Goal: Task Accomplishment & Management: Use online tool/utility

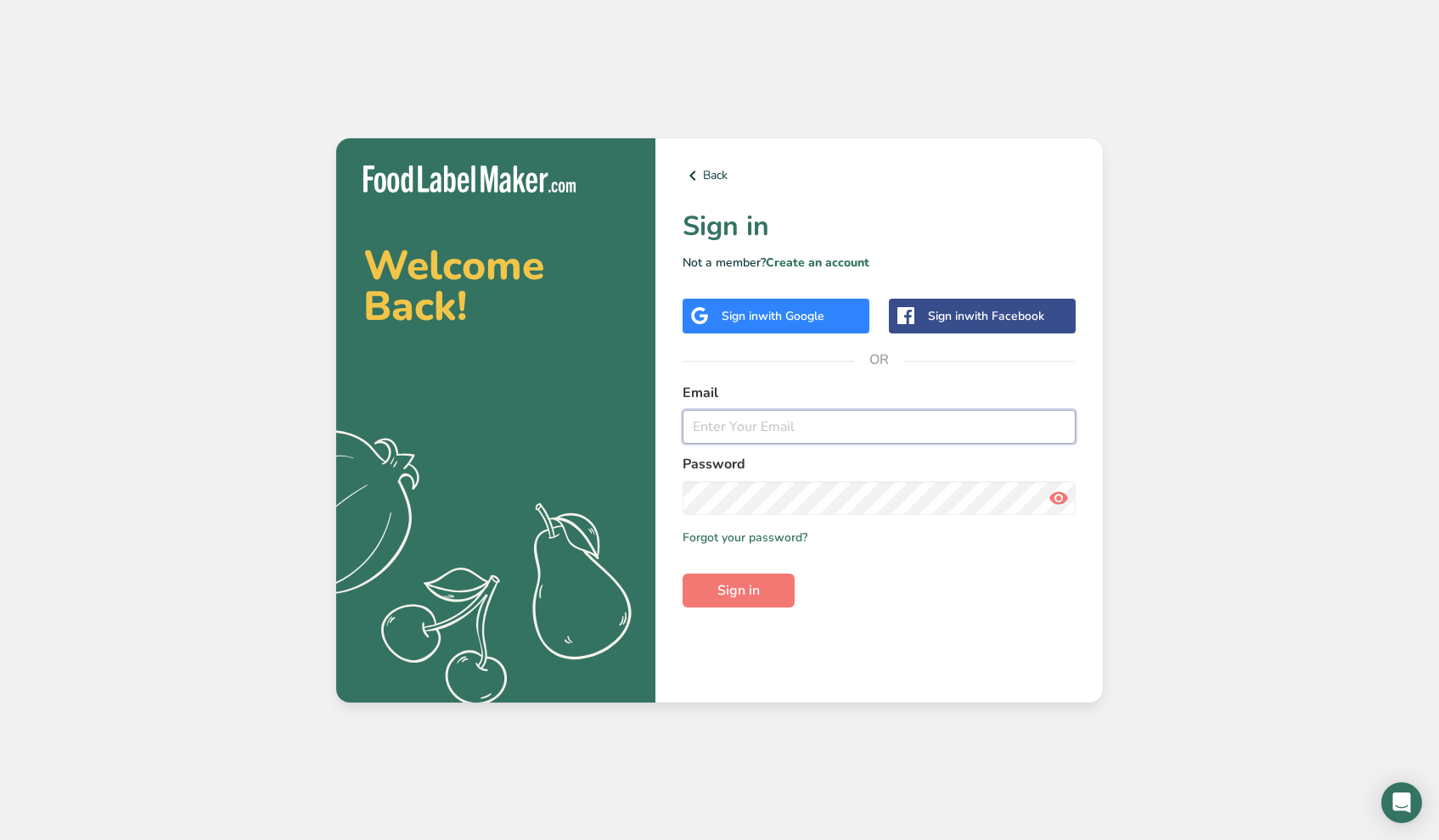
type input "[EMAIL_ADDRESS][DOMAIN_NAME]"
click at [738, 590] on button "Sign in" at bounding box center [739, 590] width 113 height 34
click at [733, 586] on span "Sign in" at bounding box center [738, 590] width 42 height 20
click at [743, 591] on span "Sign in" at bounding box center [738, 590] width 42 height 20
click at [1058, 502] on icon at bounding box center [1058, 498] width 20 height 31
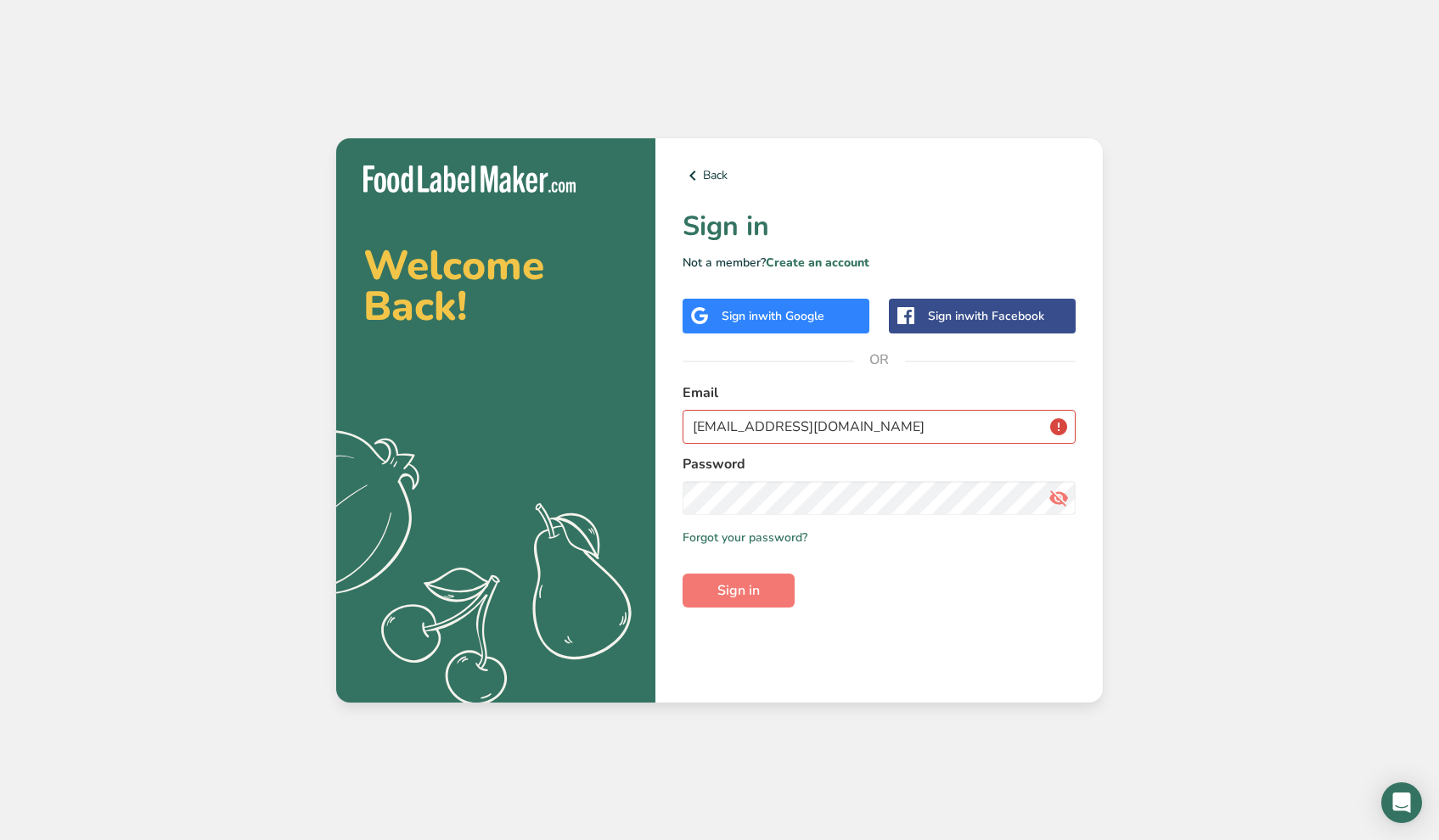
click at [896, 539] on div "Remember me Forgot your password?" at bounding box center [879, 538] width 393 height 18
click at [898, 430] on input "gillian@Blackjetbakery.com" at bounding box center [879, 427] width 393 height 34
click at [693, 419] on input "gillian@Blackjetbakery.com" at bounding box center [879, 427] width 393 height 34
click at [732, 596] on span "Sign in" at bounding box center [738, 590] width 42 height 20
click at [730, 590] on span "Sign in" at bounding box center [738, 590] width 42 height 20
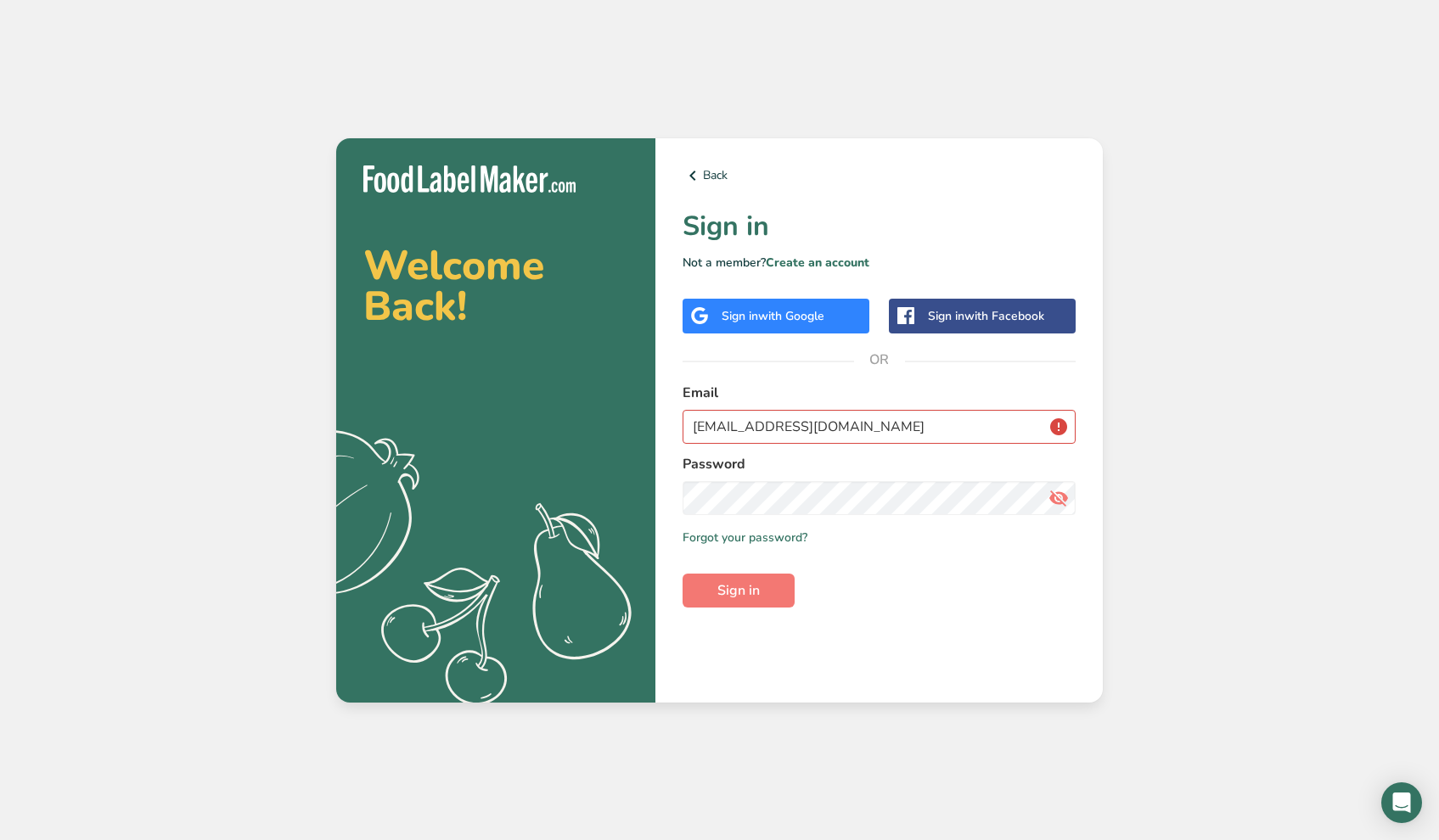
click at [737, 317] on div "Sign in with Google" at bounding box center [773, 316] width 103 height 18
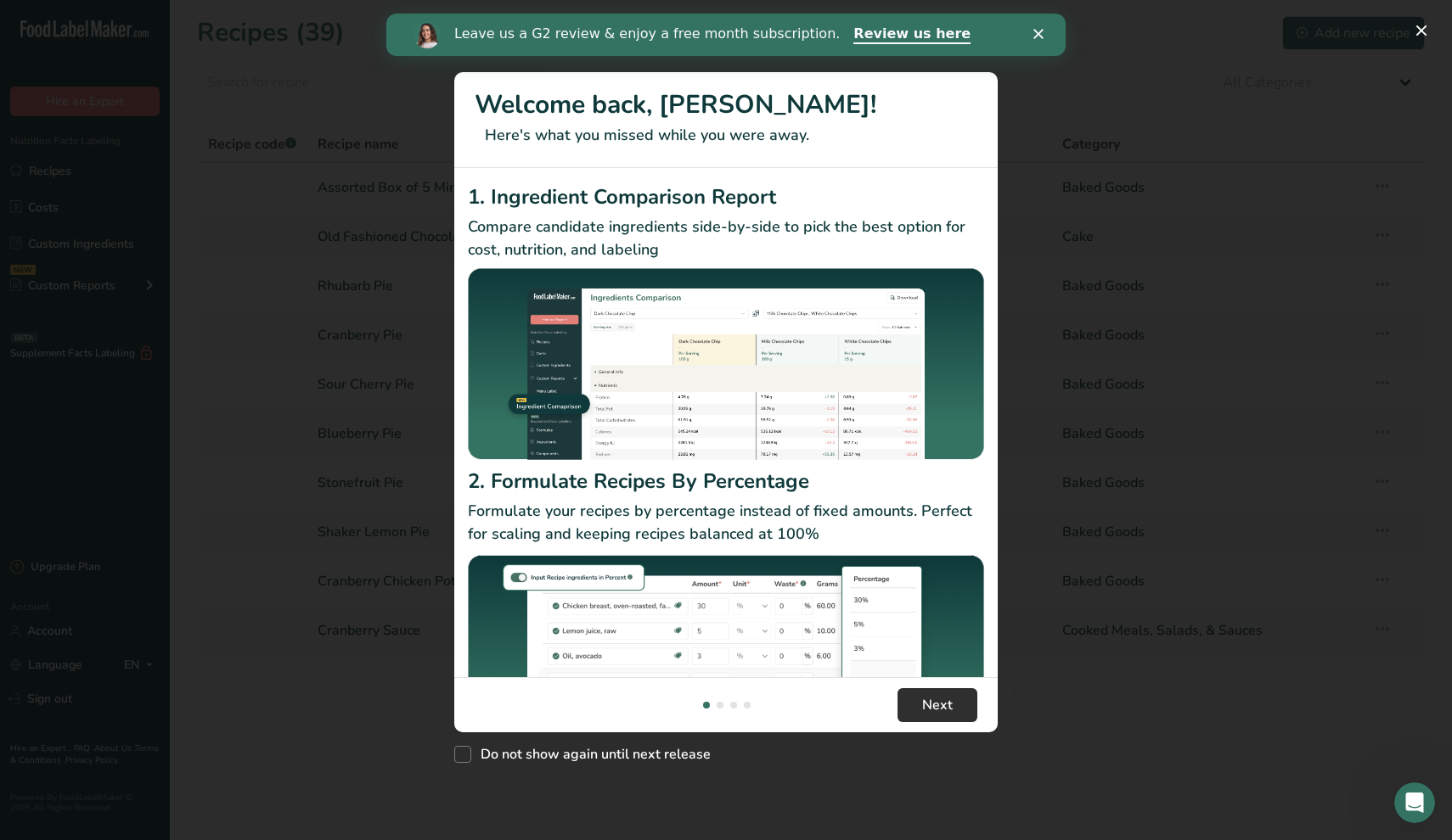
click at [942, 711] on span "Next" at bounding box center [937, 705] width 31 height 20
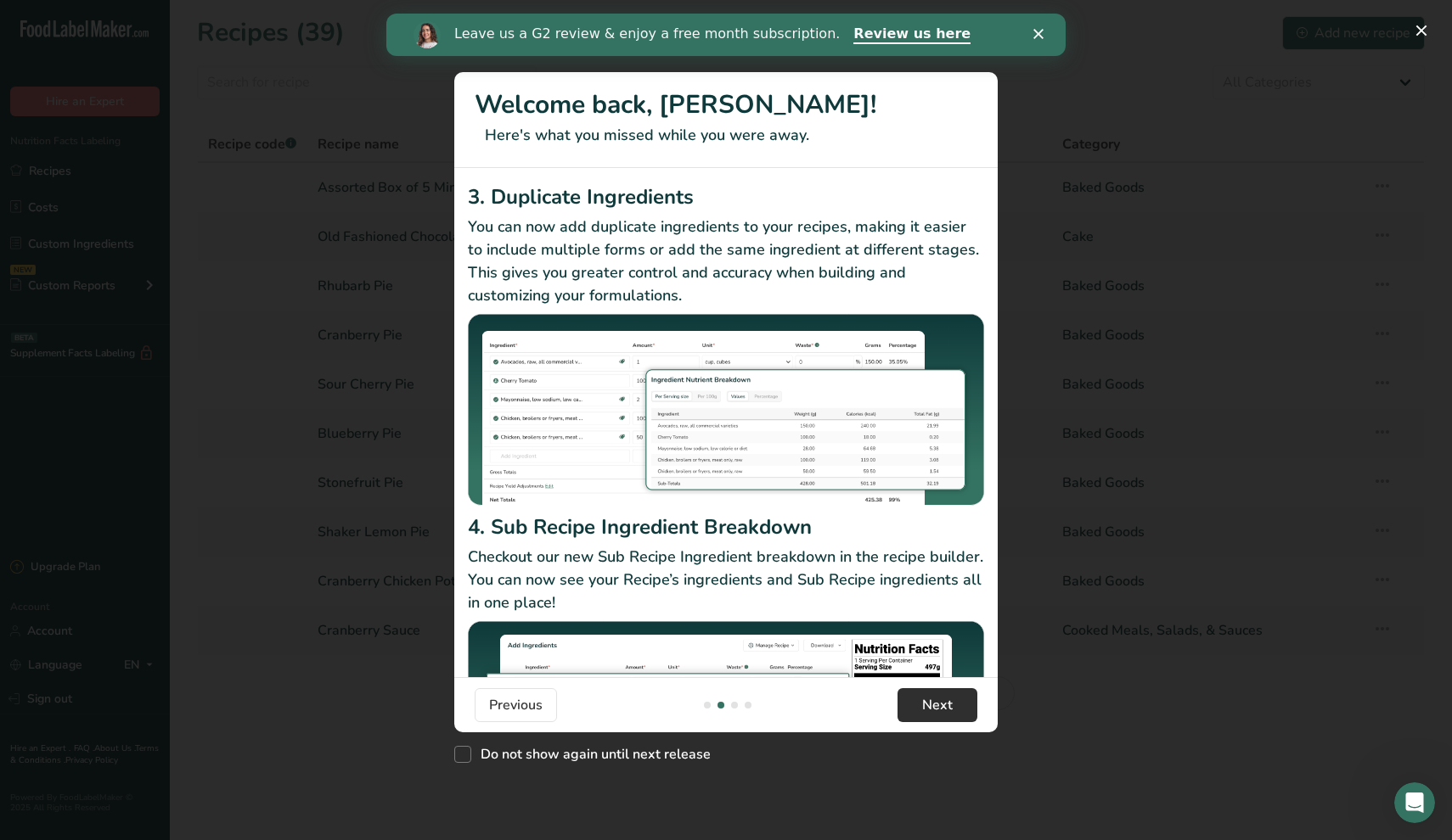
click at [942, 711] on span "Next" at bounding box center [937, 705] width 31 height 20
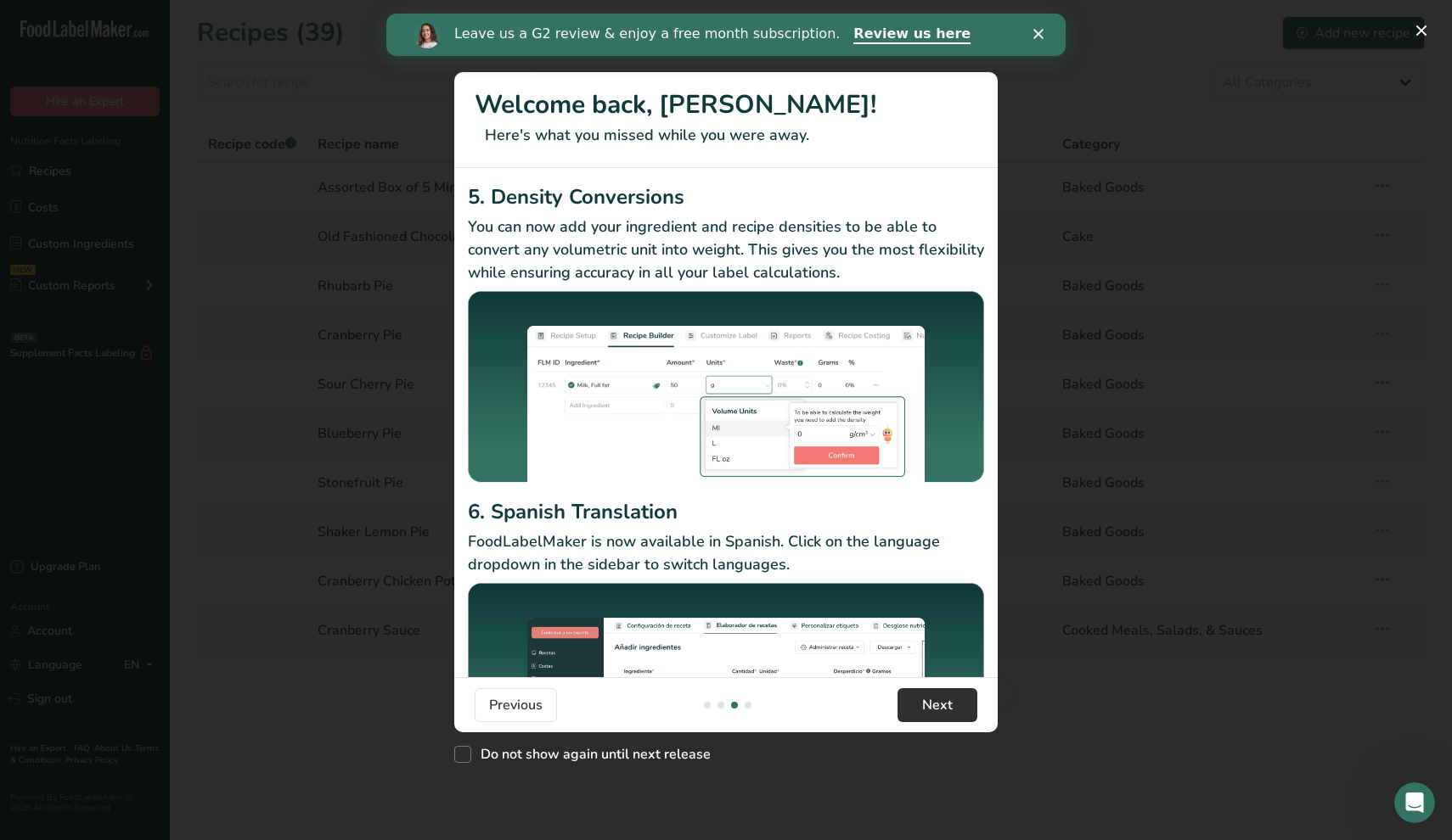
click at [942, 711] on span "Next" at bounding box center [937, 705] width 31 height 20
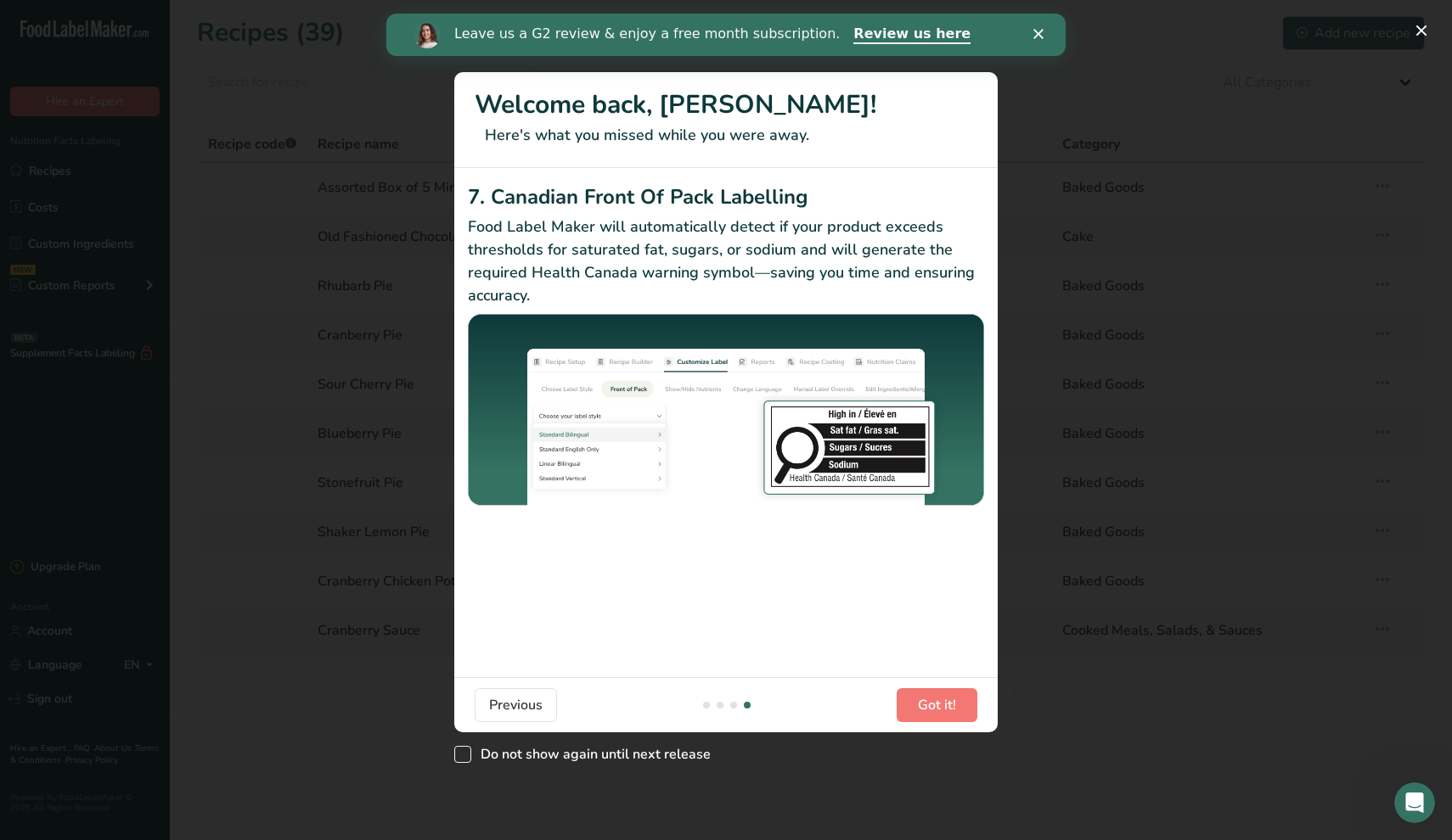
click at [467, 758] on span "New Features" at bounding box center [462, 754] width 17 height 17
click at [465, 758] on input "Do not show again until next release" at bounding box center [460, 754] width 11 height 11
checkbox input "true"
click at [938, 692] on button "Got it!" at bounding box center [937, 705] width 81 height 34
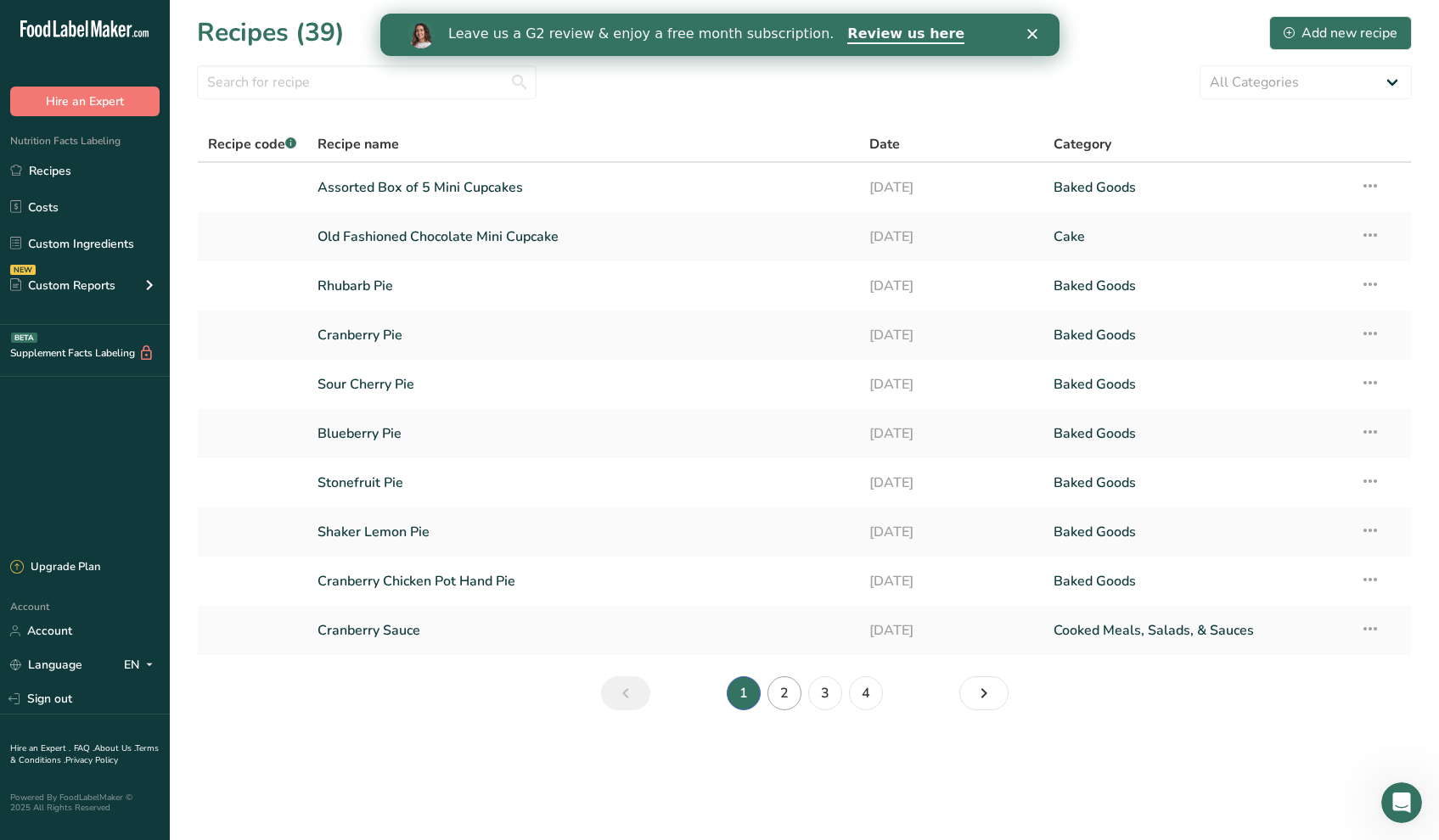
click at [784, 692] on link "2" at bounding box center [784, 693] width 34 height 34
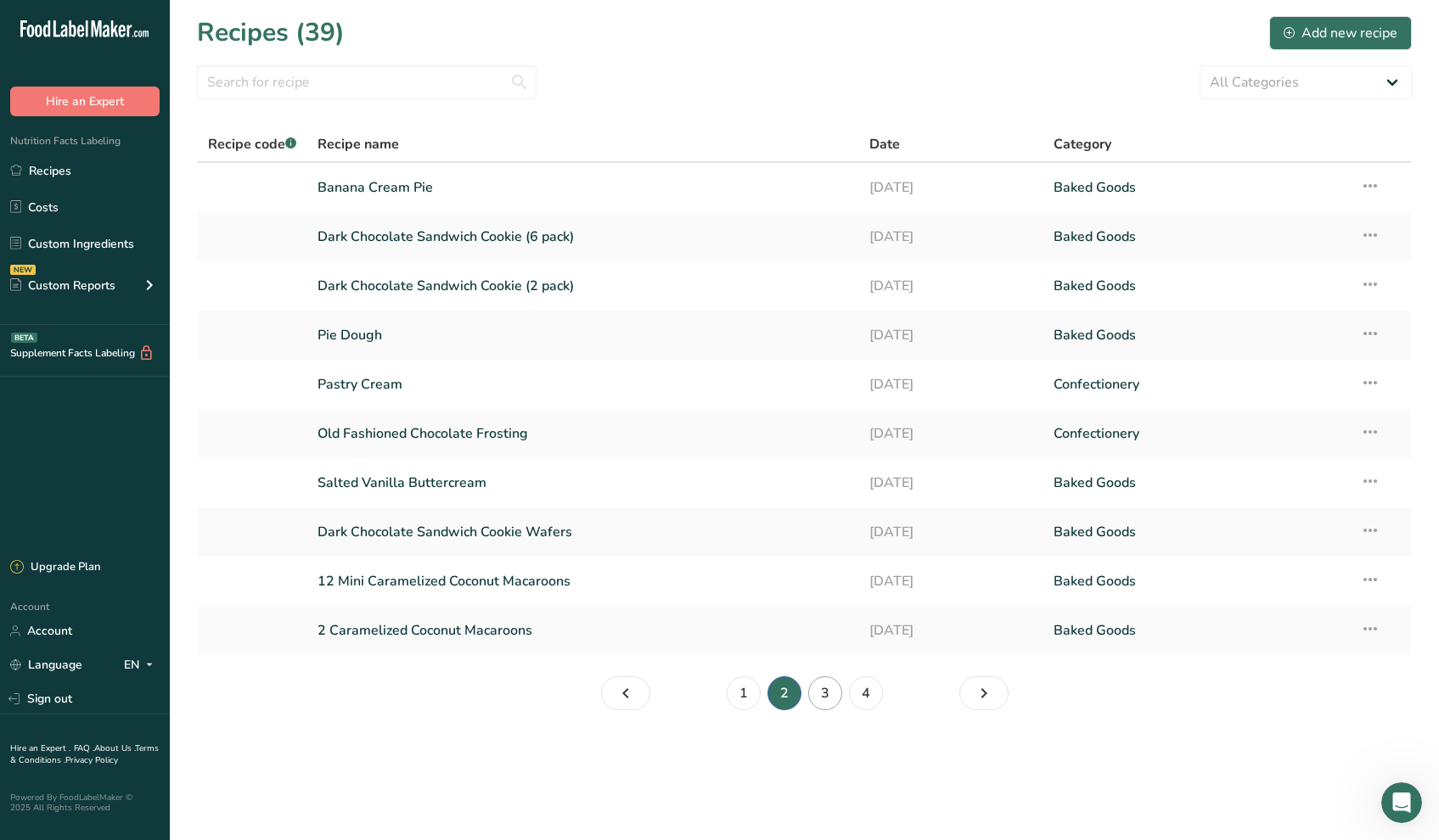
click at [832, 695] on link "3" at bounding box center [825, 693] width 34 height 34
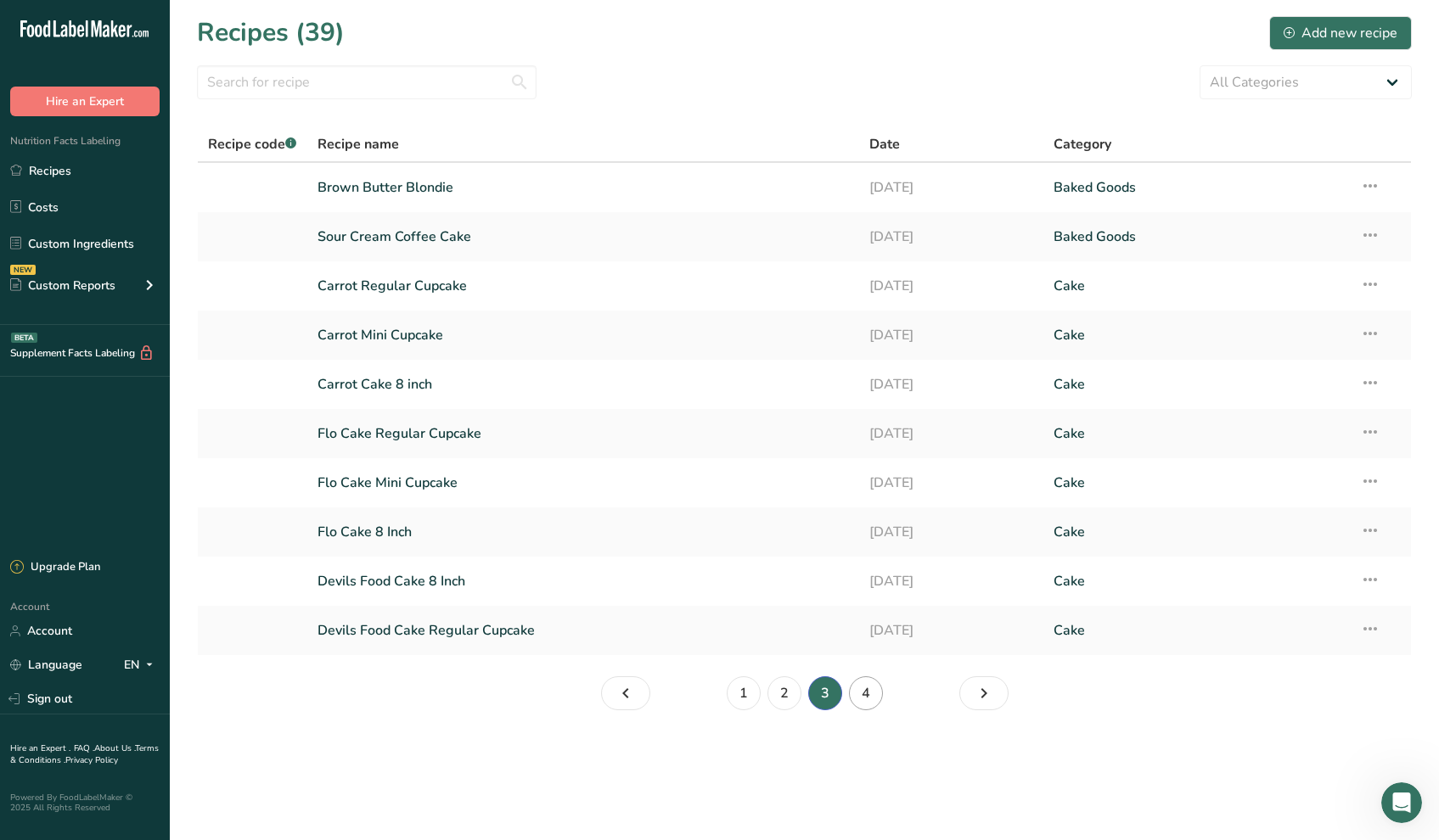
click at [870, 696] on link "4" at bounding box center [866, 693] width 34 height 34
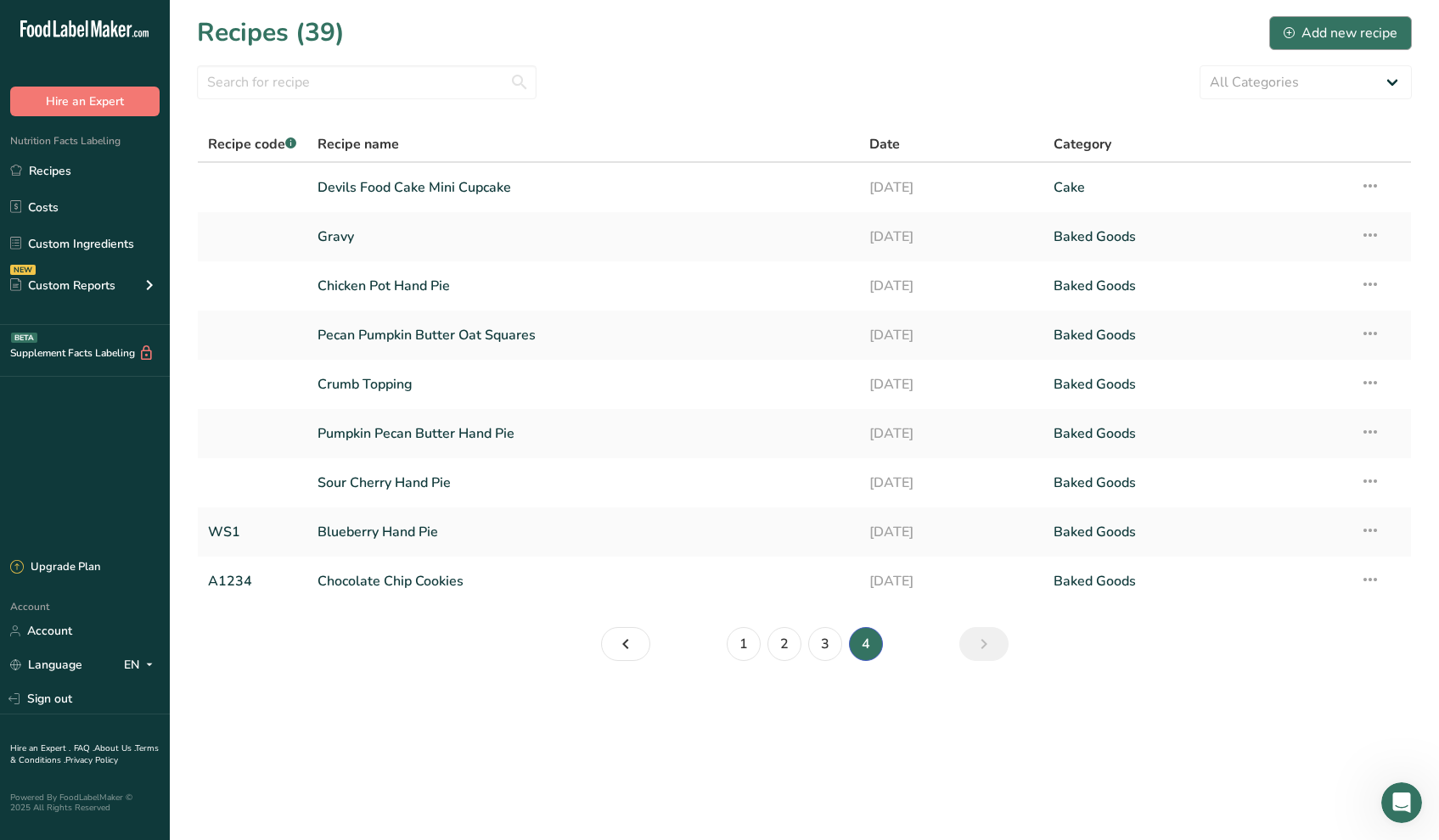
click at [1378, 29] on div "Add new recipe" at bounding box center [1341, 33] width 113 height 20
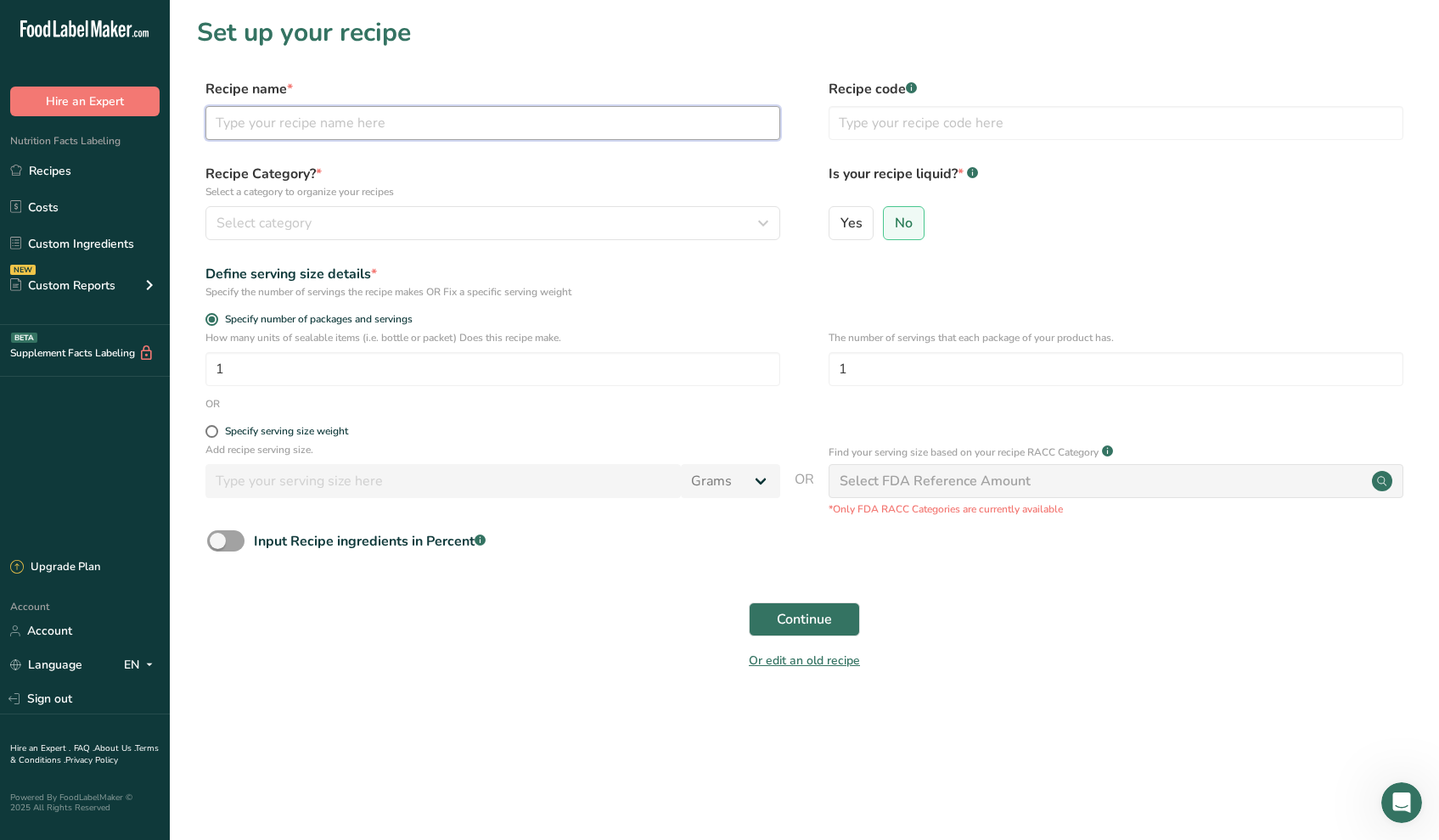
click at [488, 124] on input "text" at bounding box center [493, 123] width 575 height 34
click at [322, 125] on input "Apricot Pistachio Cookies" at bounding box center [493, 123] width 575 height 34
type input "Apricot Pistachio Oatmeal Cookies"
click at [839, 136] on input "text" at bounding box center [1116, 123] width 575 height 34
click at [527, 222] on div "Select category" at bounding box center [487, 222] width 542 height 20
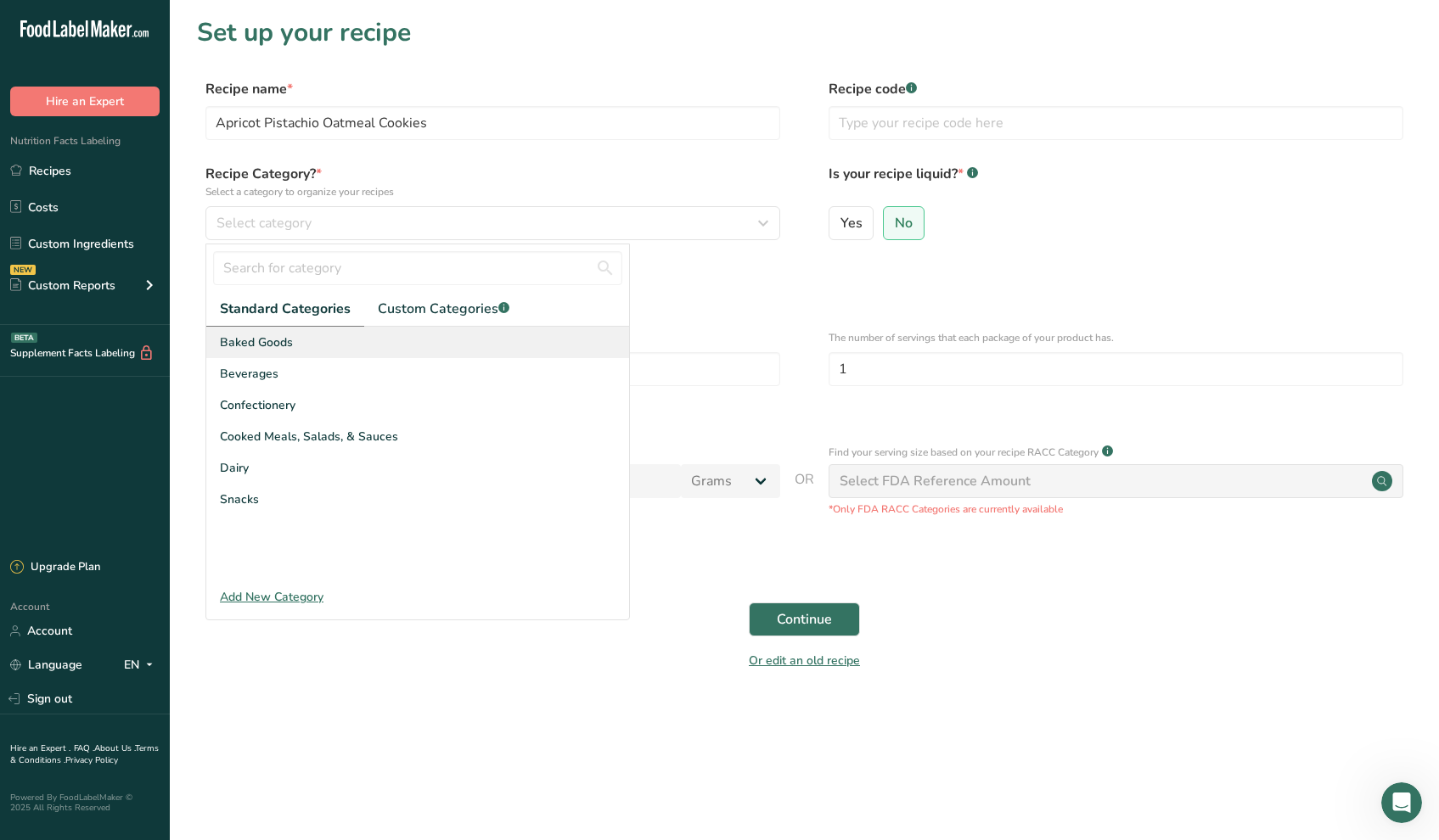
click at [309, 349] on div "Baked Goods" at bounding box center [418, 343] width 423 height 32
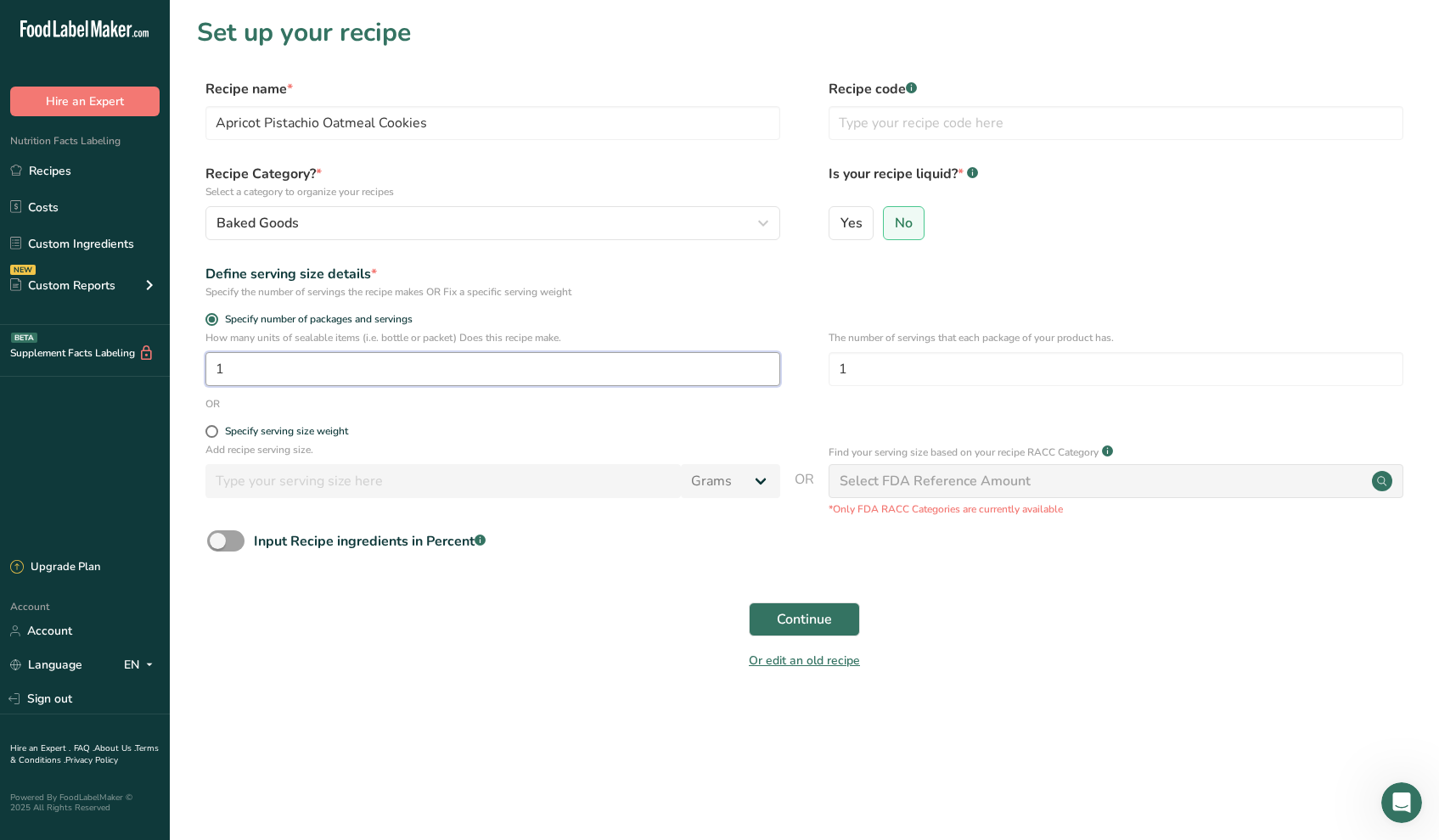
click at [251, 368] on input "1" at bounding box center [493, 369] width 575 height 34
type input "18"
drag, startPoint x: 861, startPoint y: 376, endPoint x: 809, endPoint y: 371, distance: 52.2
click at [809, 371] on div "How many units of sealable items (i.e. bottle or packet) Does this recipe make.…" at bounding box center [804, 363] width 1215 height 66
type input "6"
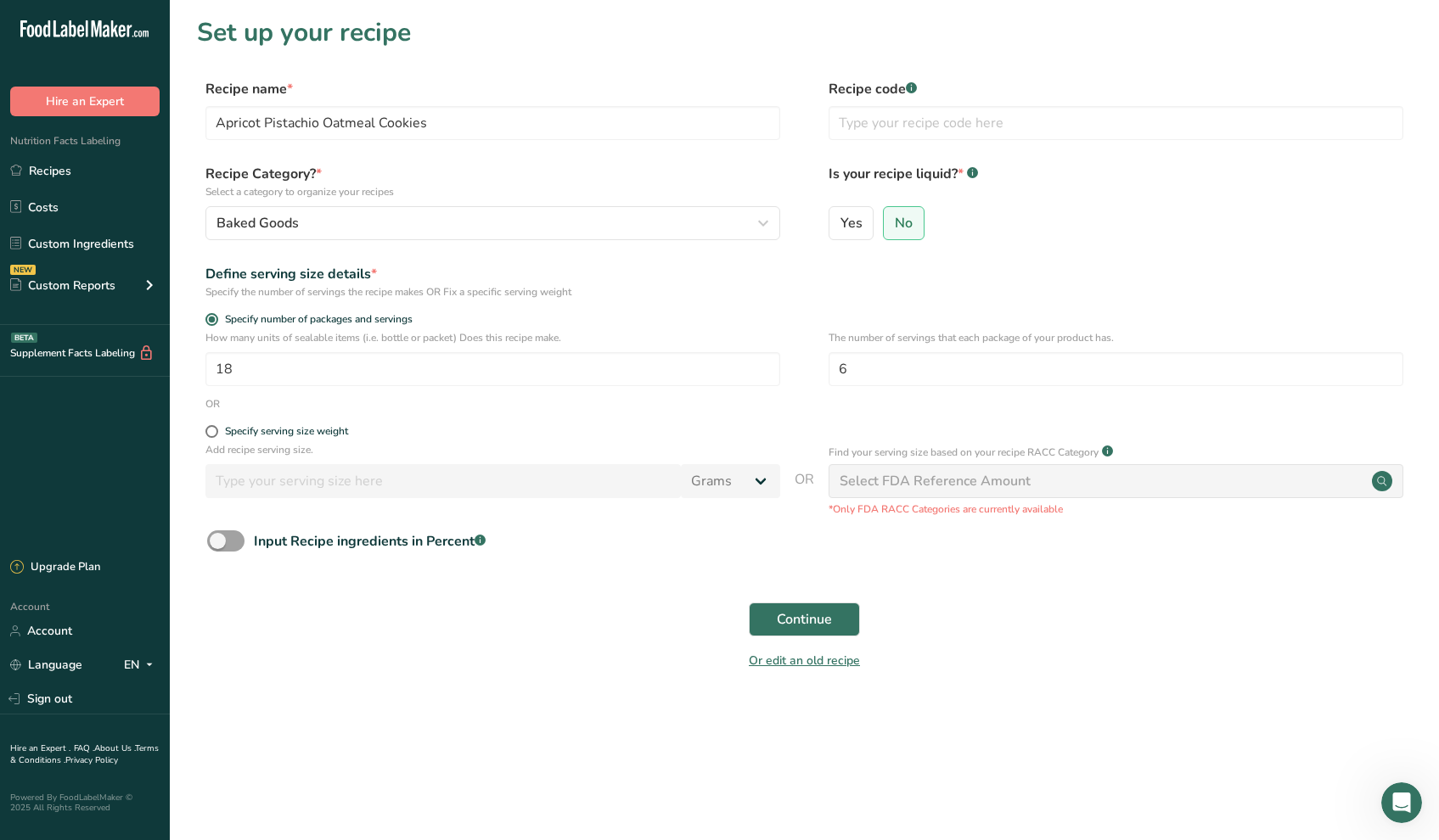
click at [762, 389] on div "How many units of sealable items (i.e. bottle or packet) Does this recipe make.…" at bounding box center [804, 363] width 1215 height 66
click at [923, 482] on div "Select FDA Reference Amount" at bounding box center [934, 481] width 191 height 20
click at [794, 622] on span "Continue" at bounding box center [804, 619] width 55 height 20
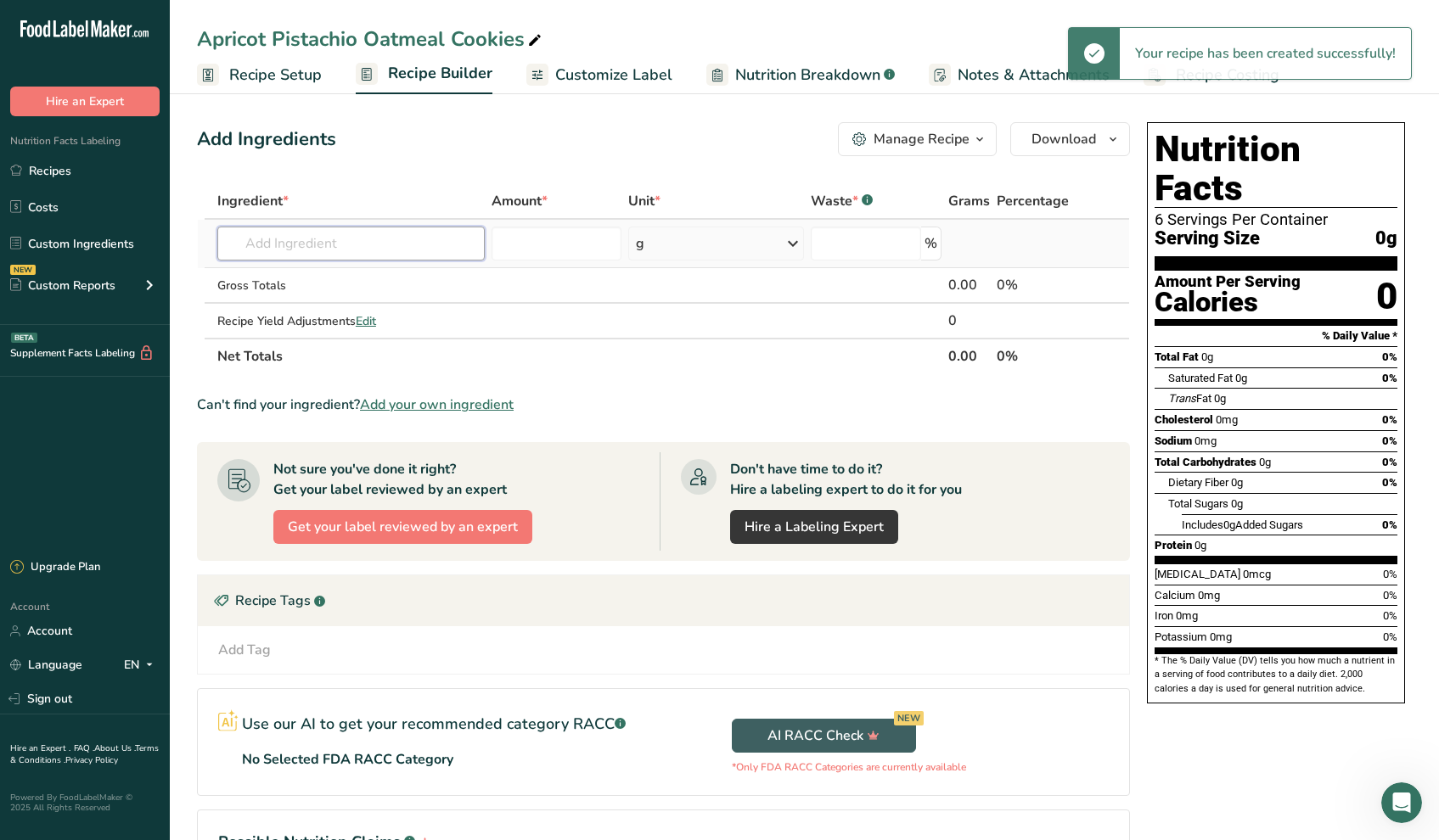
click at [306, 252] on input "text" at bounding box center [351, 243] width 267 height 34
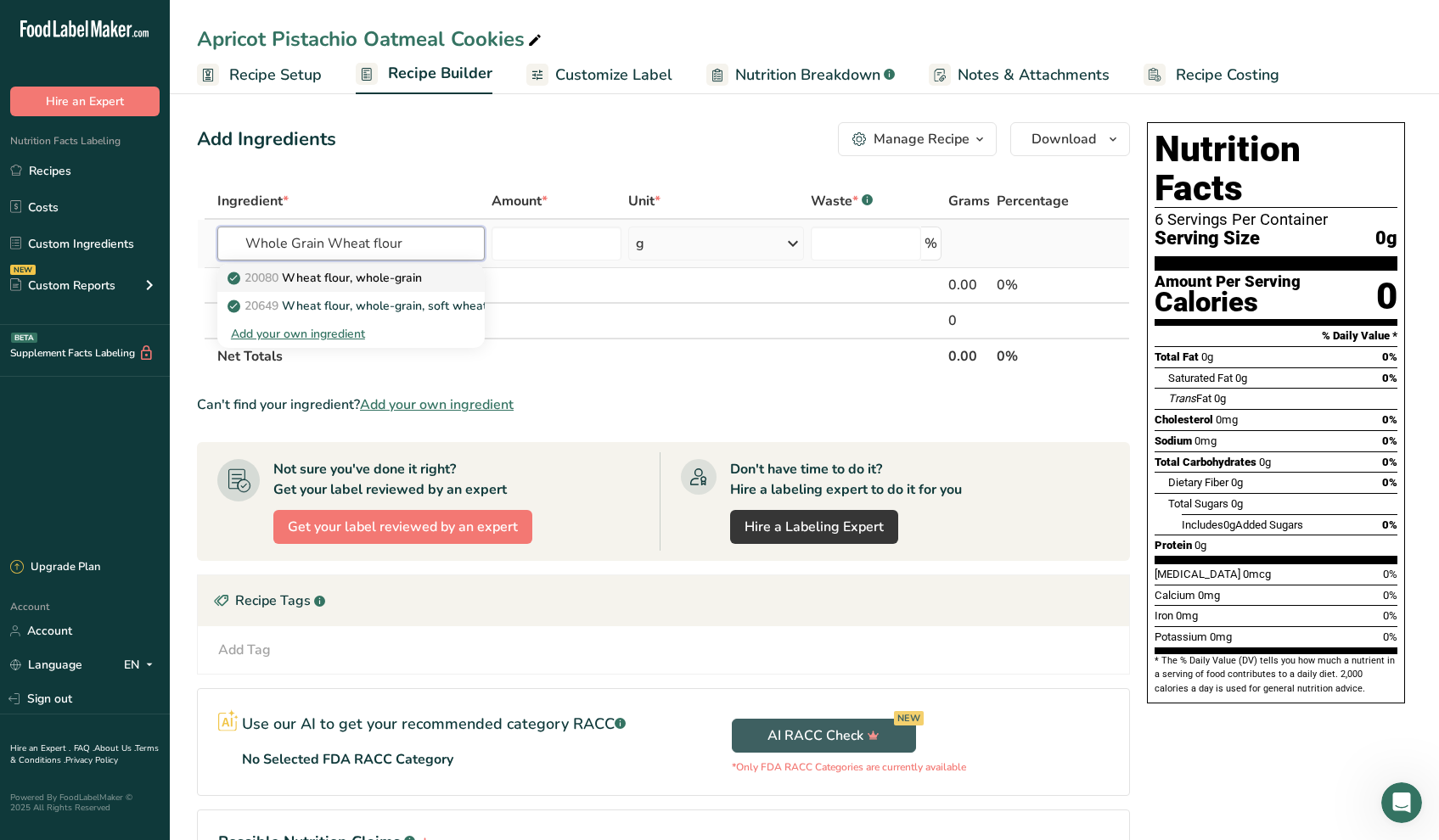
type input "Whole Grain Wheat flour"
click at [303, 279] on p "20080 Wheat flour, whole-grain" at bounding box center [326, 278] width 191 height 18
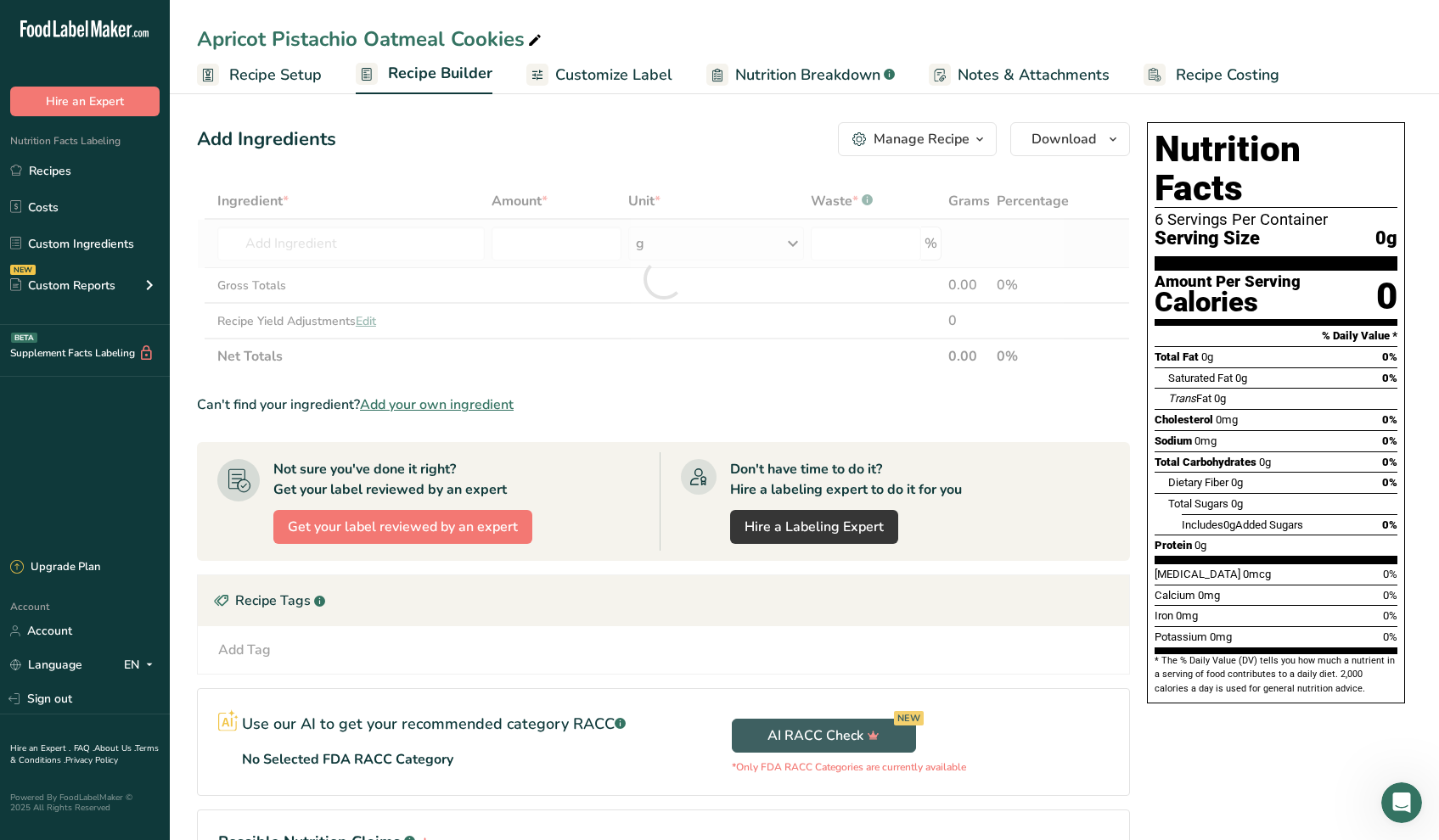
type input "Wheat flour, whole-grain"
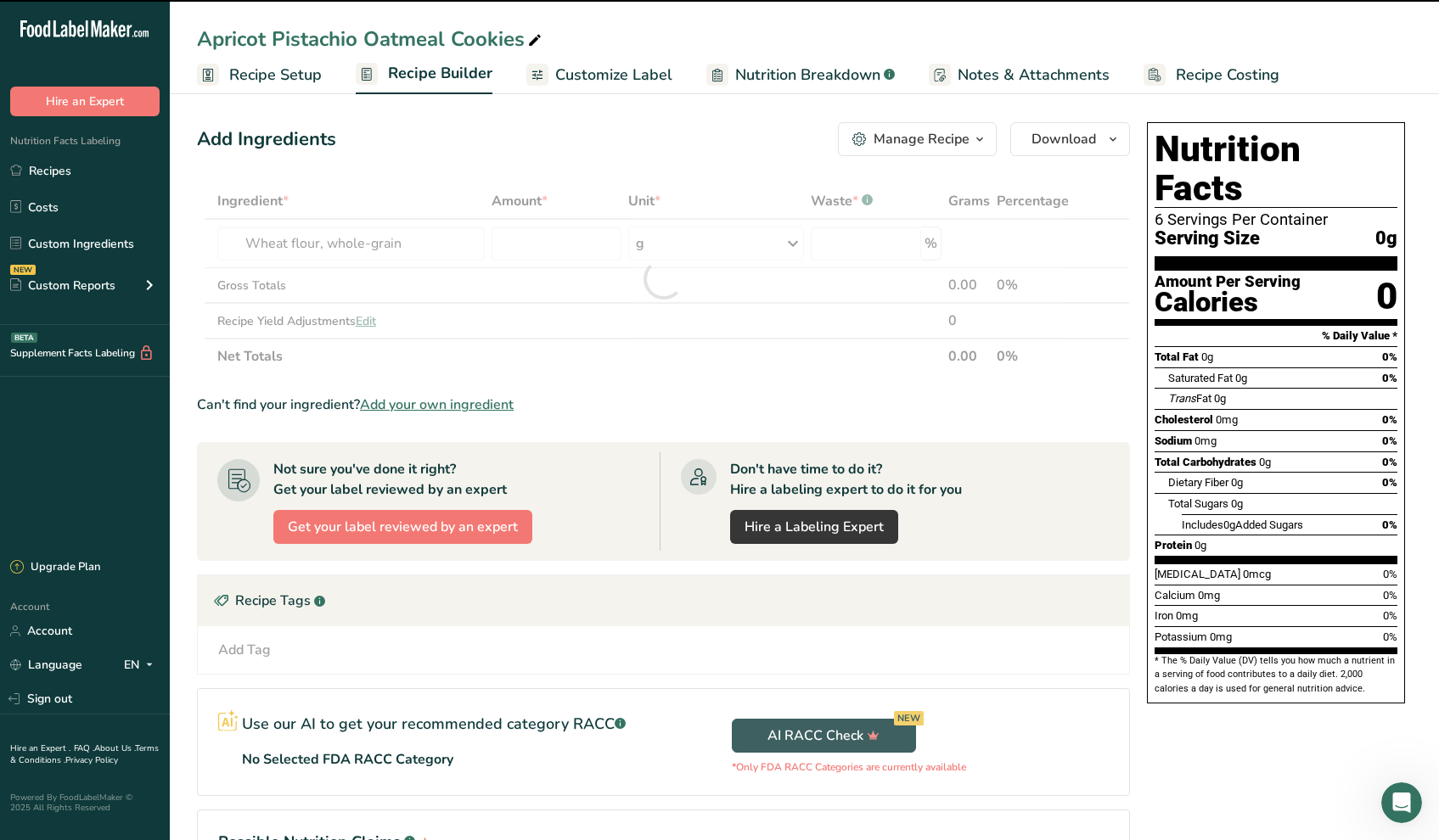
type input "0"
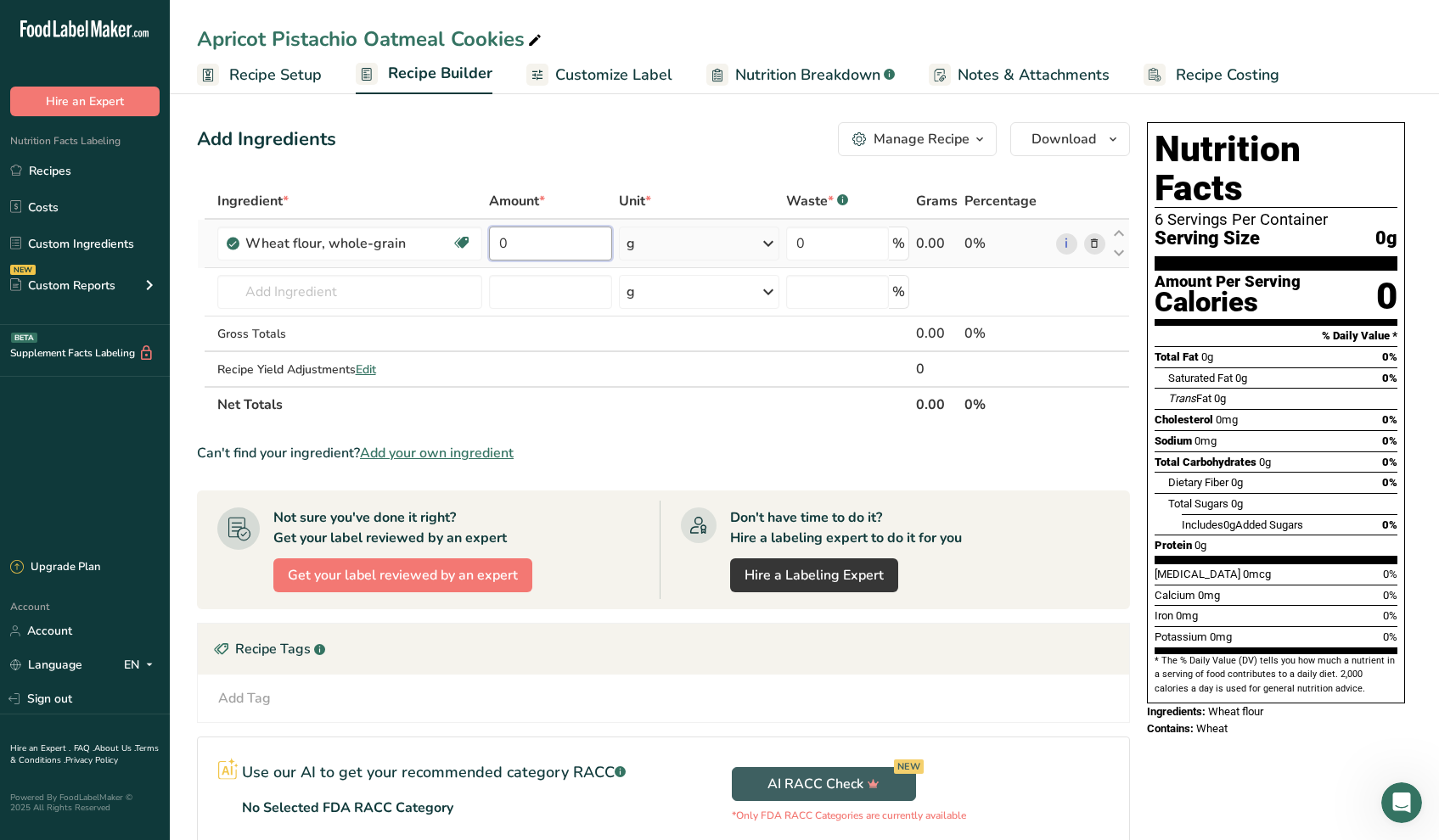
click at [506, 236] on input "0" at bounding box center [550, 243] width 123 height 34
type input "1520"
click at [330, 293] on div "Ingredient * Amount * Unit * Waste * .a-a{fill:#347362;}.b-a{fill:#fff;} Grams …" at bounding box center [664, 303] width 934 height 239
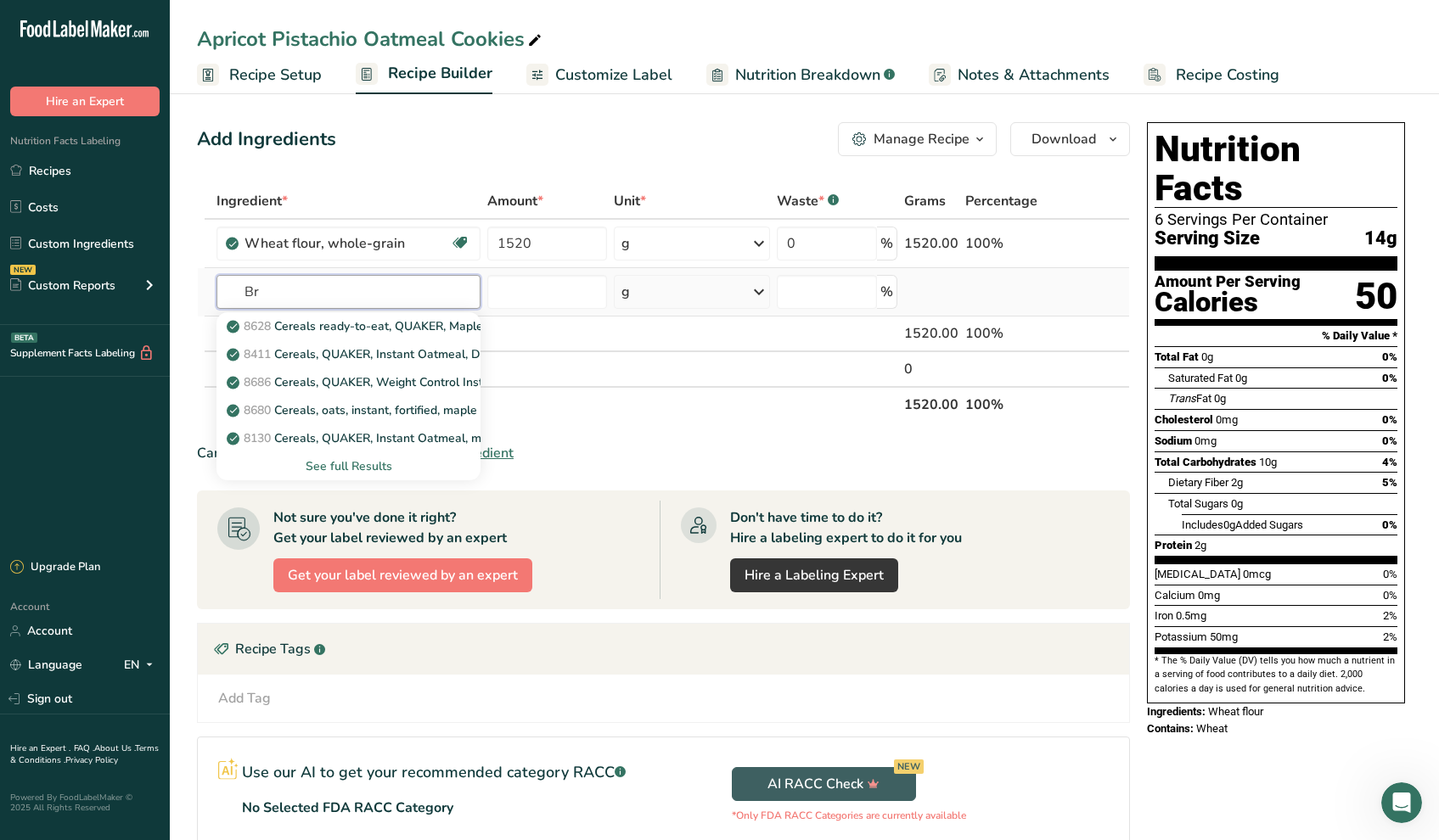
type input "B"
type input "Sugar"
click at [324, 464] on div "See full Results" at bounding box center [348, 467] width 236 height 18
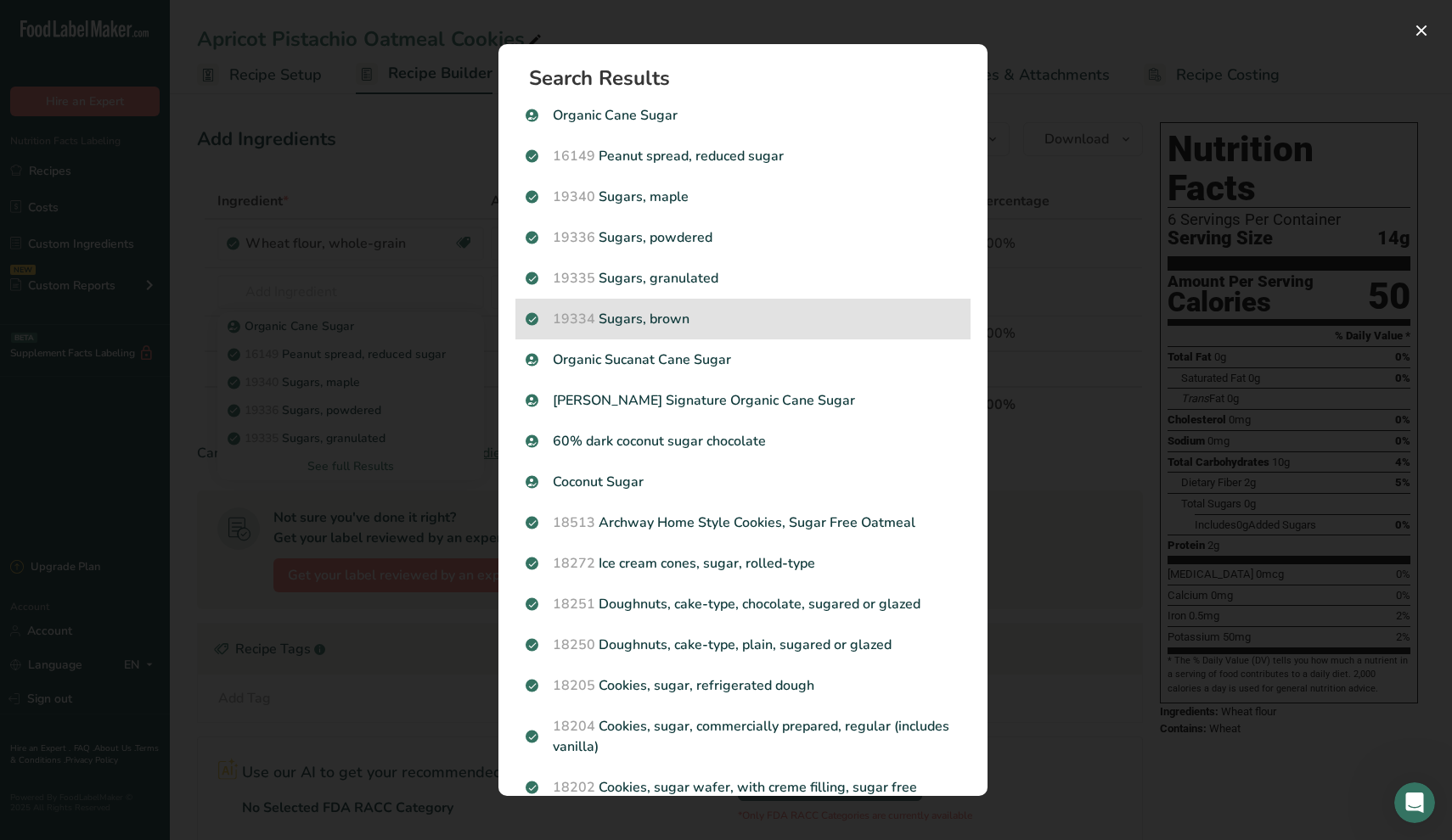
click at [651, 324] on p "19334 Sugars, brown" at bounding box center [743, 319] width 435 height 20
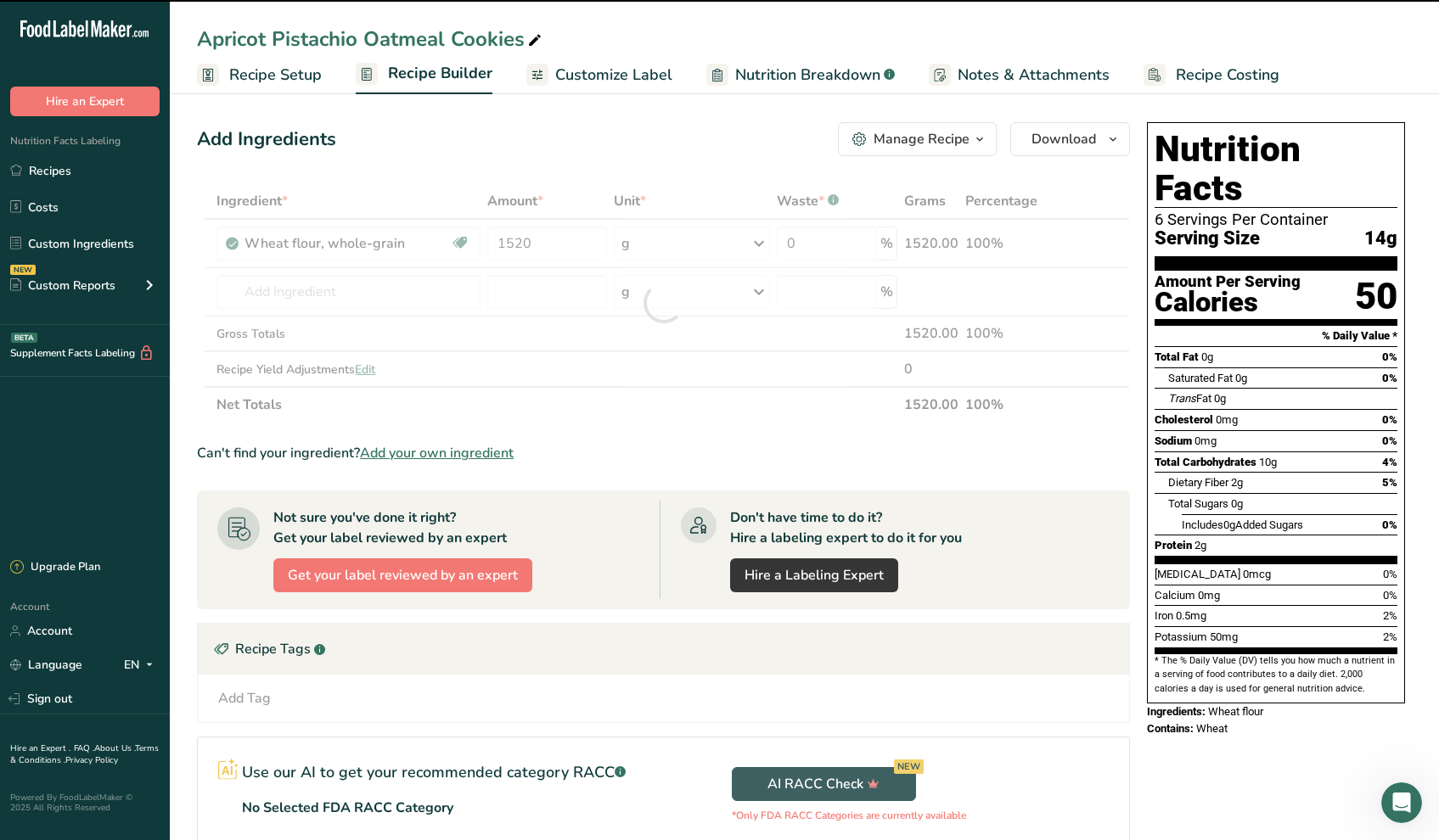
type input "0"
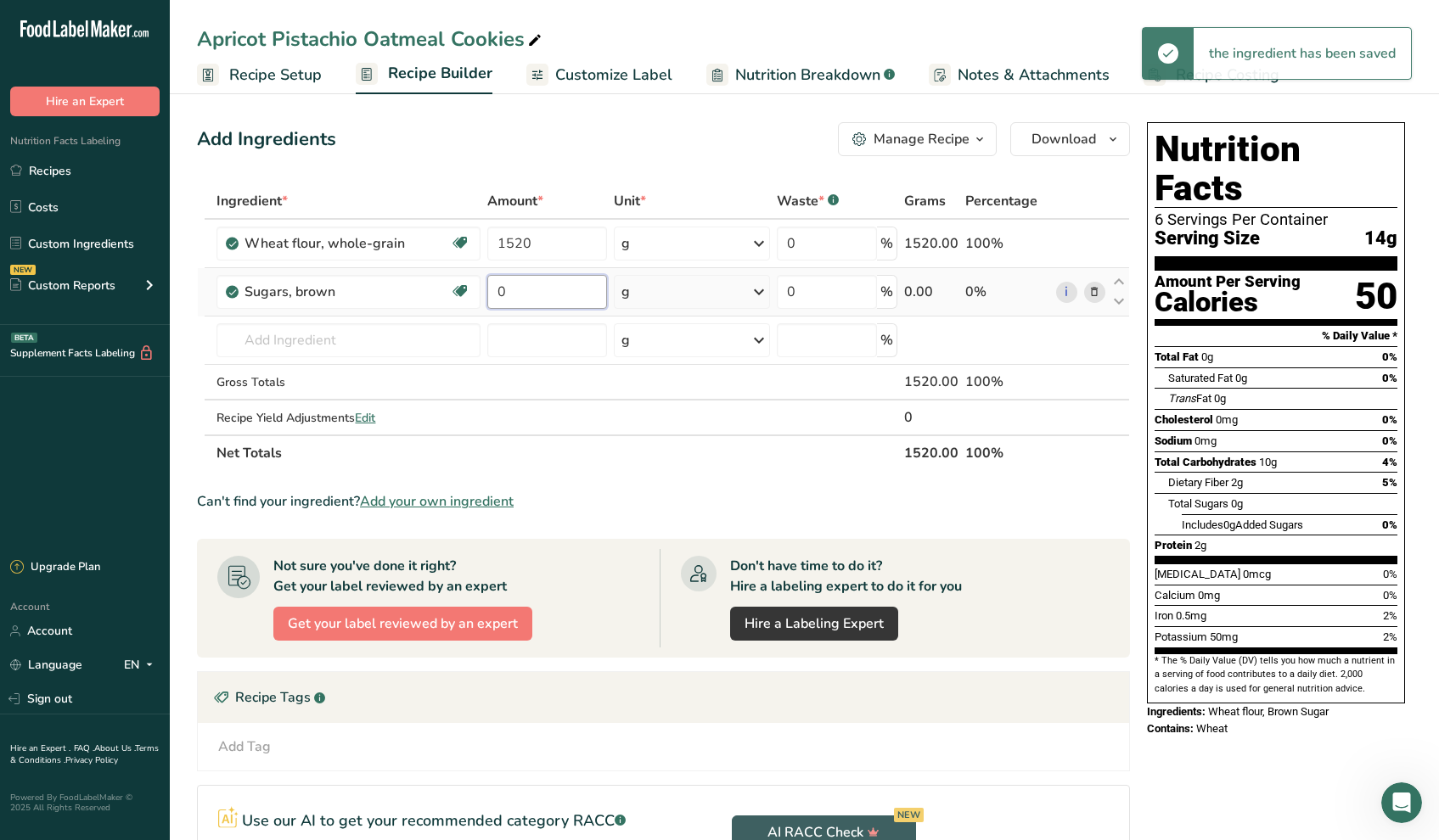
drag, startPoint x: 520, startPoint y: 292, endPoint x: 485, endPoint y: 288, distance: 35.2
click at [485, 288] on td "0" at bounding box center [548, 292] width 127 height 48
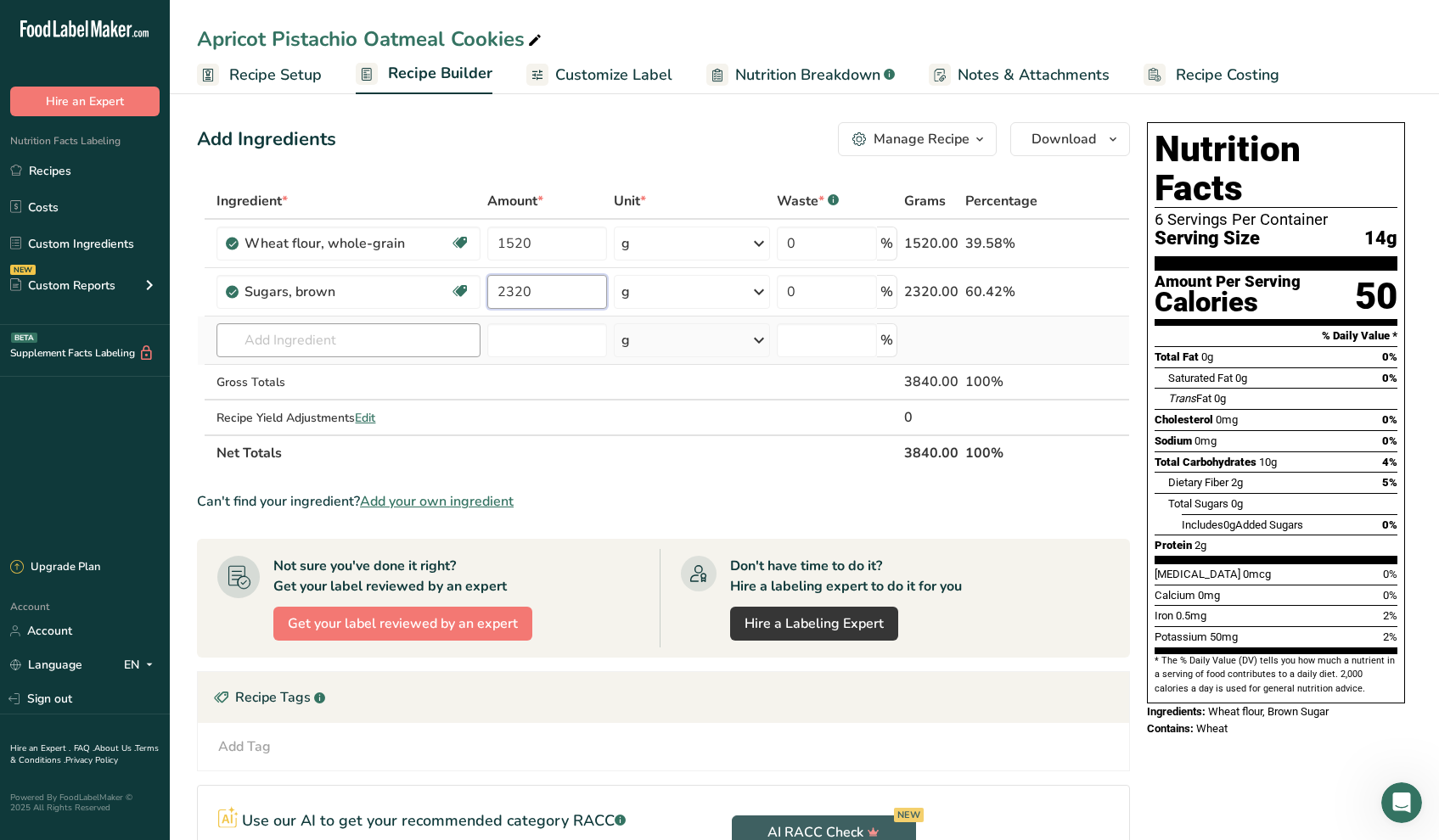
type input "2320"
click at [323, 347] on div "Ingredient * Amount * Unit * Waste * .a-a{fill:#347362;}.b-a{fill:#fff;} Grams …" at bounding box center [664, 327] width 934 height 287
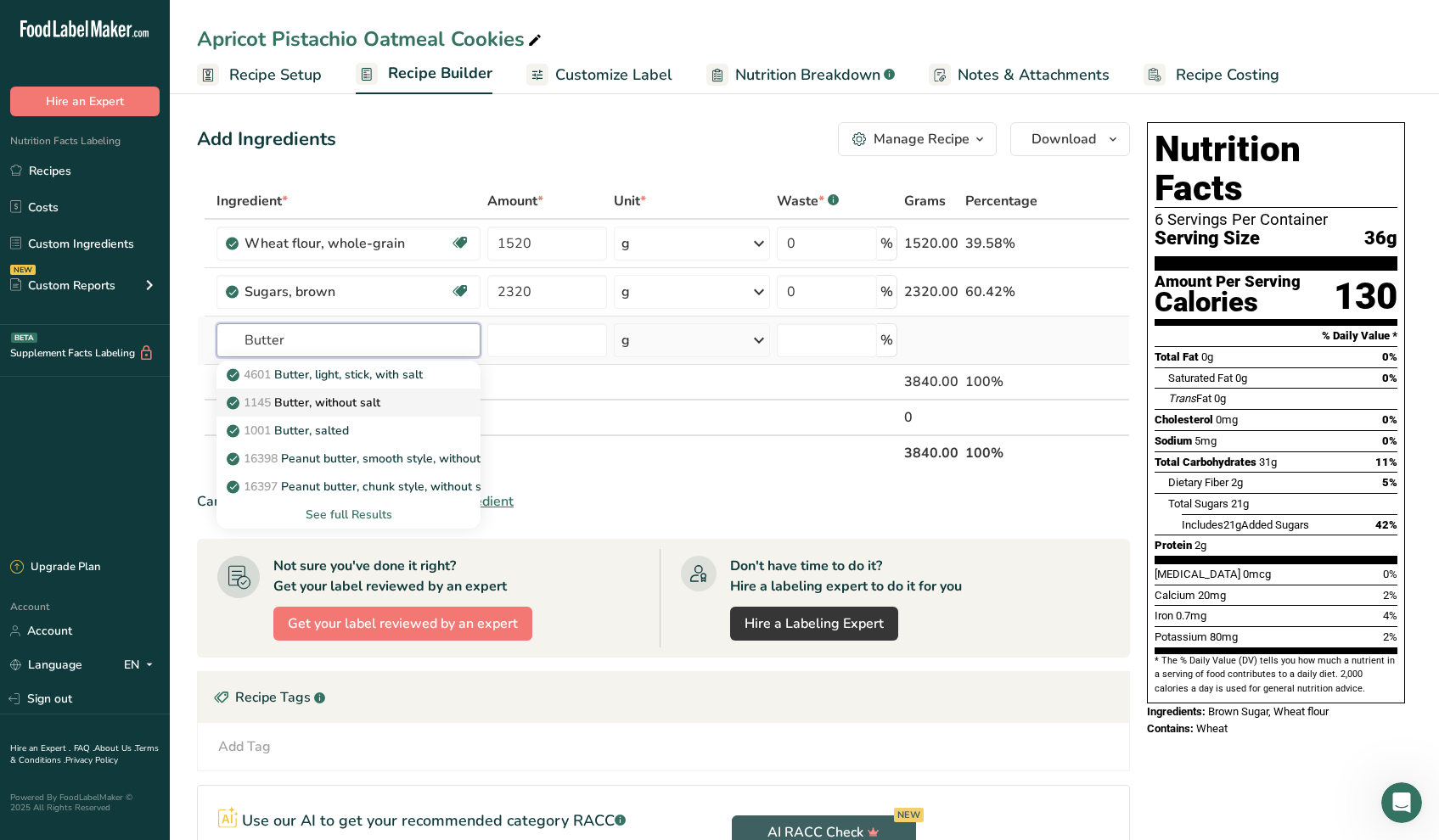
type input "Butter"
click at [330, 402] on p "1145 Butter, without salt" at bounding box center [305, 402] width 150 height 18
type input "Butter, without salt"
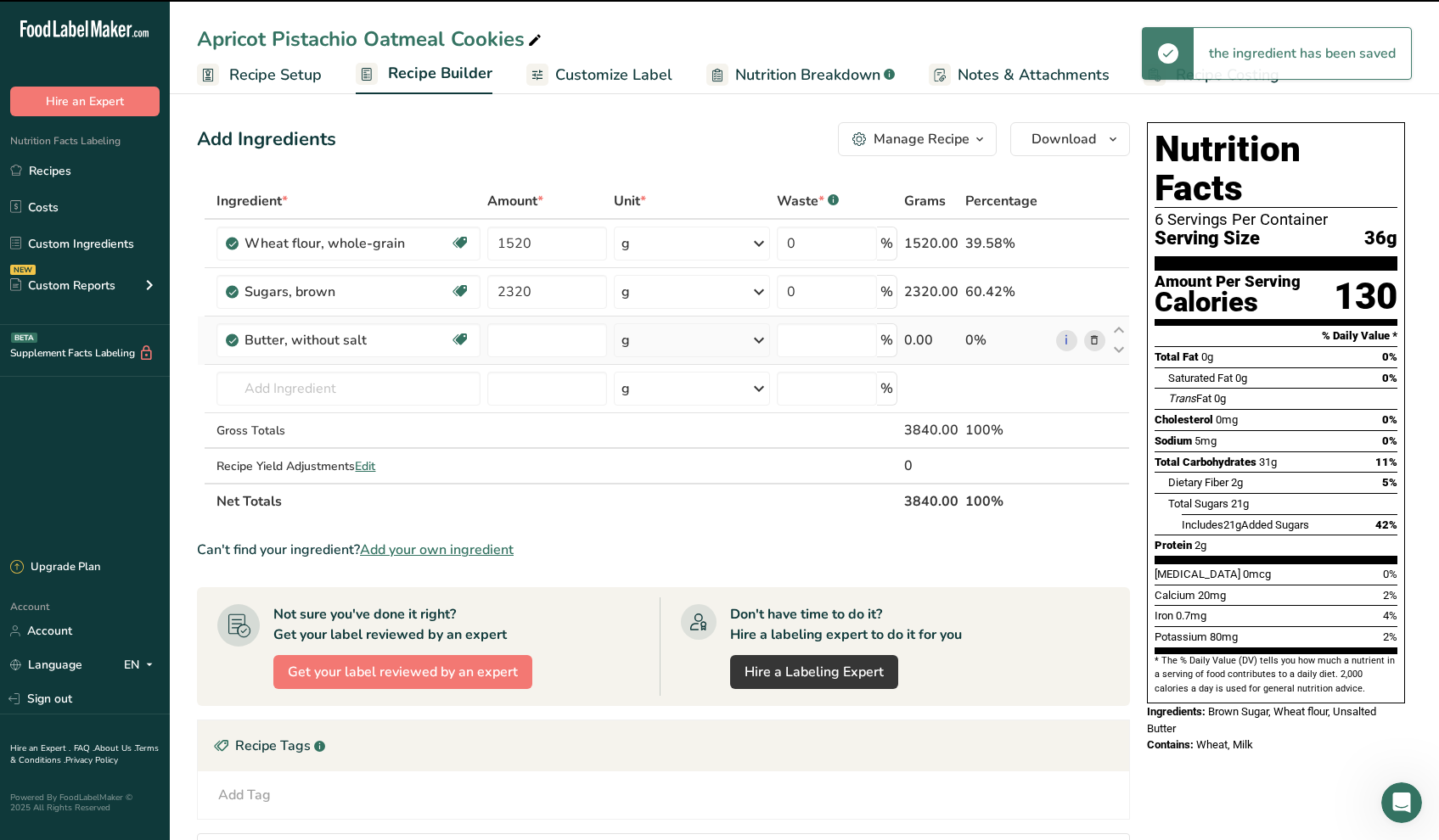
type input "0"
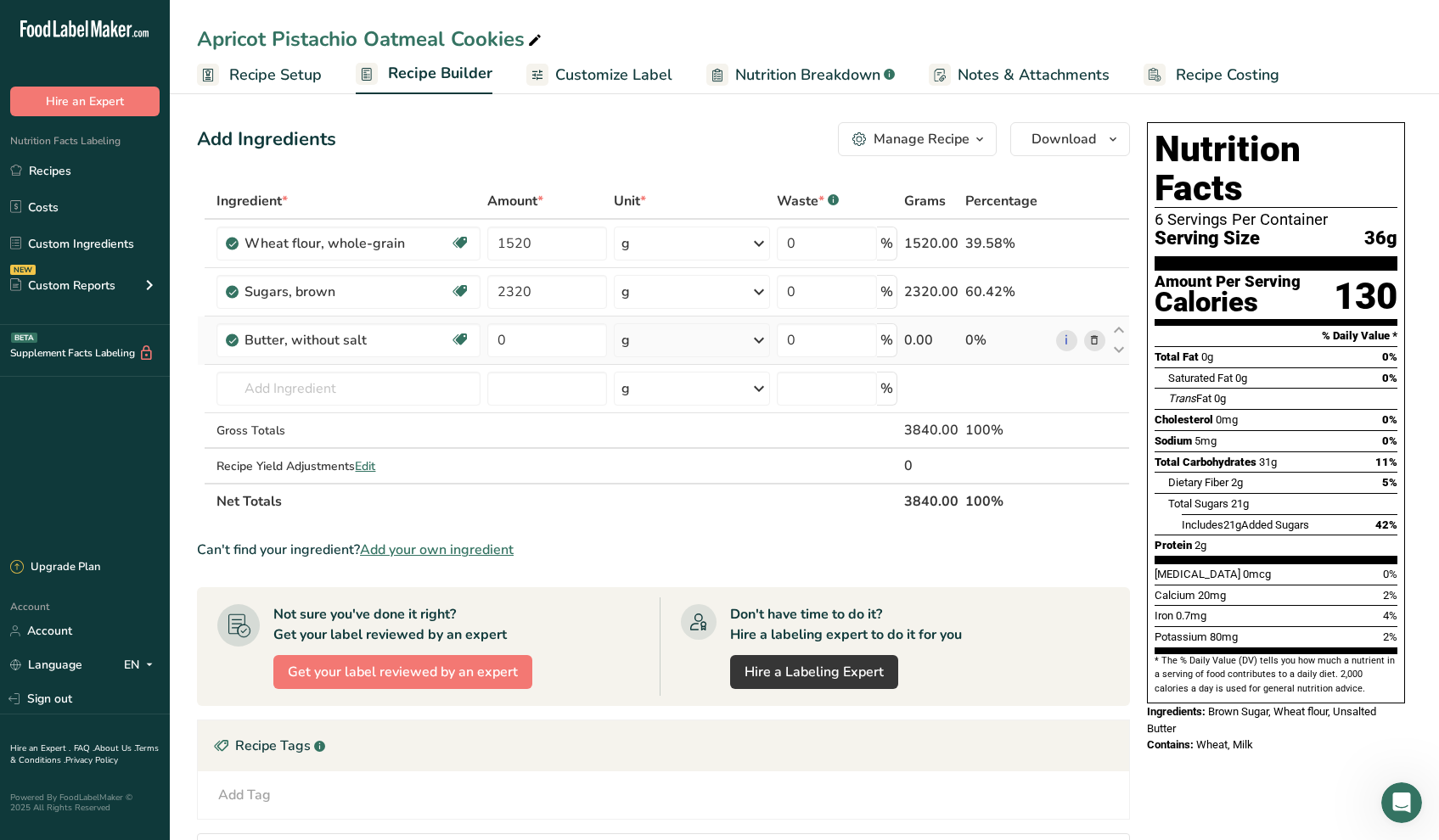
click at [759, 338] on icon at bounding box center [759, 340] width 20 height 31
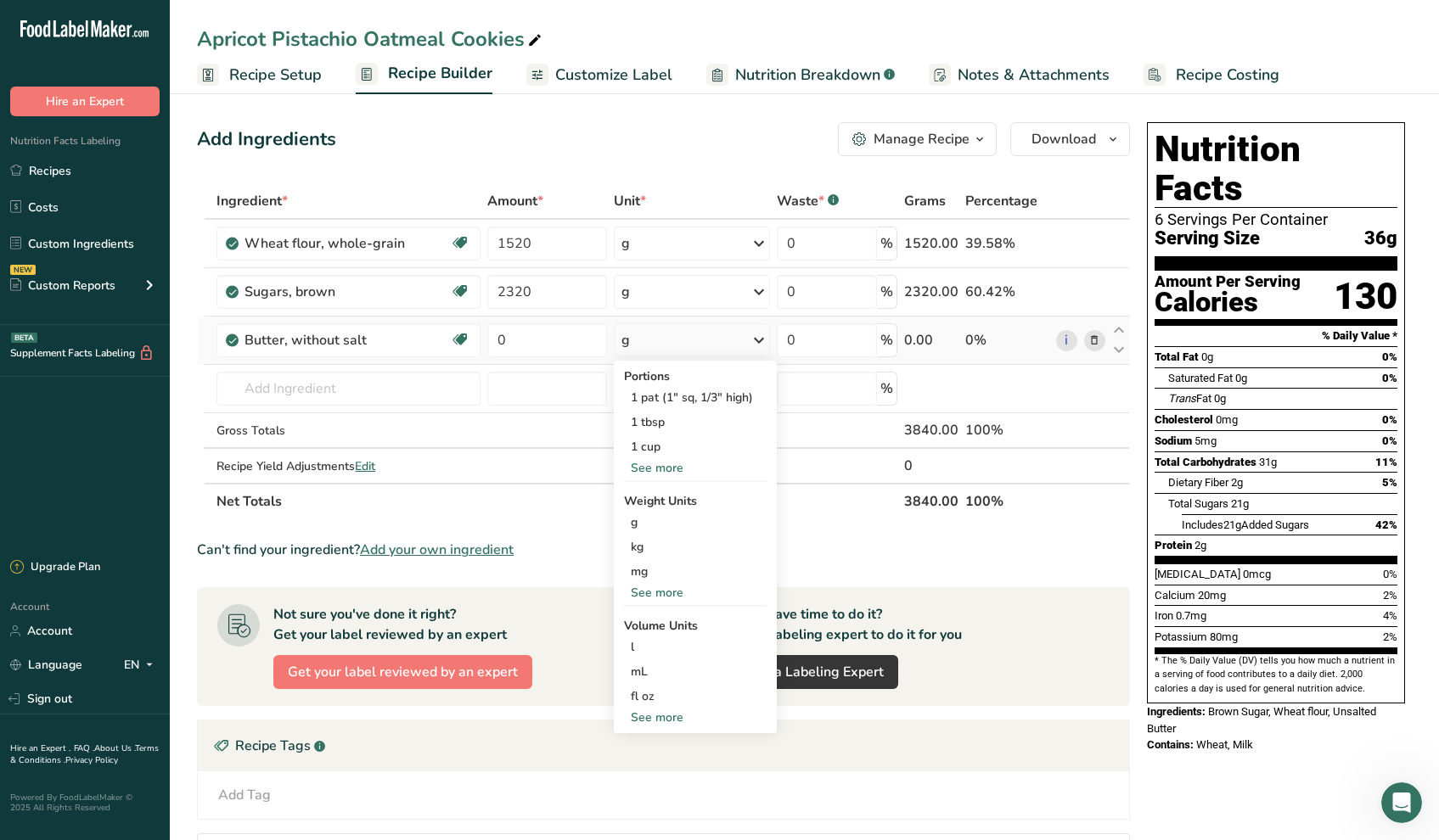
click at [650, 589] on div "See more" at bounding box center [695, 593] width 142 height 18
click at [640, 620] on div "lb" at bounding box center [695, 621] width 142 height 25
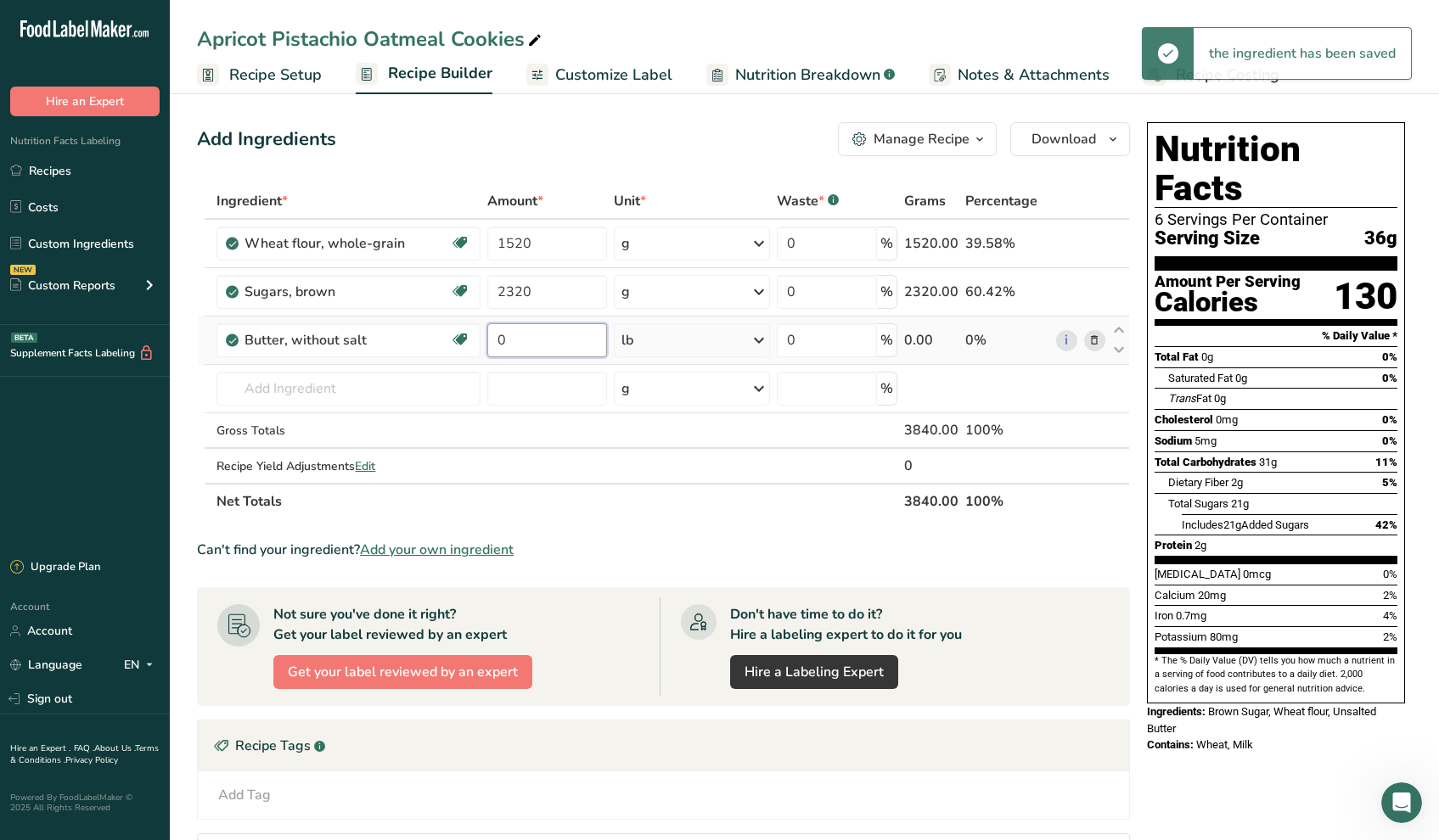
drag, startPoint x: 509, startPoint y: 338, endPoint x: 486, endPoint y: 337, distance: 23.0
click at [488, 337] on input "0" at bounding box center [548, 340] width 120 height 34
type input "4"
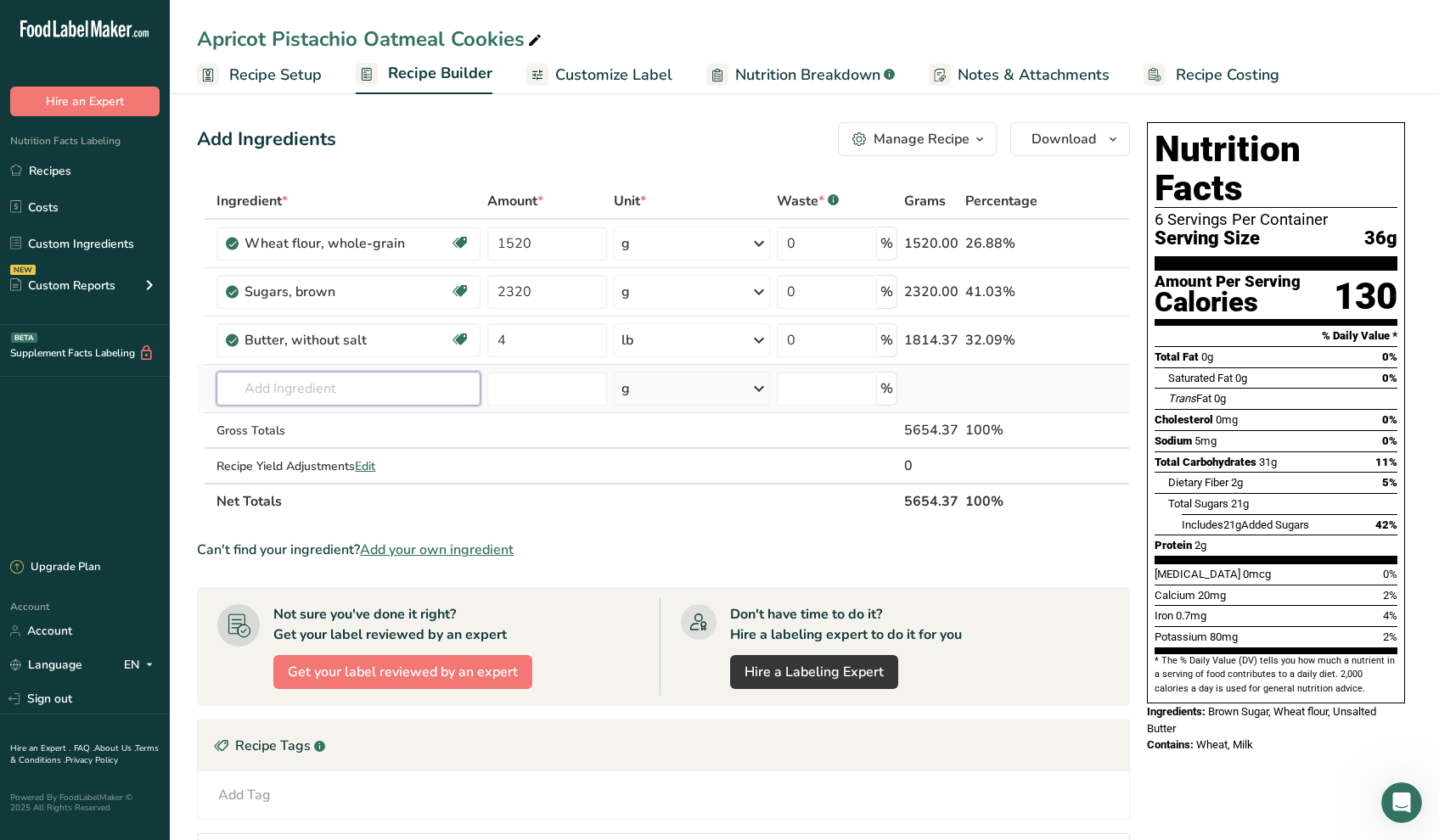
click at [285, 387] on div "Ingredient * Amount * Unit * Waste * .a-a{fill:#347362;}.b-a{fill:#fff;} Grams …" at bounding box center [664, 351] width 934 height 337
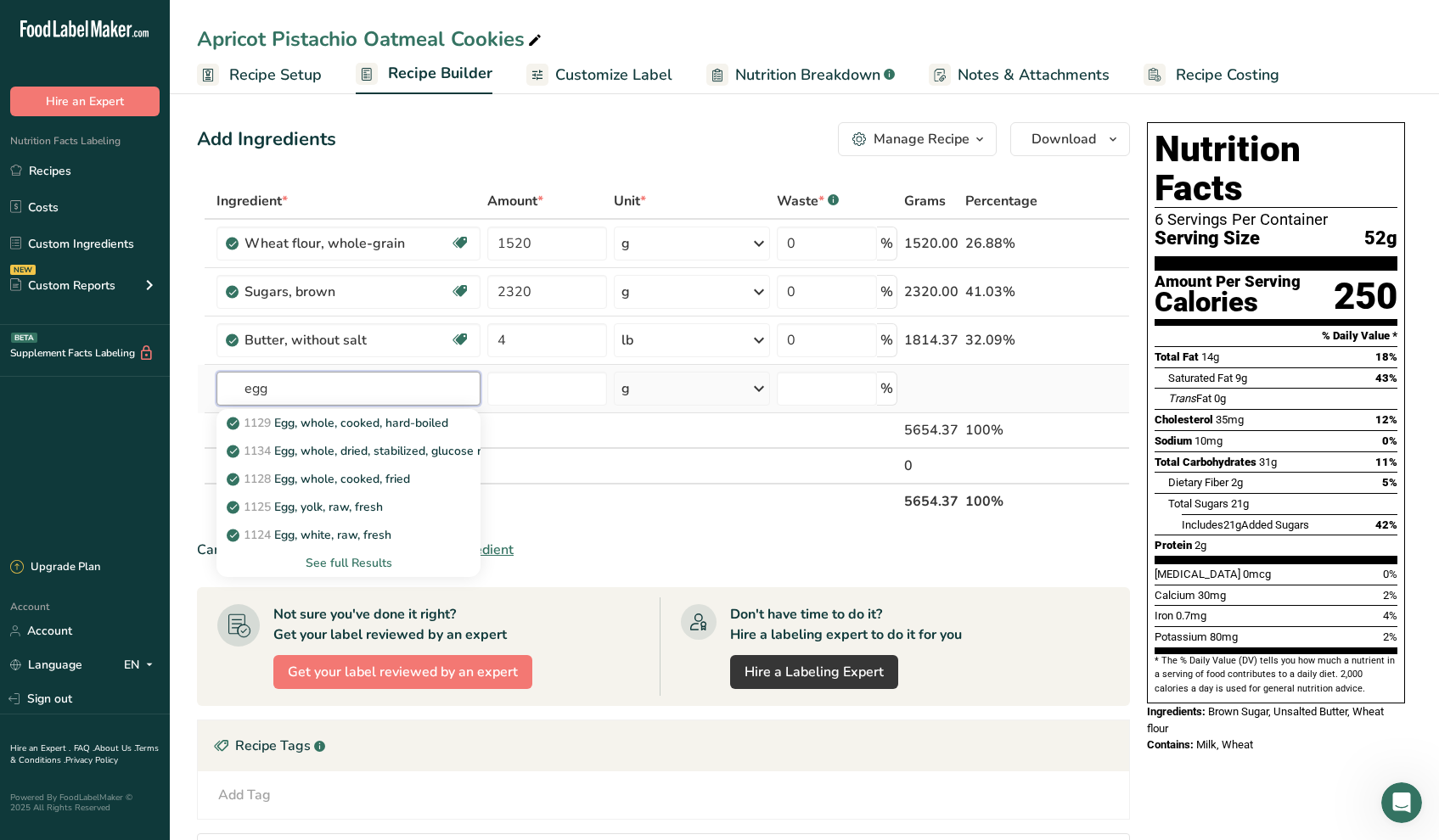
type input "egg"
click at [317, 561] on div "See full Results" at bounding box center [348, 563] width 236 height 18
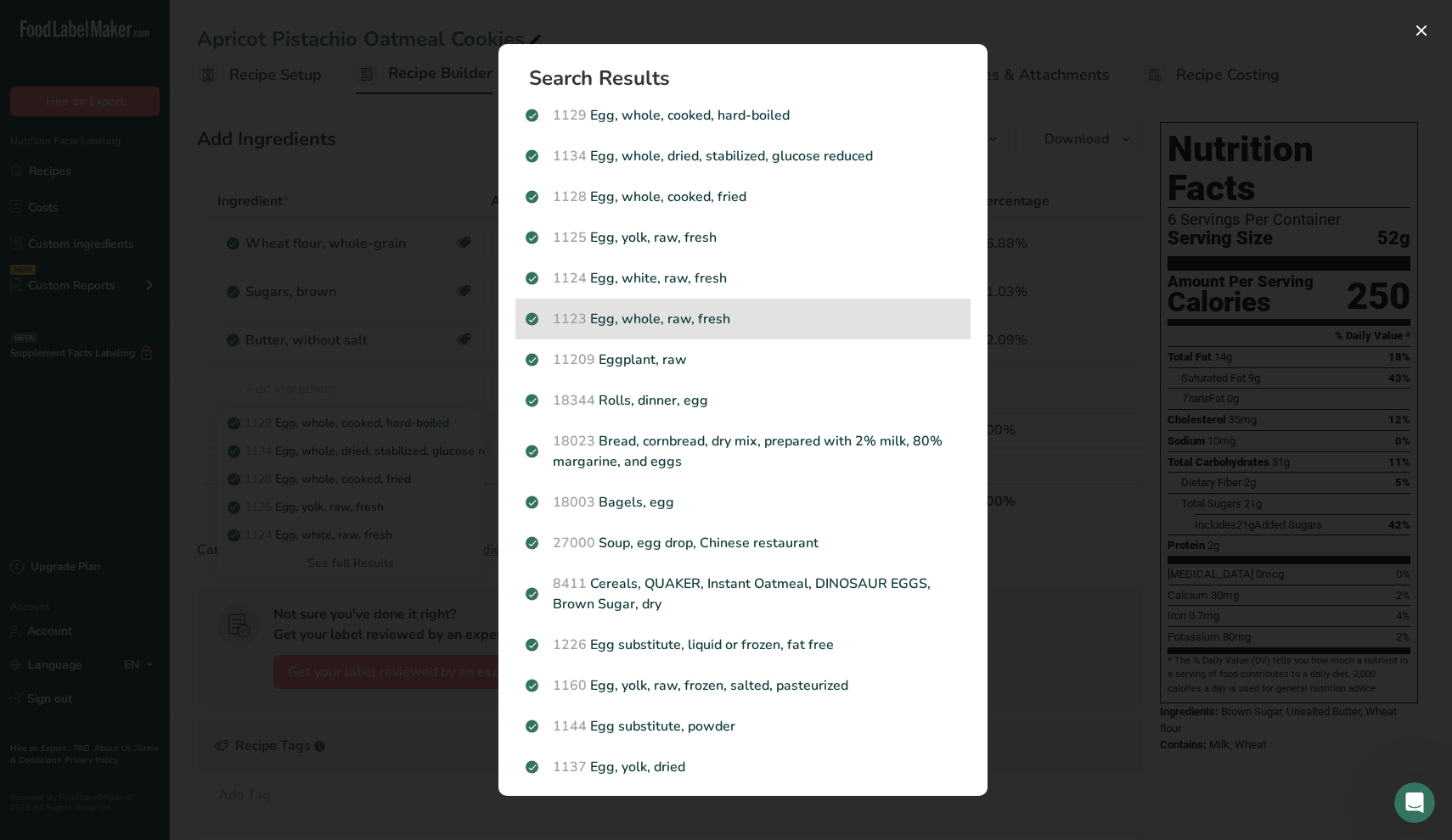
click at [661, 318] on p "1123 Egg, whole, raw, fresh" at bounding box center [743, 319] width 435 height 20
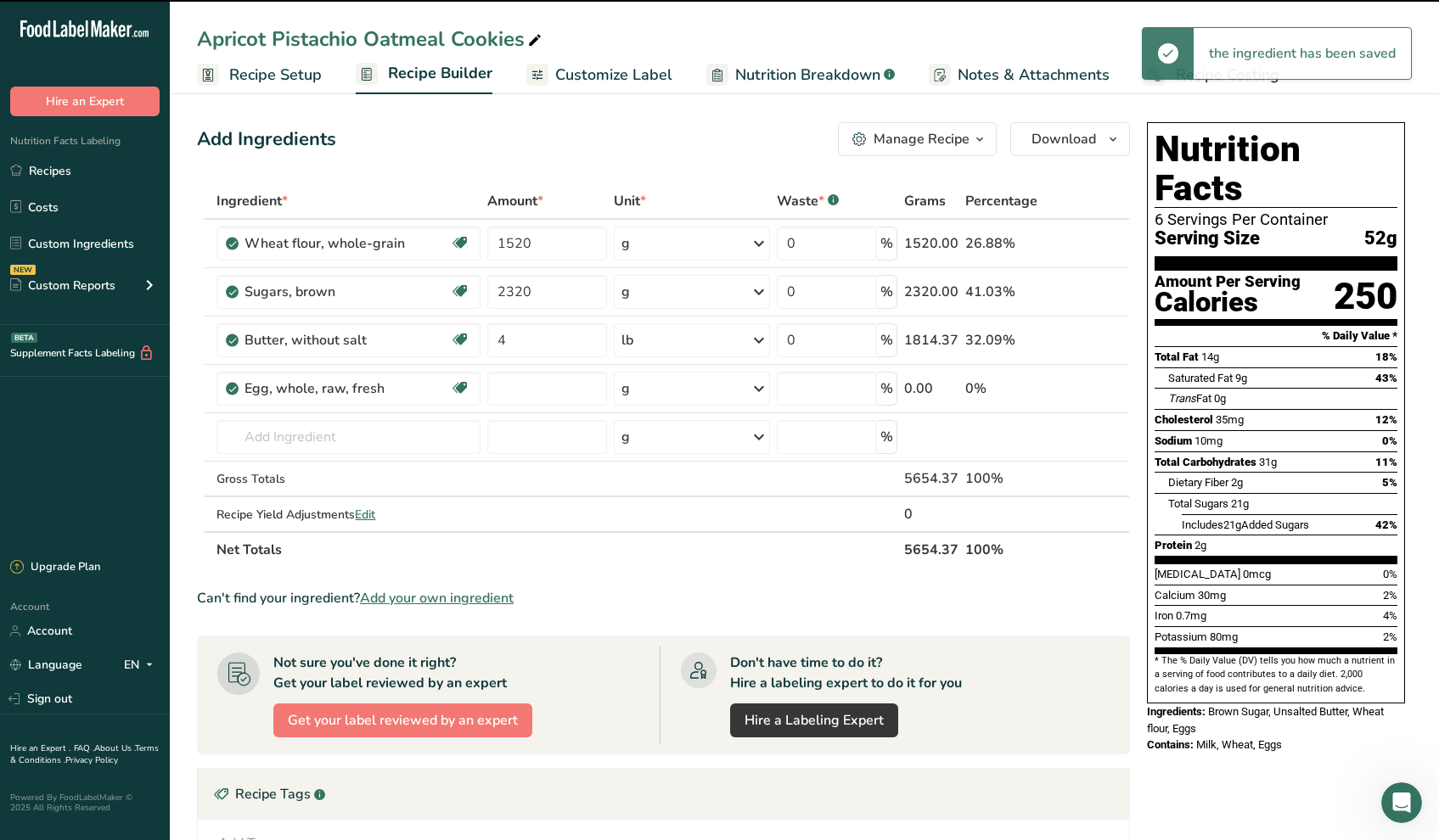
type input "0"
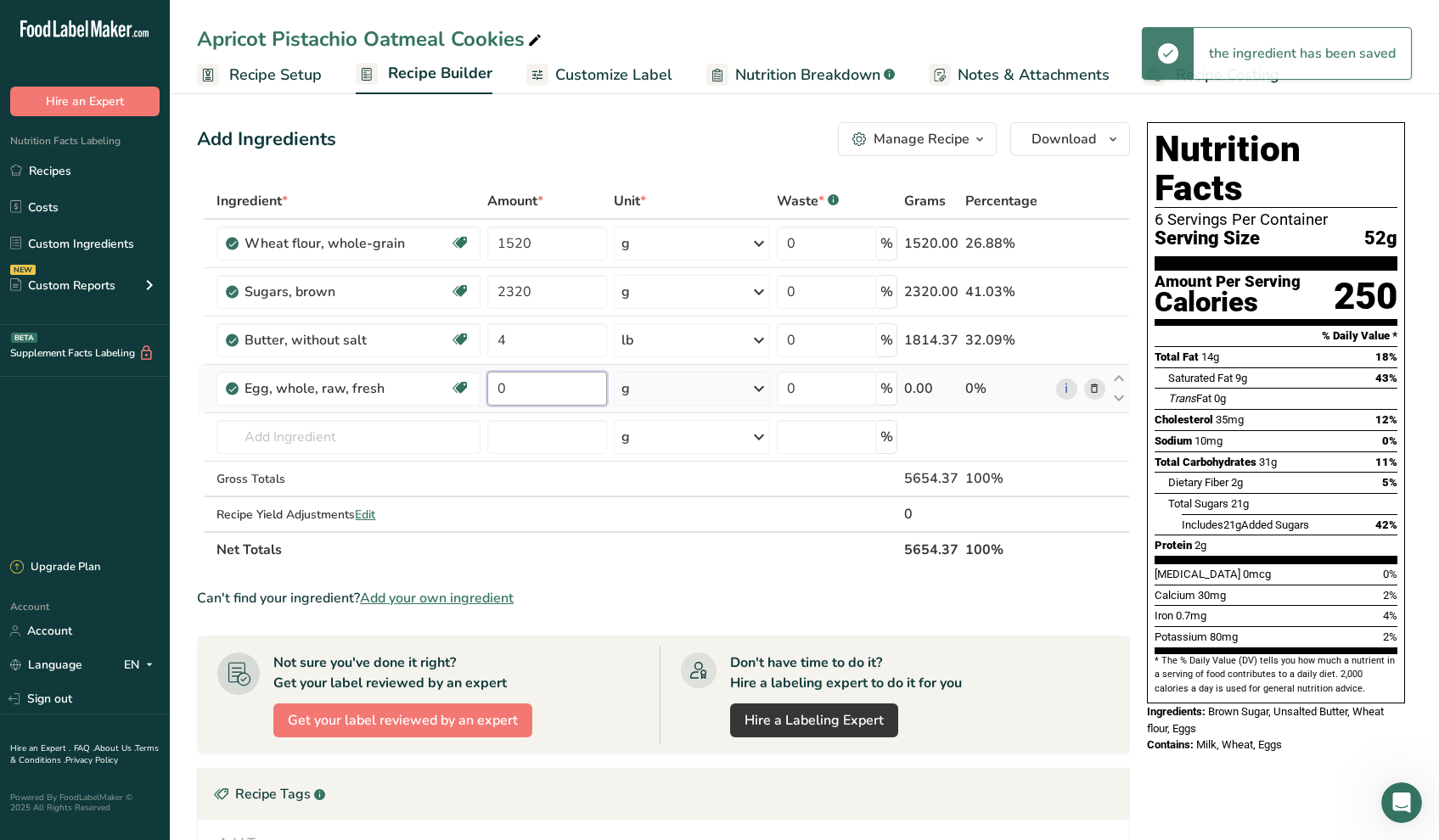
drag, startPoint x: 532, startPoint y: 389, endPoint x: 496, endPoint y: 388, distance: 36.0
click at [496, 388] on input "0" at bounding box center [548, 388] width 120 height 34
type input "16"
click at [754, 383] on div "Ingredient * Amount * Unit * Waste * .a-a{fill:#347362;}.b-a{fill:#fff;} Grams …" at bounding box center [664, 376] width 934 height 385
click at [763, 388] on icon at bounding box center [759, 388] width 20 height 31
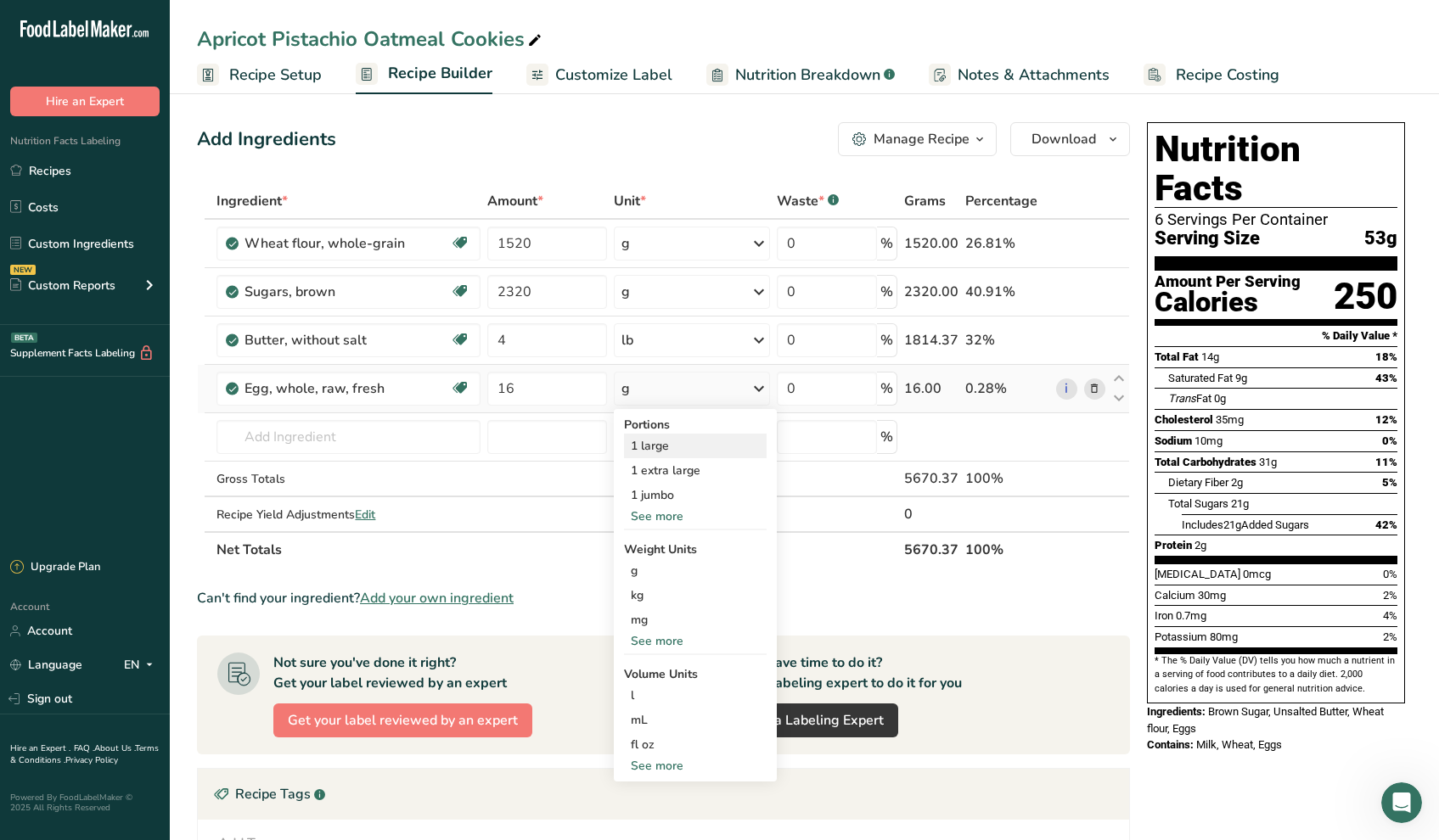
click at [695, 443] on div "1 large" at bounding box center [695, 446] width 142 height 25
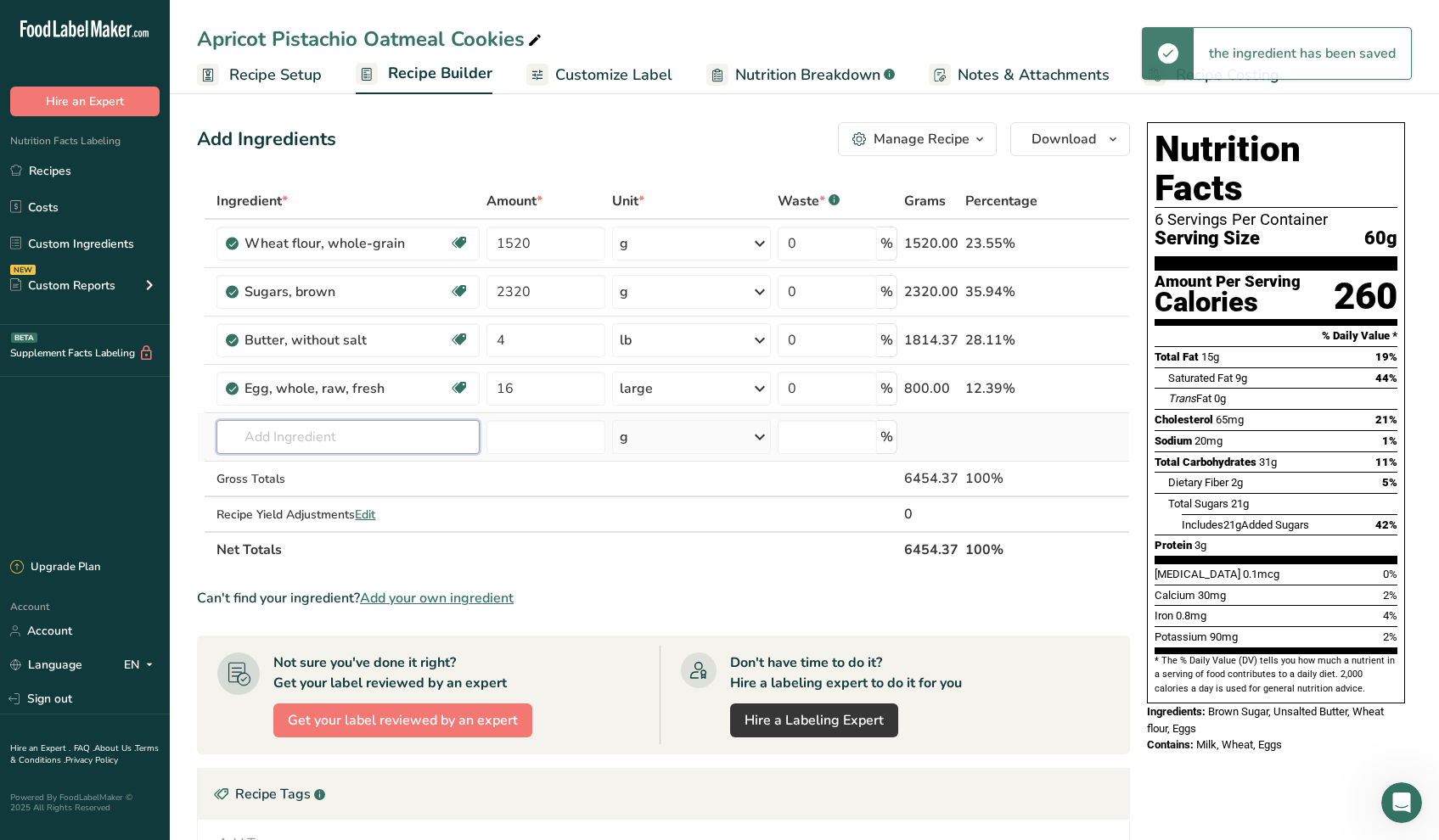
click at [280, 432] on input "text" at bounding box center [347, 437] width 263 height 34
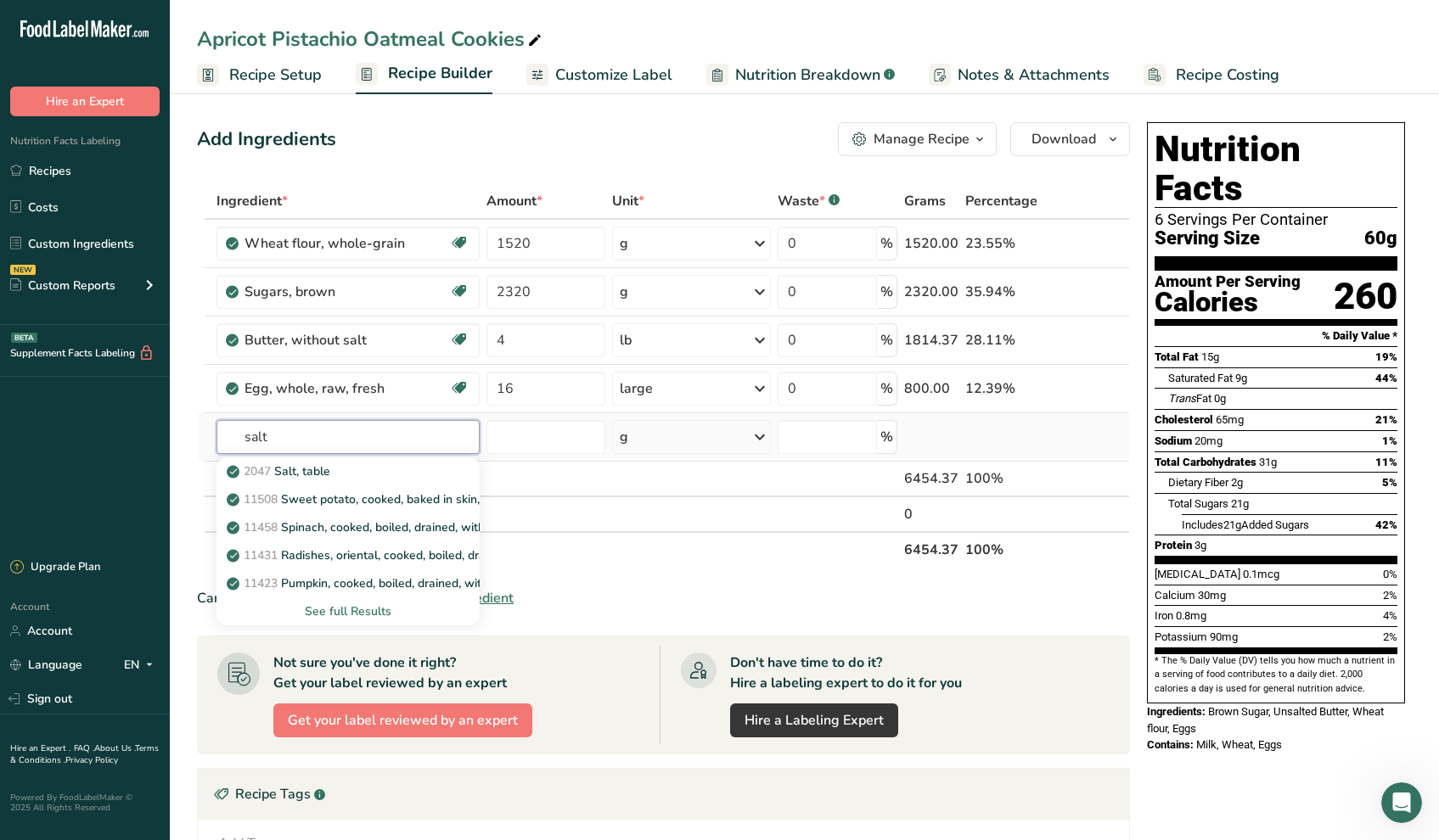
type input "salt"
click at [334, 612] on div "See full Results" at bounding box center [348, 612] width 236 height 18
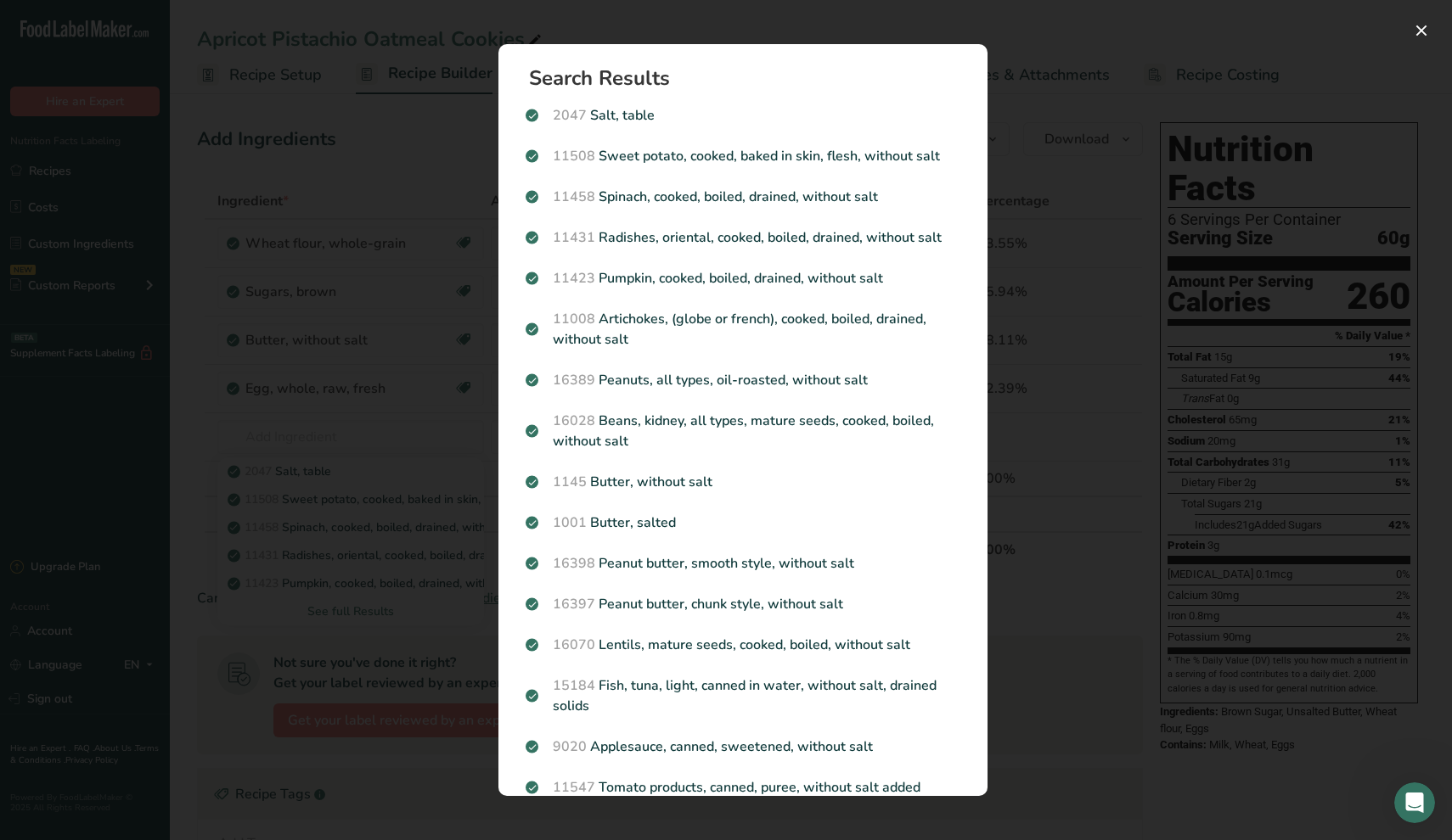
click at [1016, 40] on div "Search results modal" at bounding box center [726, 420] width 1452 height 840
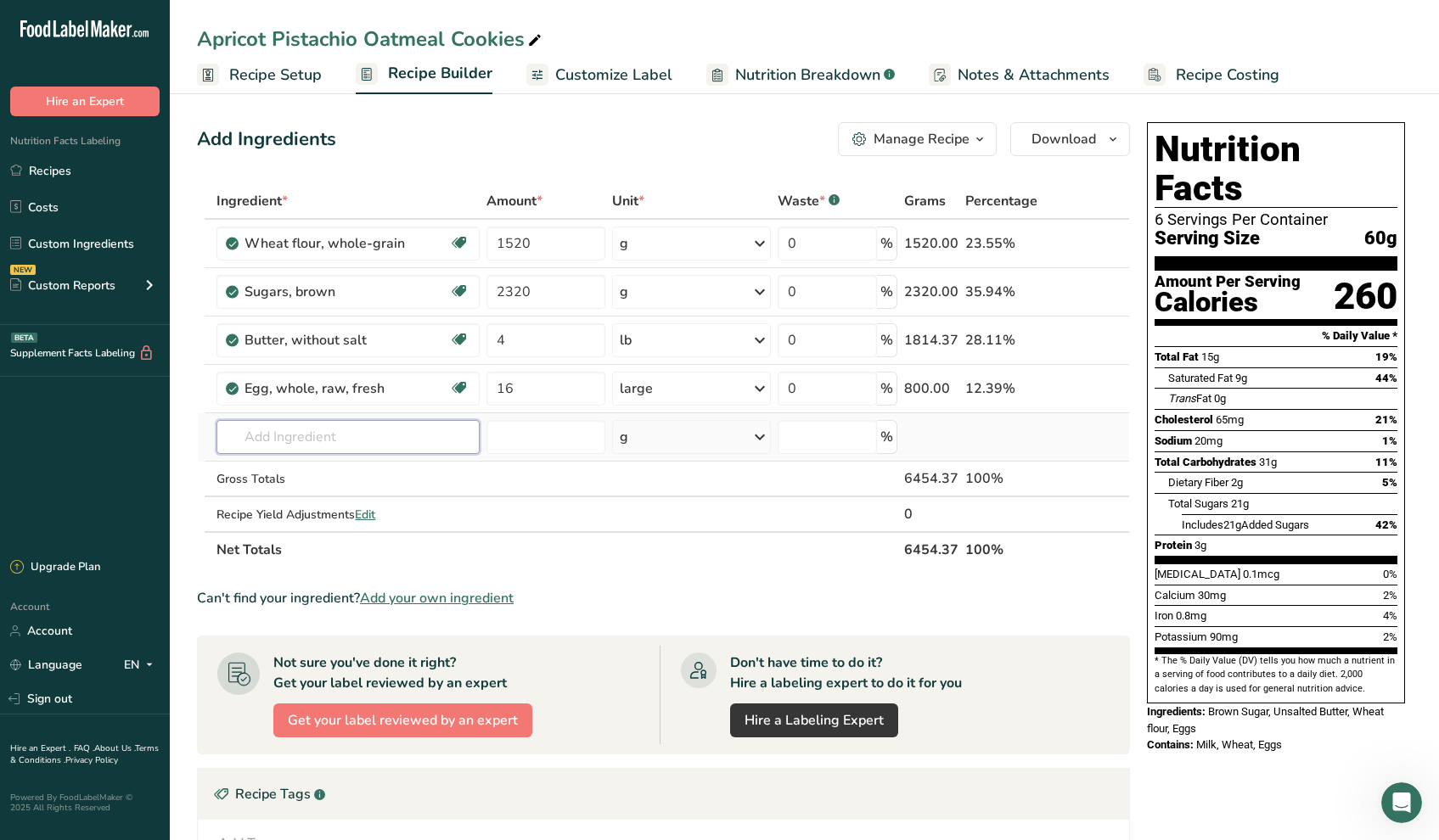
click at [310, 438] on input "text" at bounding box center [347, 437] width 263 height 34
type input "Kosher Salt"
click at [273, 471] on p "Kosher Salt" at bounding box center [269, 471] width 77 height 18
type input "Kosher Salt"
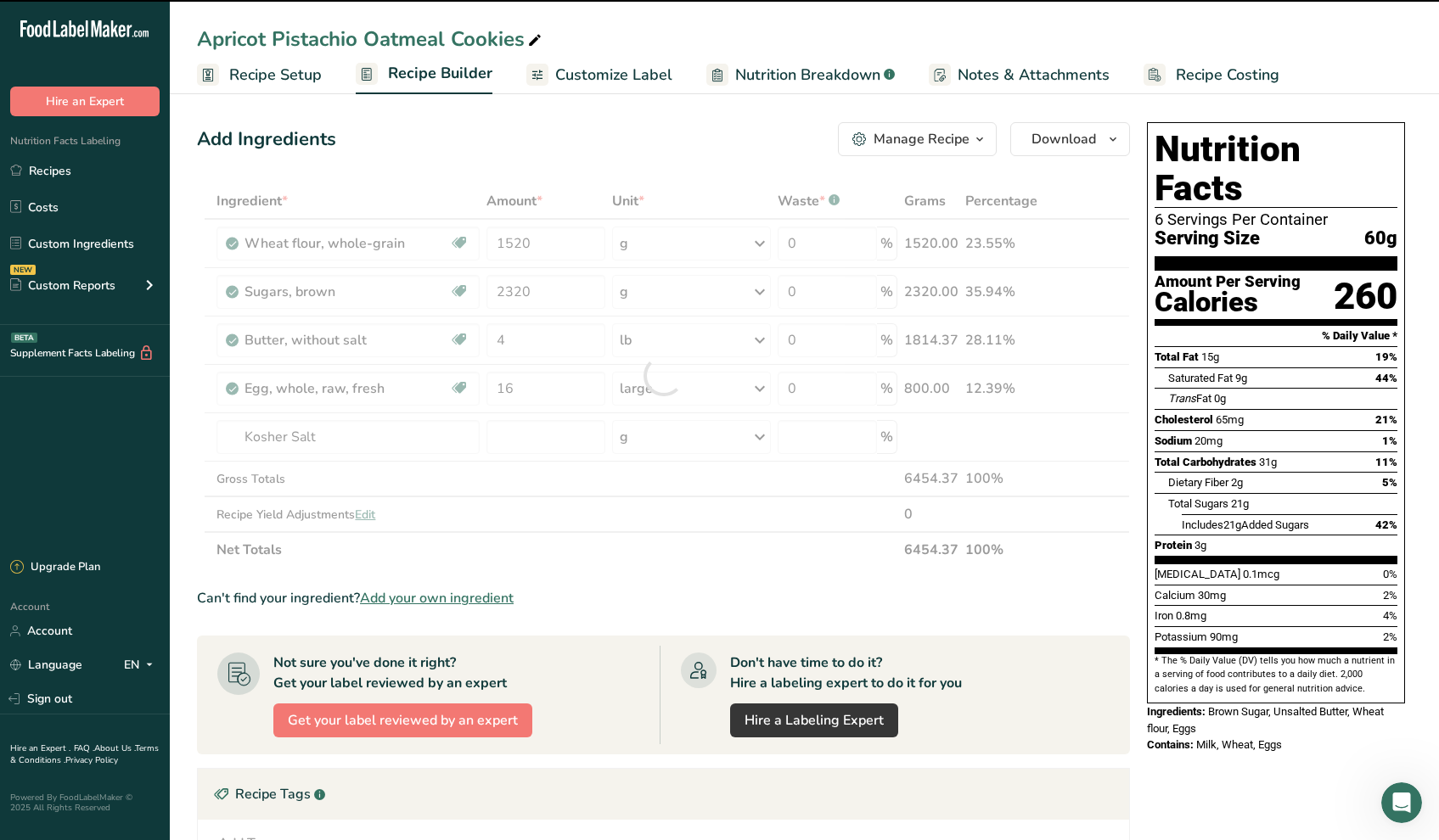
type input "0"
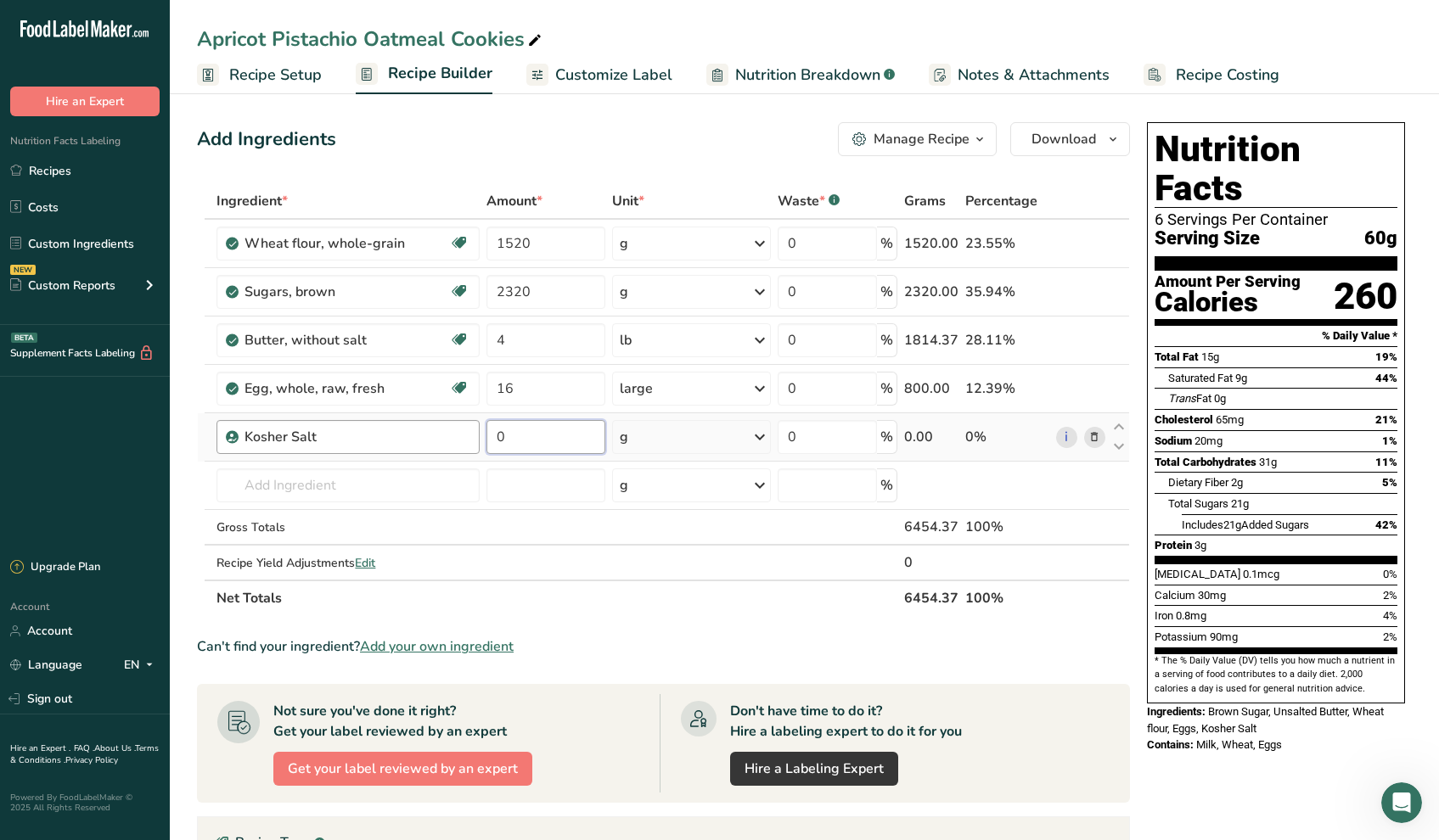
drag, startPoint x: 520, startPoint y: 445, endPoint x: 446, endPoint y: 438, distance: 74.3
click at [449, 438] on tr "Kosher Salt 0 g Weight Units g kg mg See more Volume Units l Volume units requi…" at bounding box center [664, 437] width 932 height 48
type input "53"
click at [323, 486] on div "Ingredient * Amount * Unit * Waste * .a-a{fill:#347362;}.b-a{fill:#fff;} Grams …" at bounding box center [664, 400] width 934 height 433
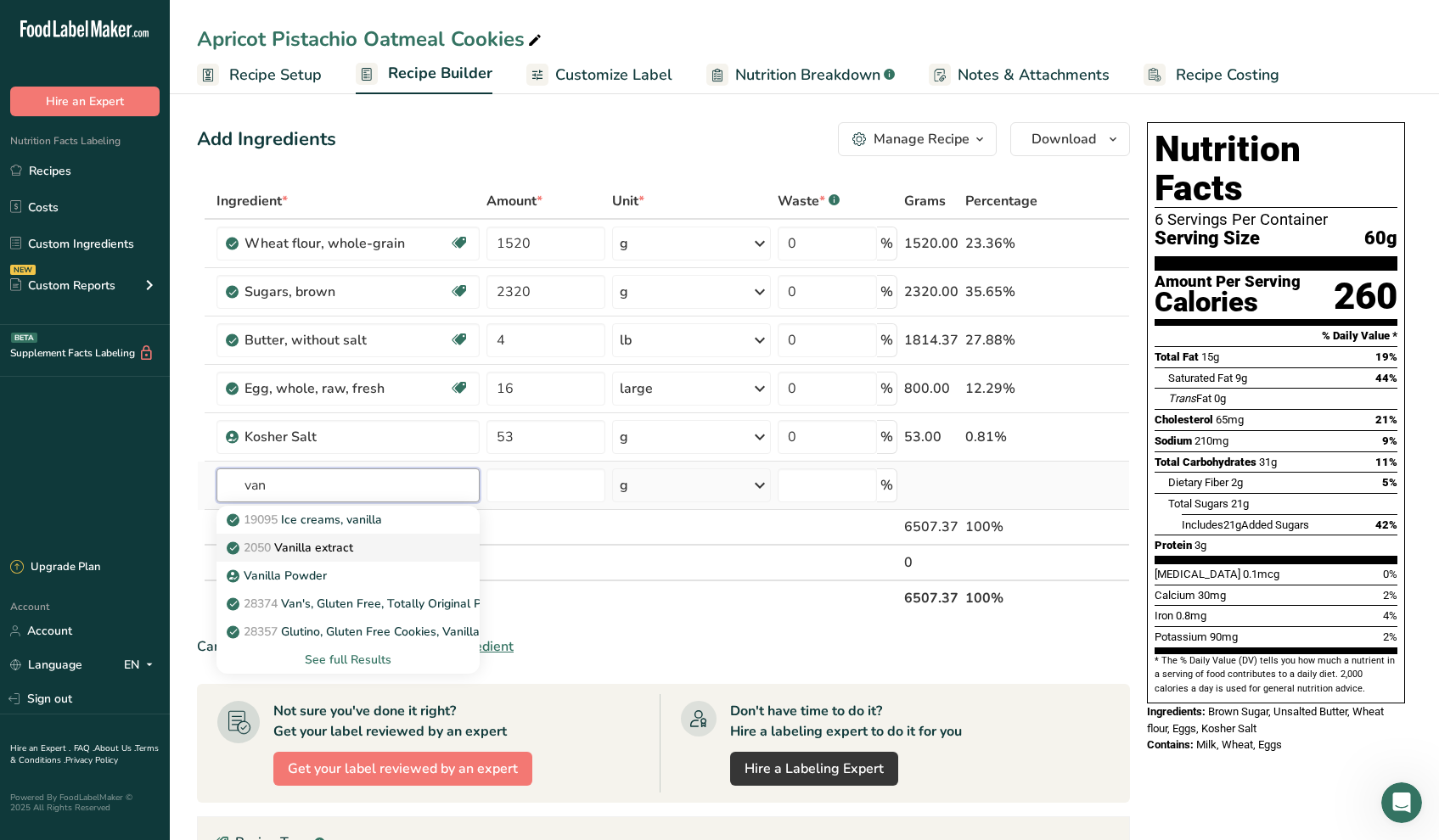
type input "van"
click at [328, 542] on p "2050 Vanilla extract" at bounding box center [292, 547] width 123 height 18
type input "Vanilla extract"
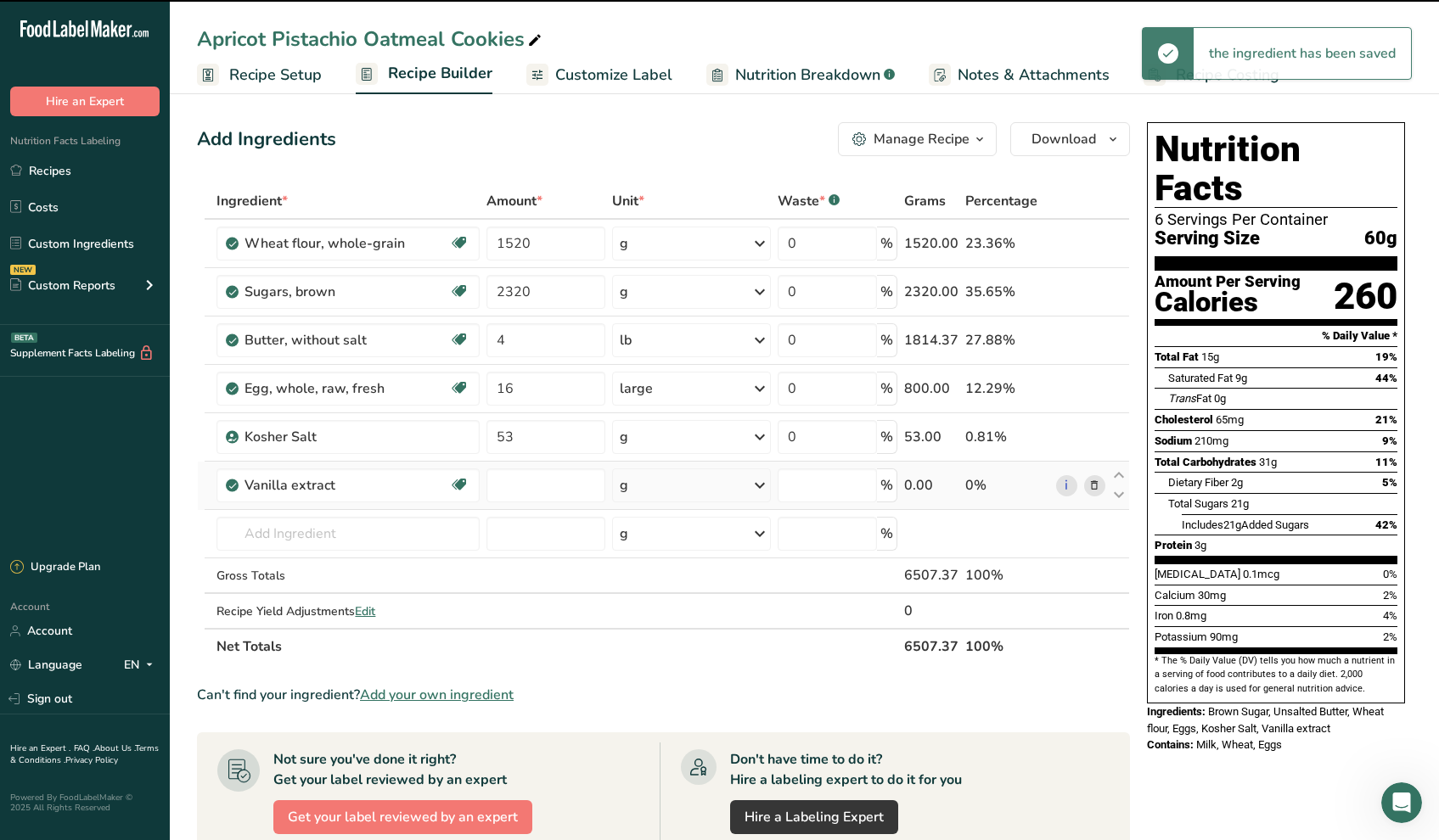
type input "0"
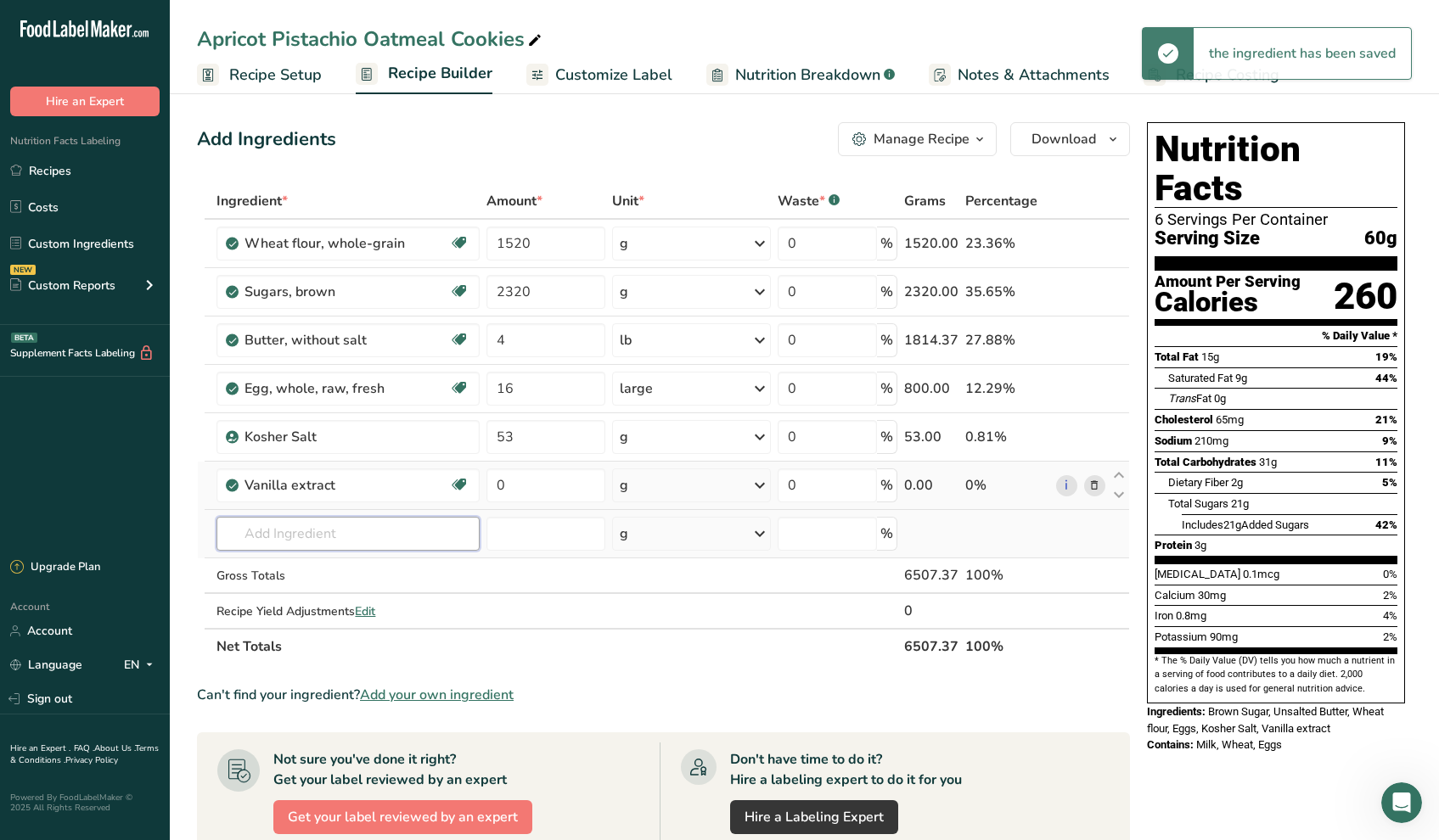
click at [325, 537] on input "text" at bounding box center [347, 533] width 263 height 34
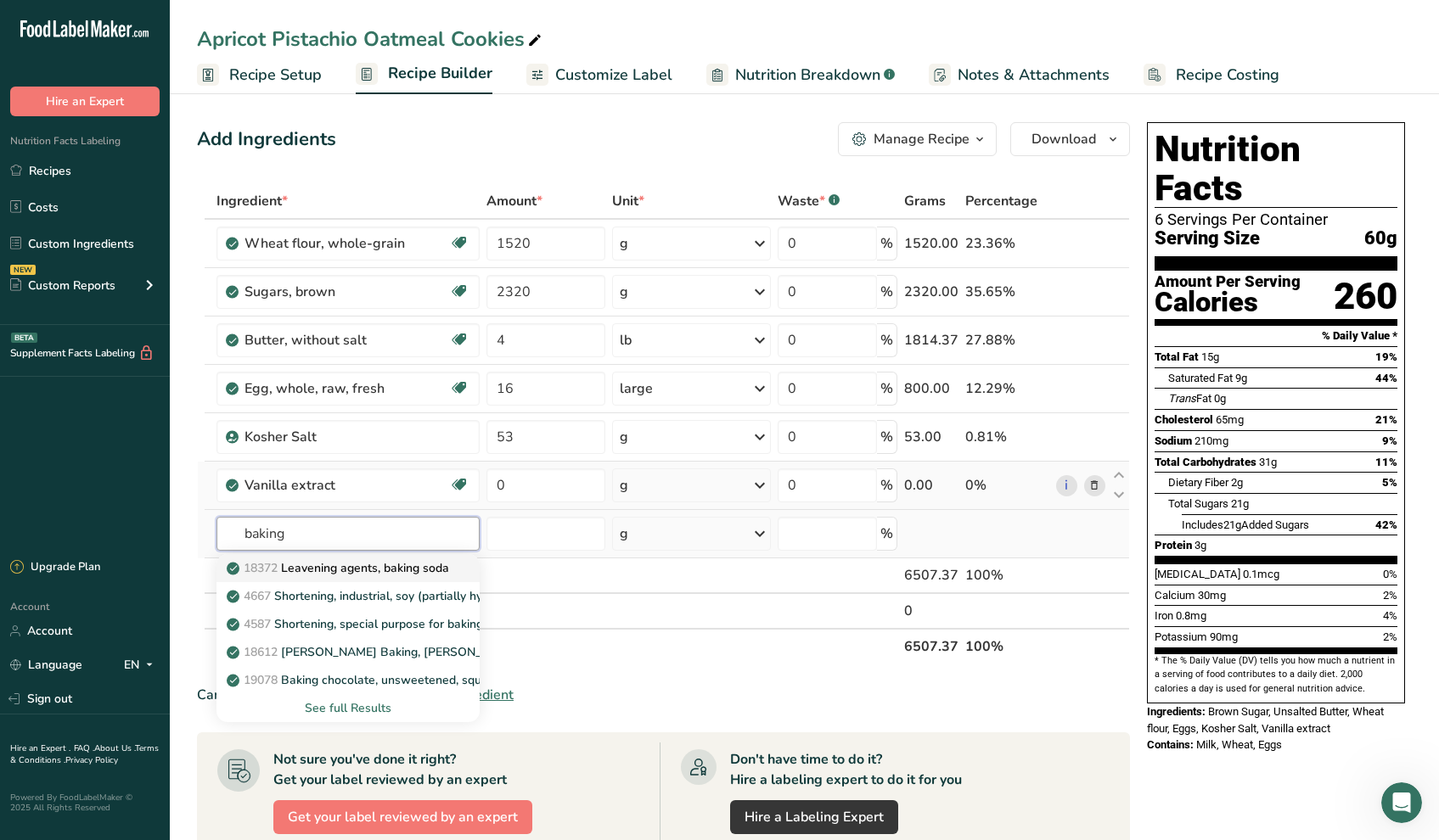
type input "baking"
click at [342, 567] on p "18372 Leavening agents, baking soda" at bounding box center [339, 568] width 219 height 18
type input "Leavening agents, baking soda"
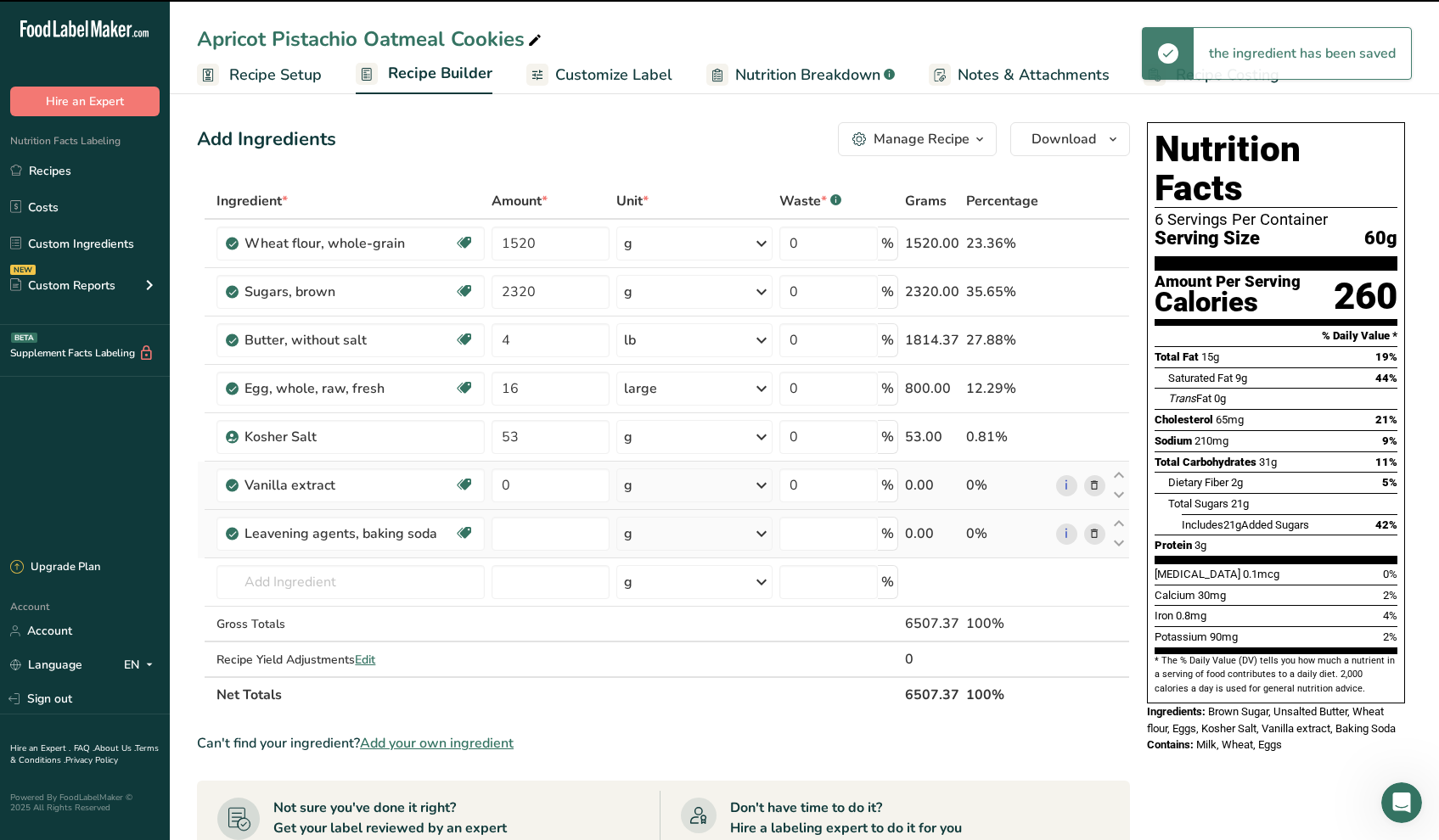
type input "0"
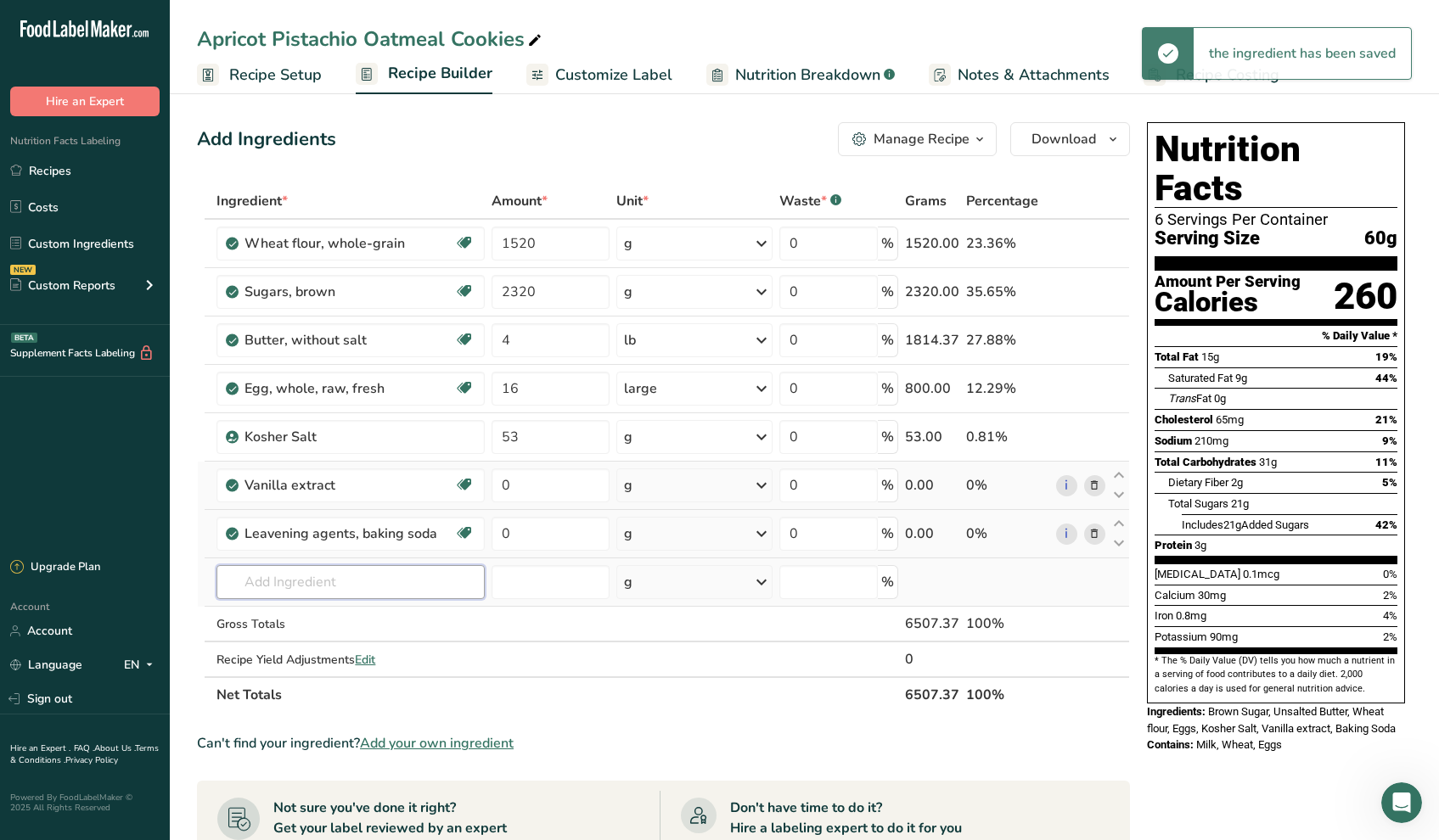
click at [273, 576] on input "text" at bounding box center [350, 582] width 268 height 34
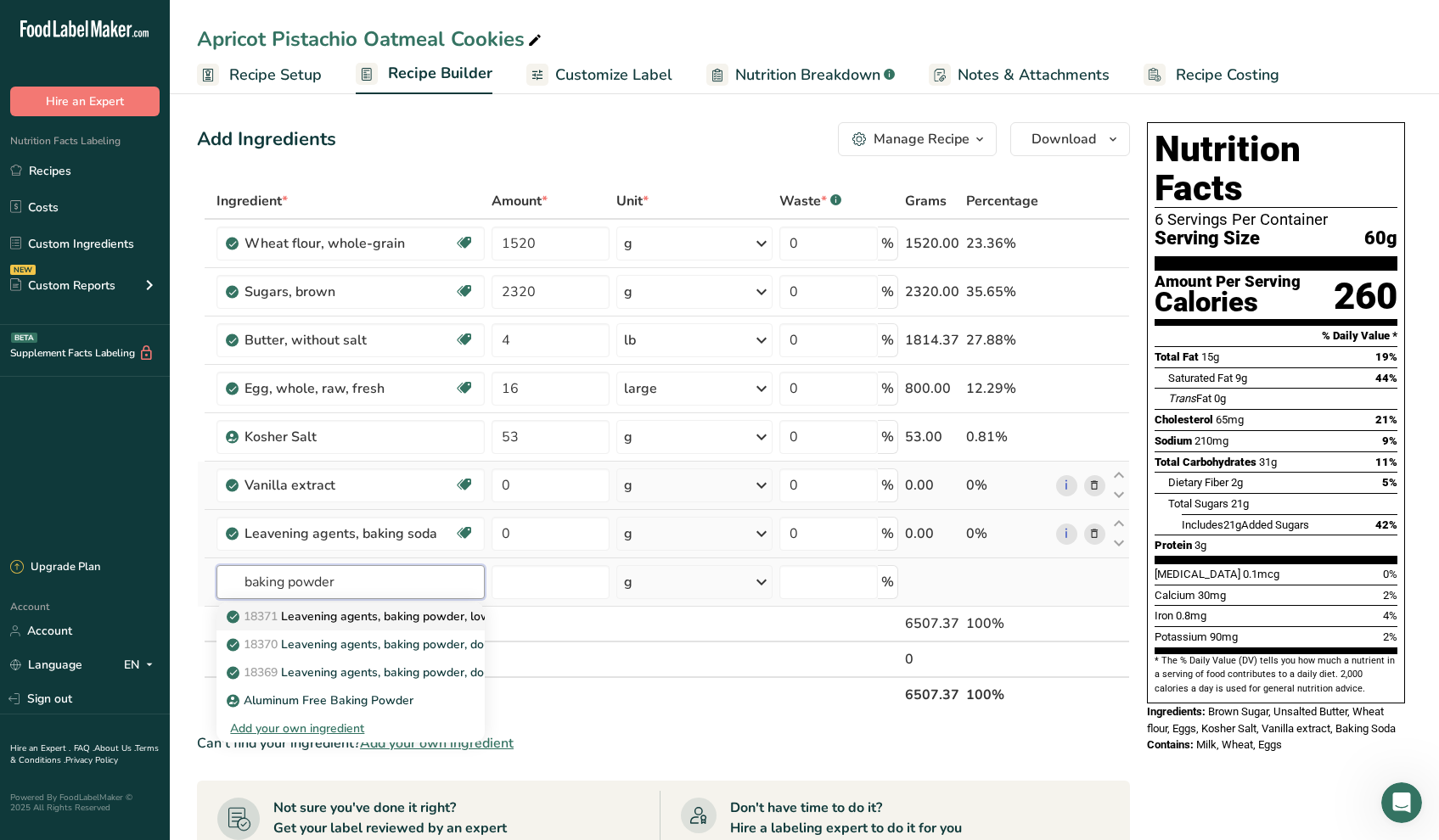
type input "baking powder"
click at [311, 616] on p "18371 Leavening agents, baking powder, low-sodium" at bounding box center [382, 617] width 305 height 18
type input "Leavening agents, baking powder, low-sodium"
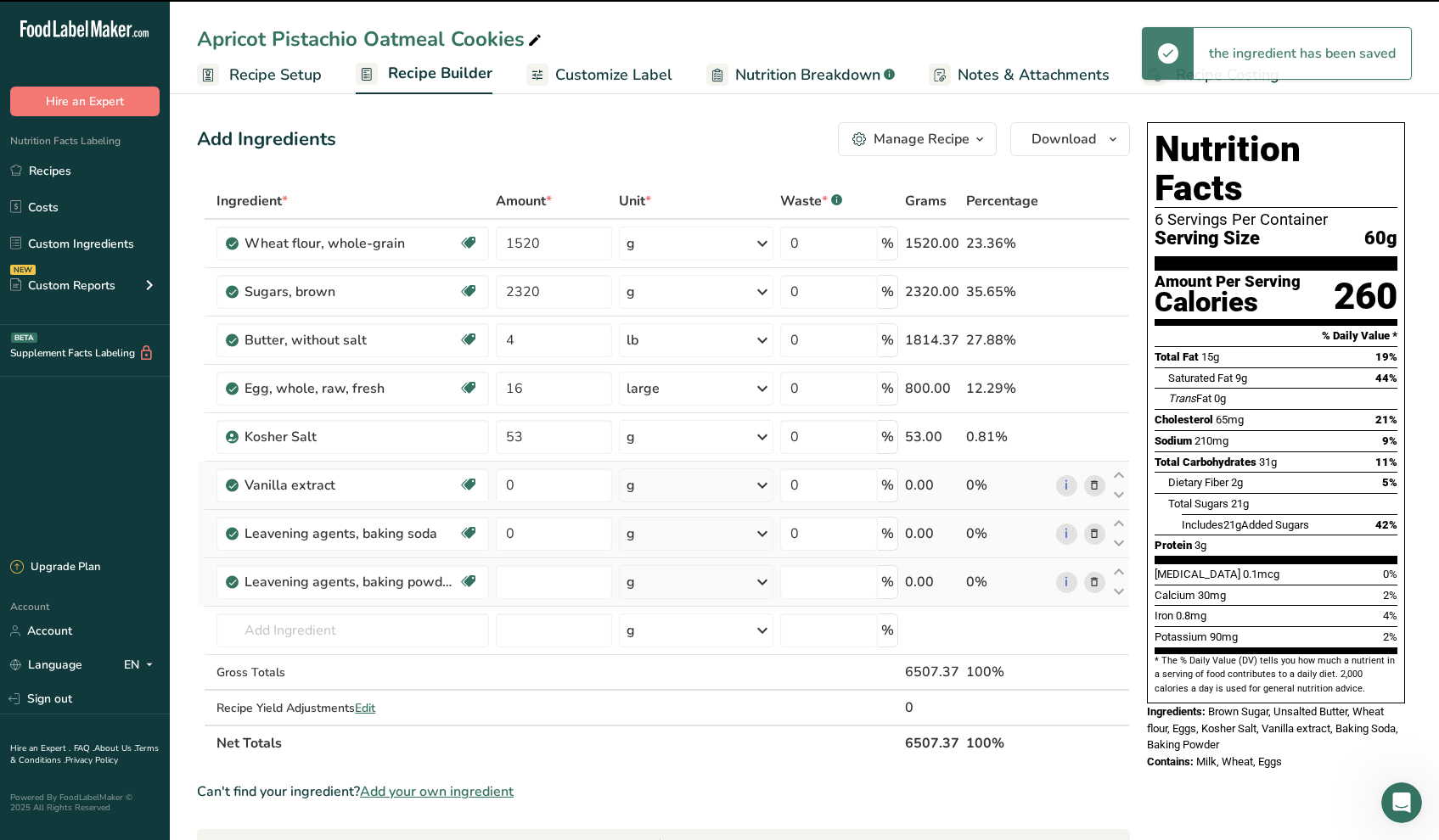
type input "0"
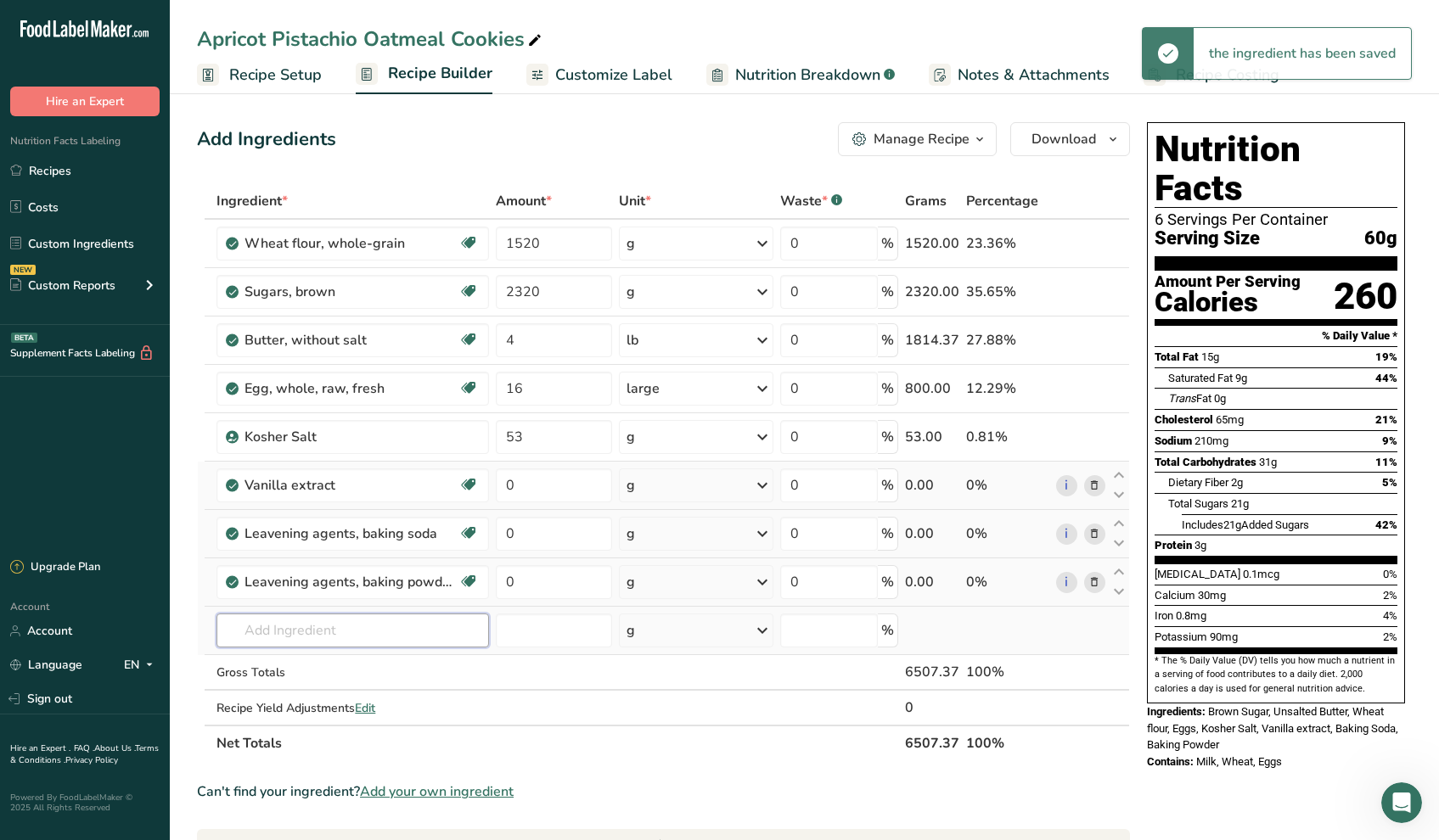
click at [263, 634] on input "text" at bounding box center [352, 630] width 273 height 34
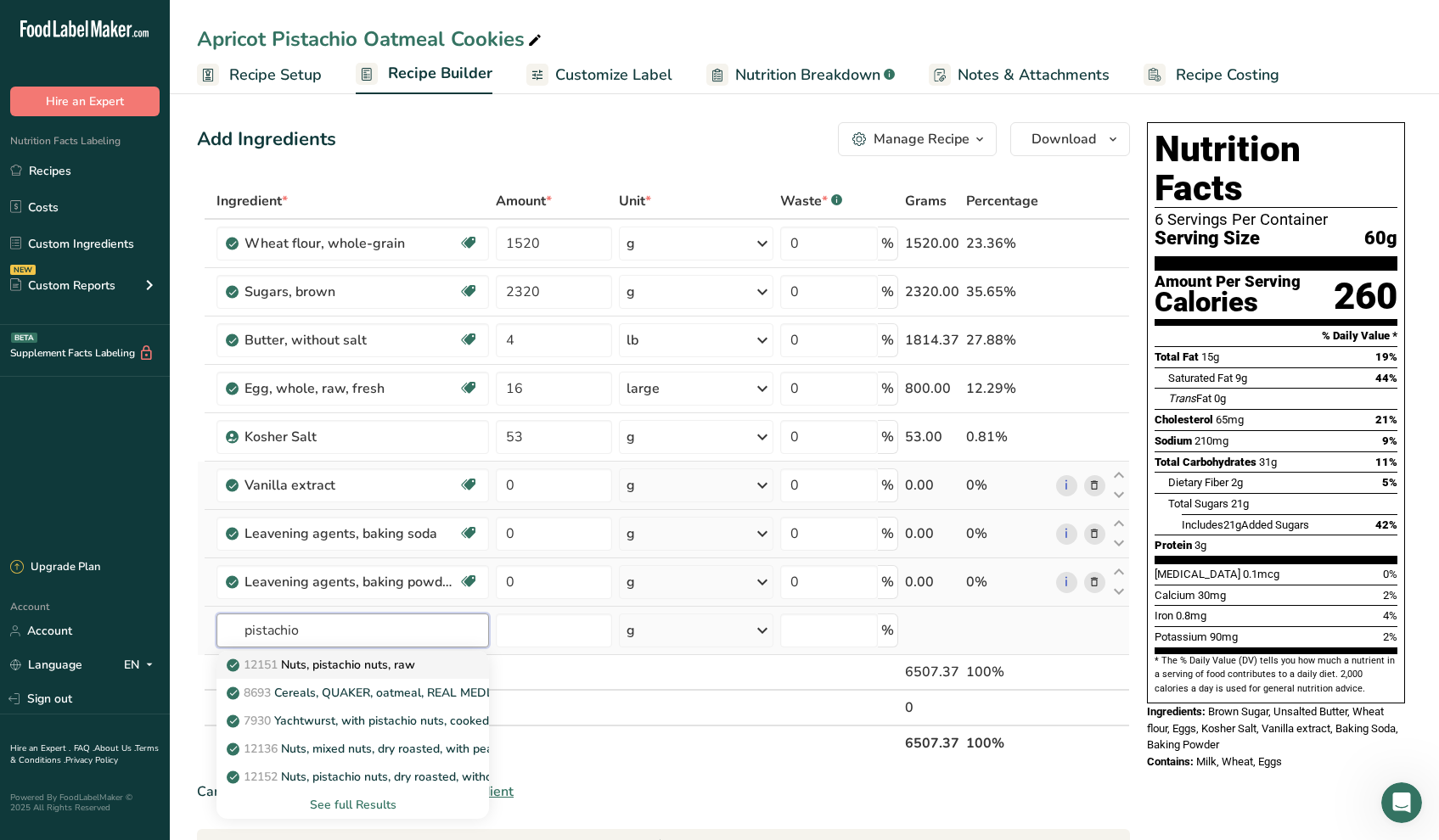
type input "pistachio"
click at [309, 658] on p "12151 Nuts, pistachio nuts, raw" at bounding box center [323, 665] width 185 height 18
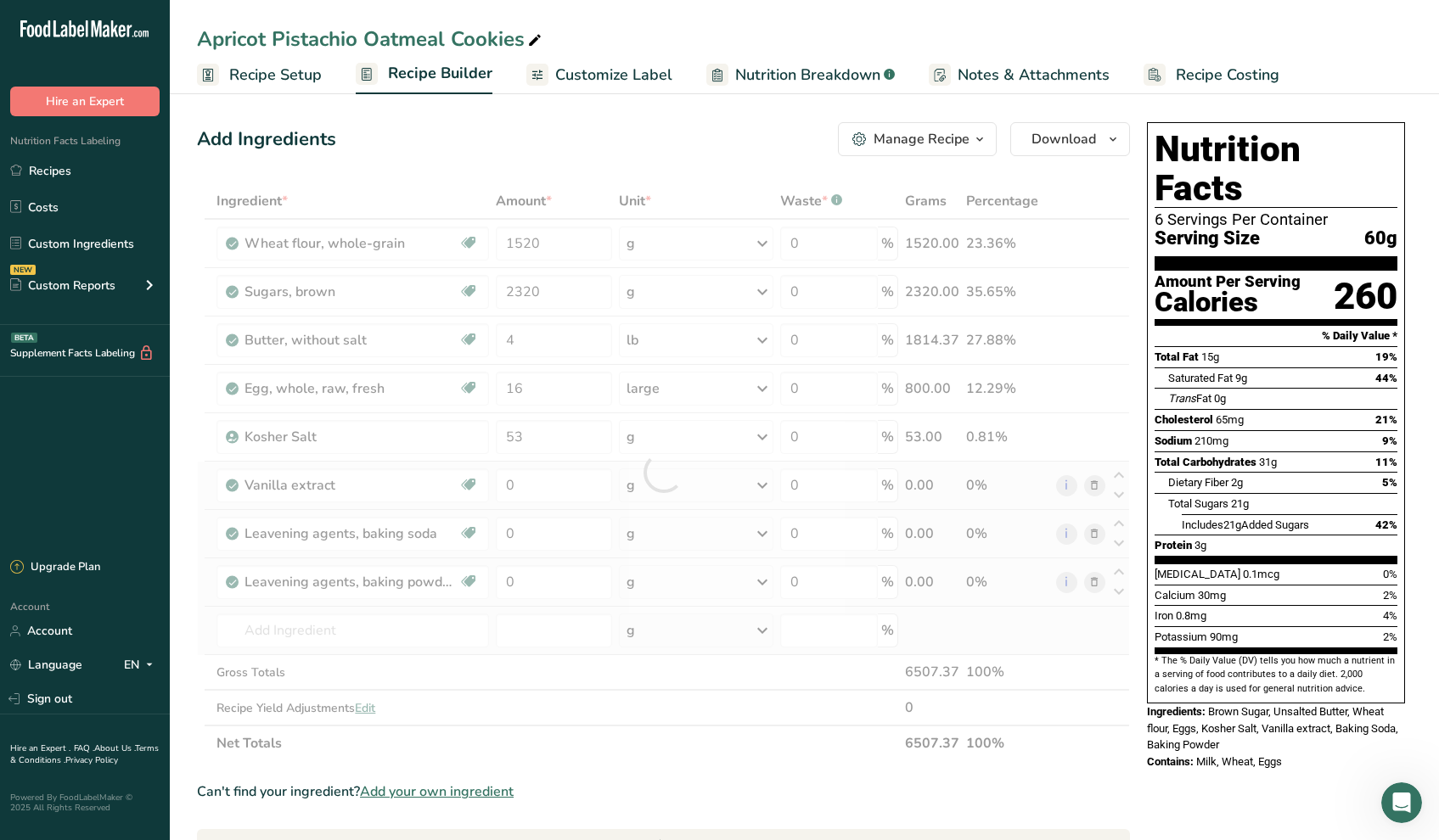
type input "Nuts, pistachio nuts, raw"
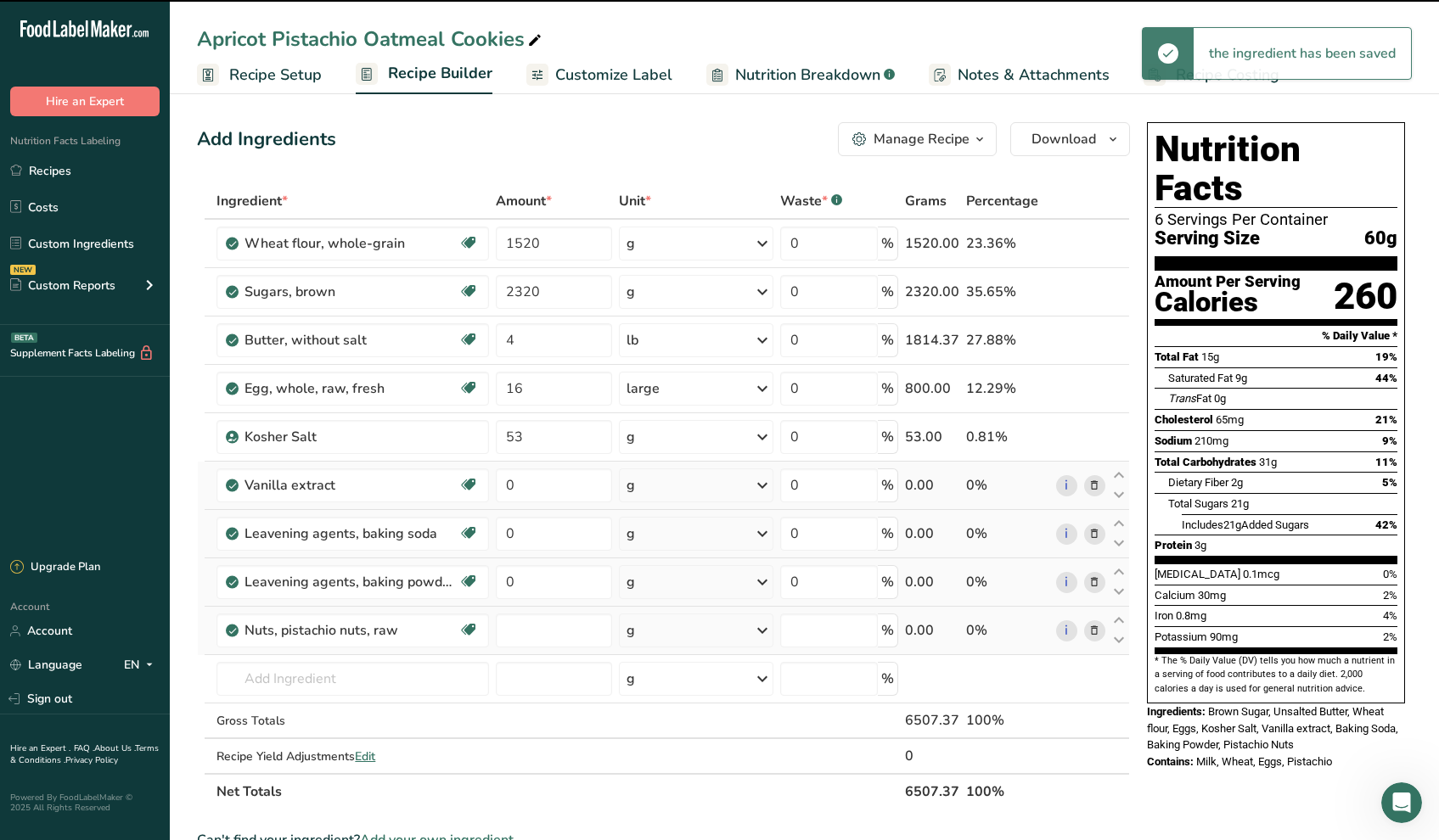
type input "0"
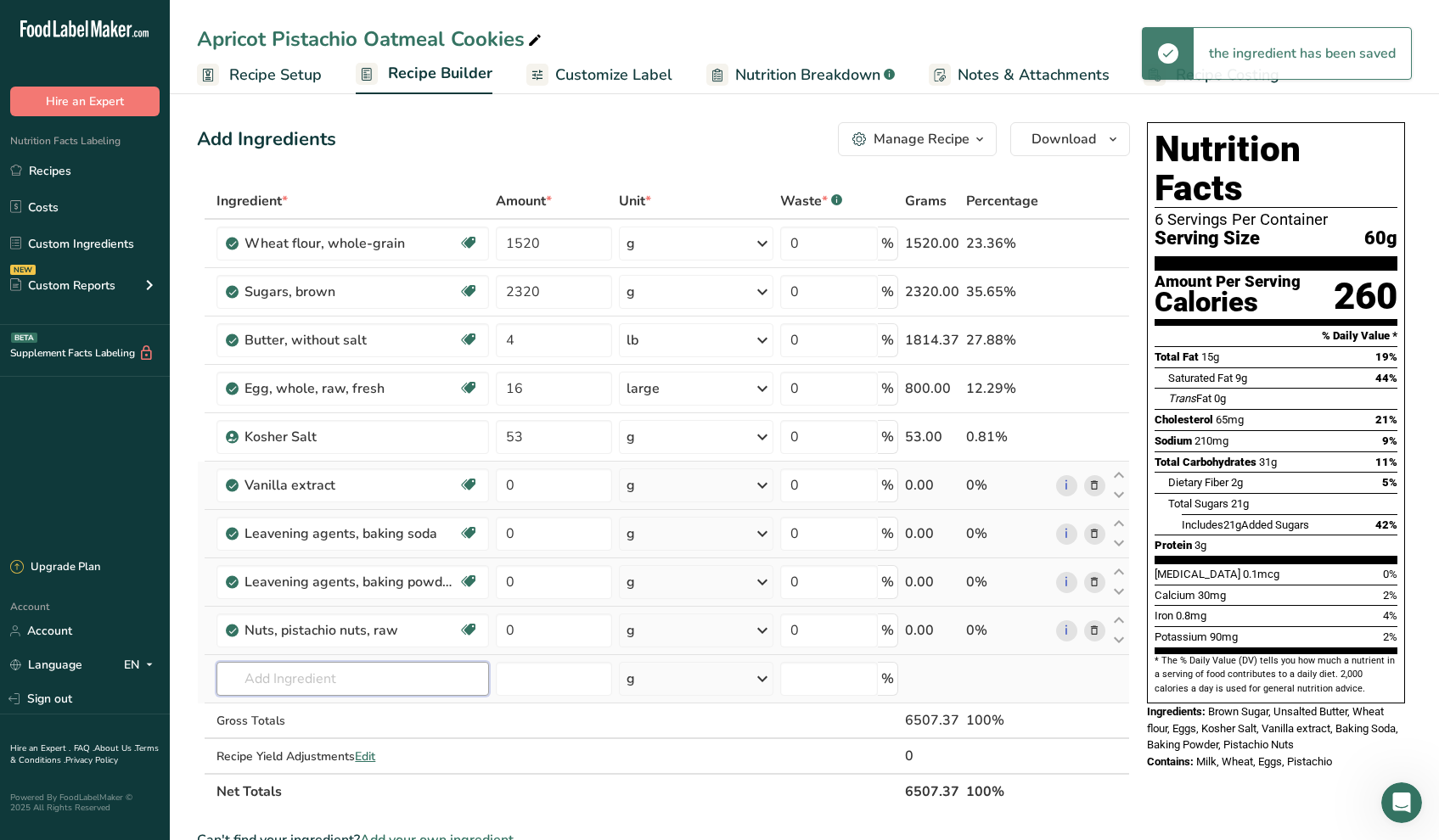
click at [265, 675] on input "text" at bounding box center [352, 679] width 273 height 34
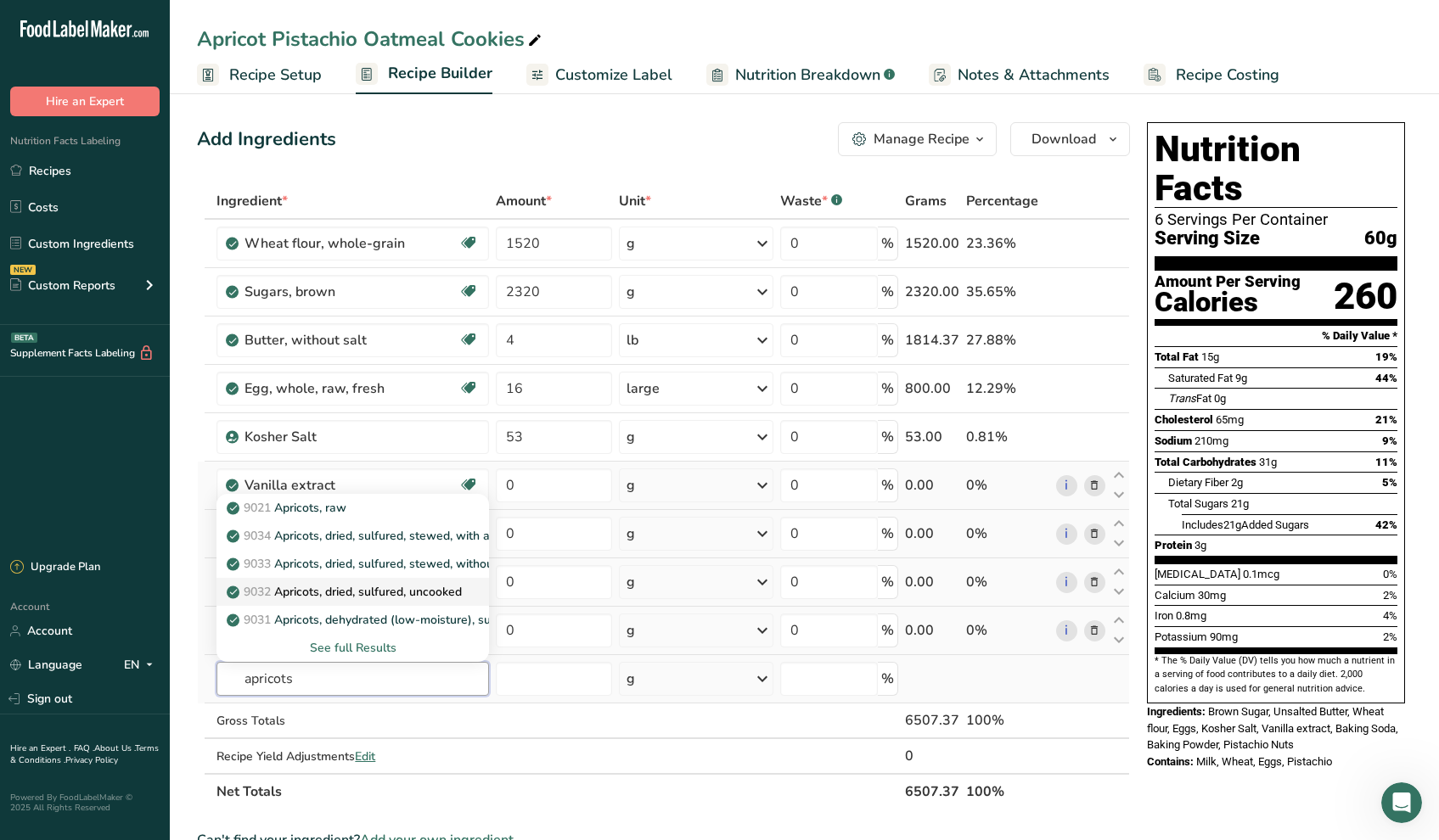
type input "apricots"
click at [301, 595] on p "9032 Apricots, dried, sulfured, uncooked" at bounding box center [346, 592] width 232 height 18
type input "Apricots, dried, sulfured, uncooked"
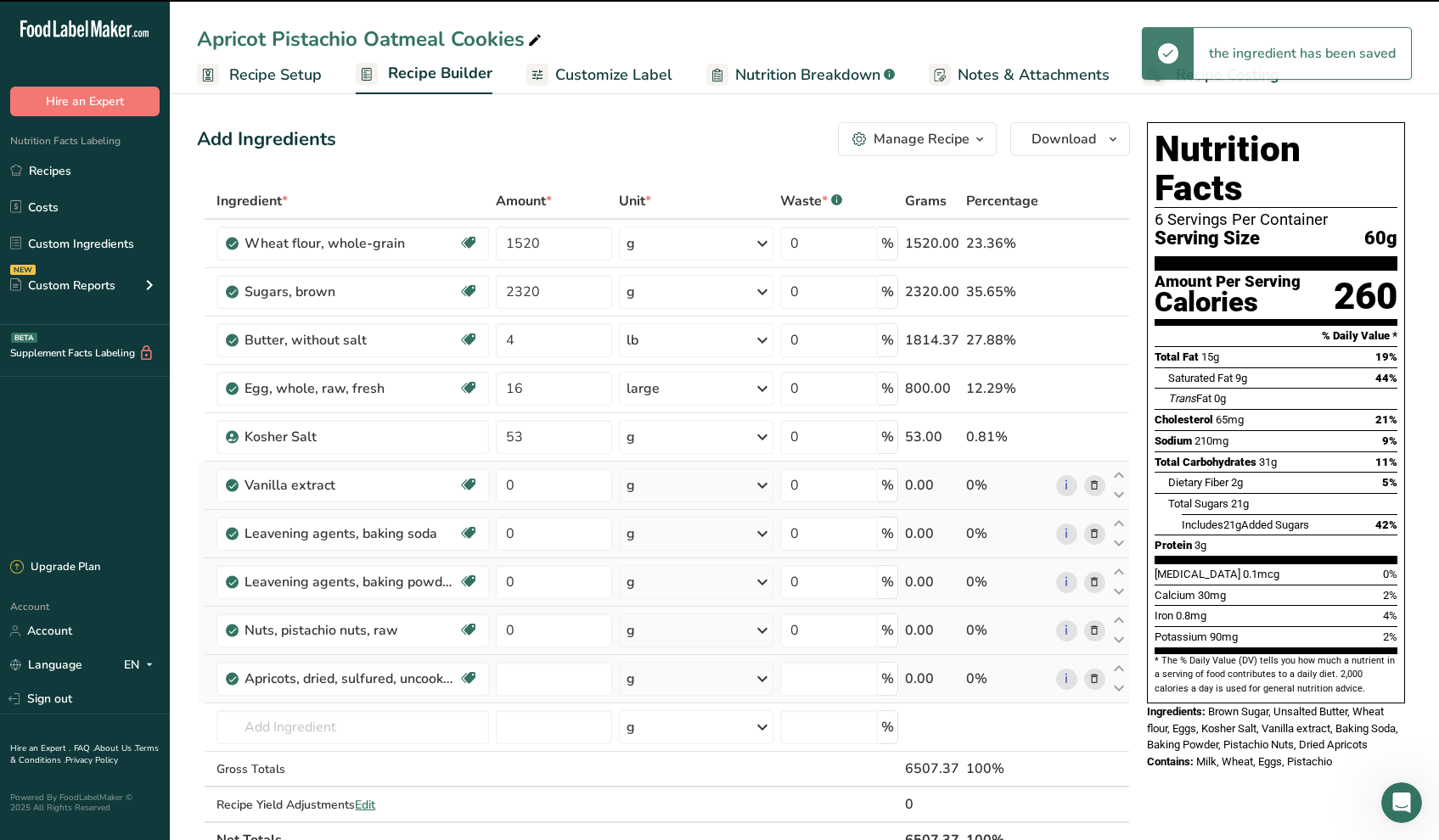
type input "0"
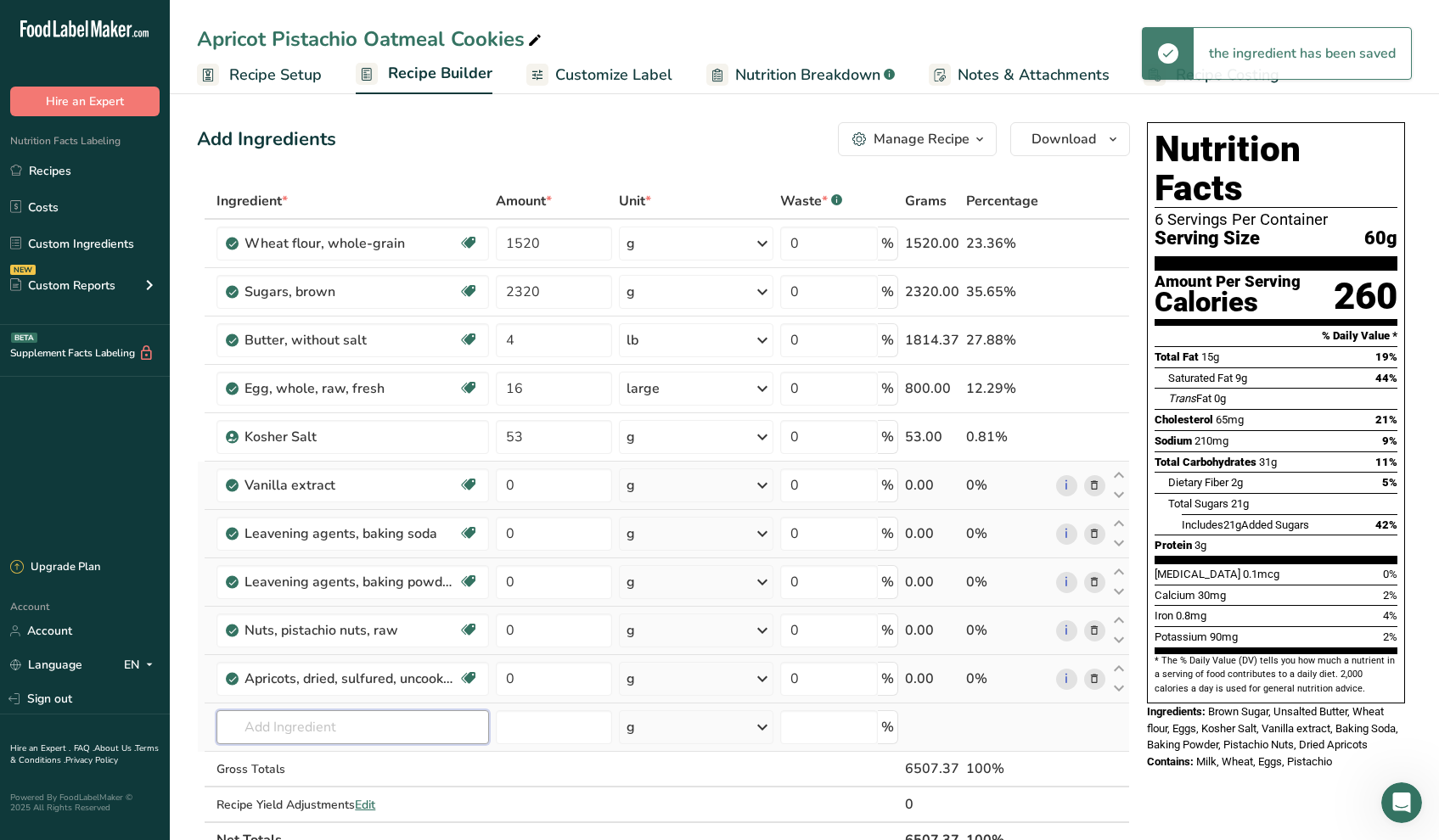
click at [258, 729] on input "text" at bounding box center [352, 728] width 273 height 34
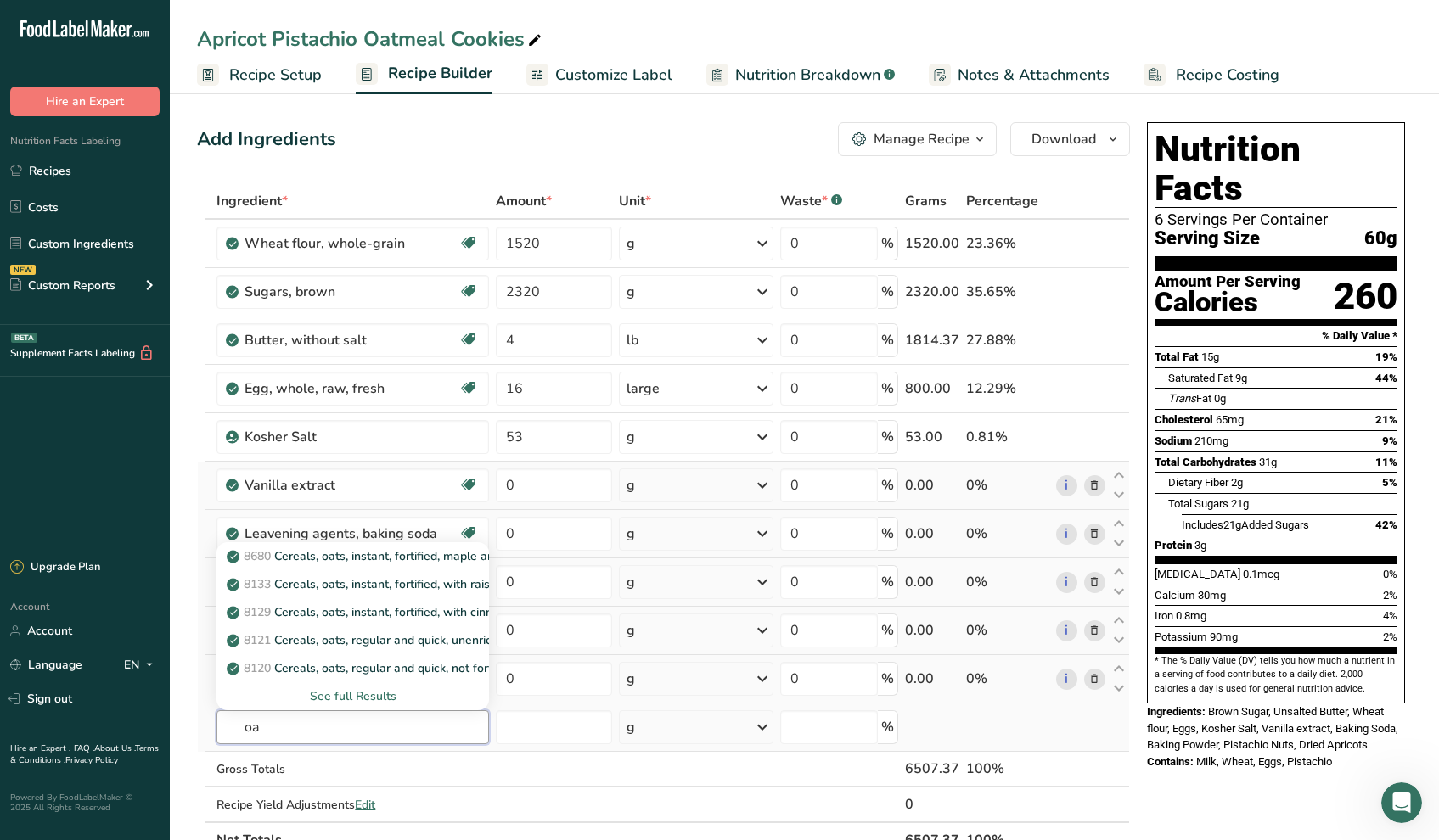
type input "o"
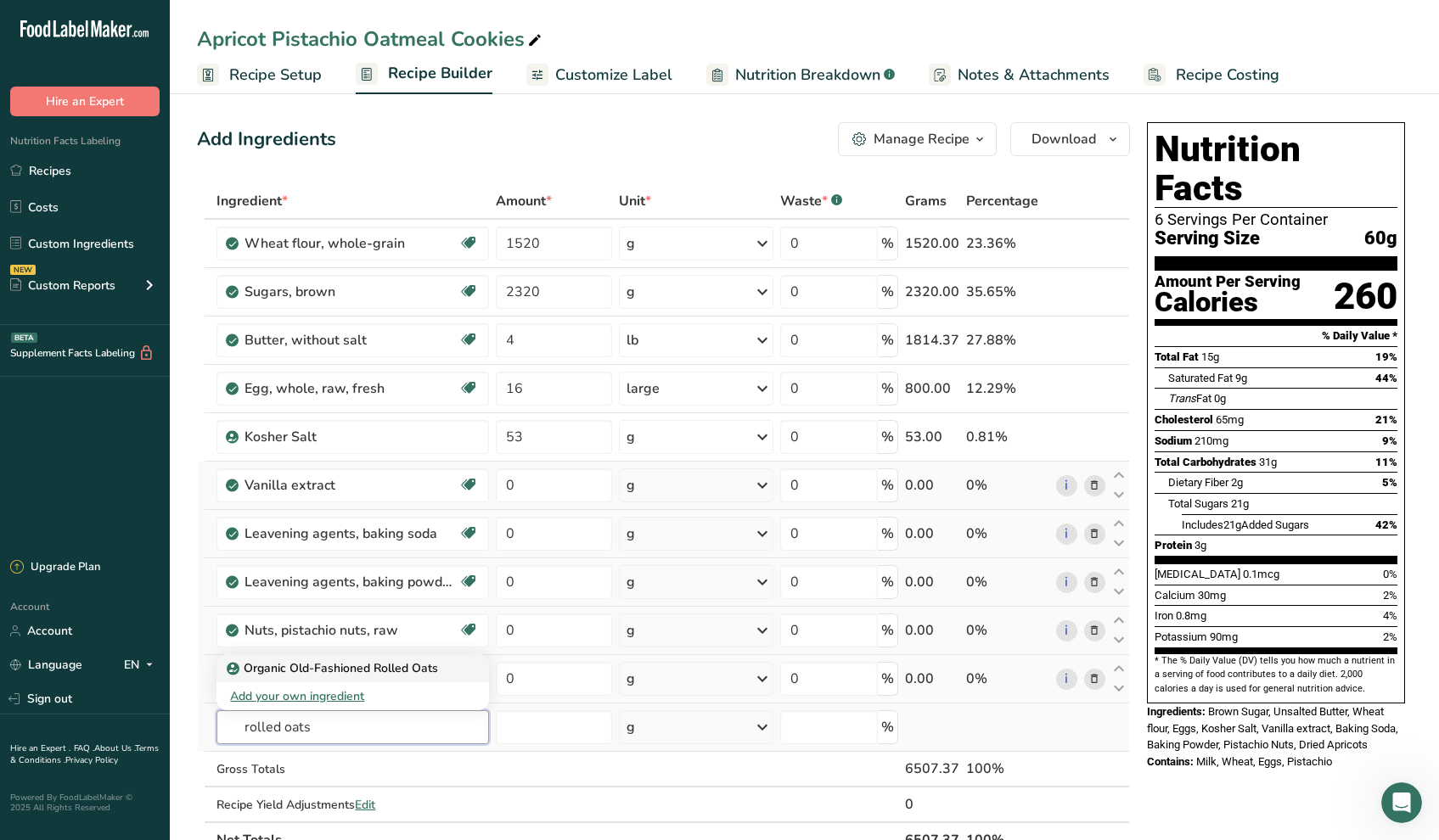
type input "rolled oats"
click at [328, 663] on p "Organic Old-Fashioned Rolled Oats" at bounding box center [334, 669] width 208 height 18
type input "Organic Old-Fashioned Rolled Oats"
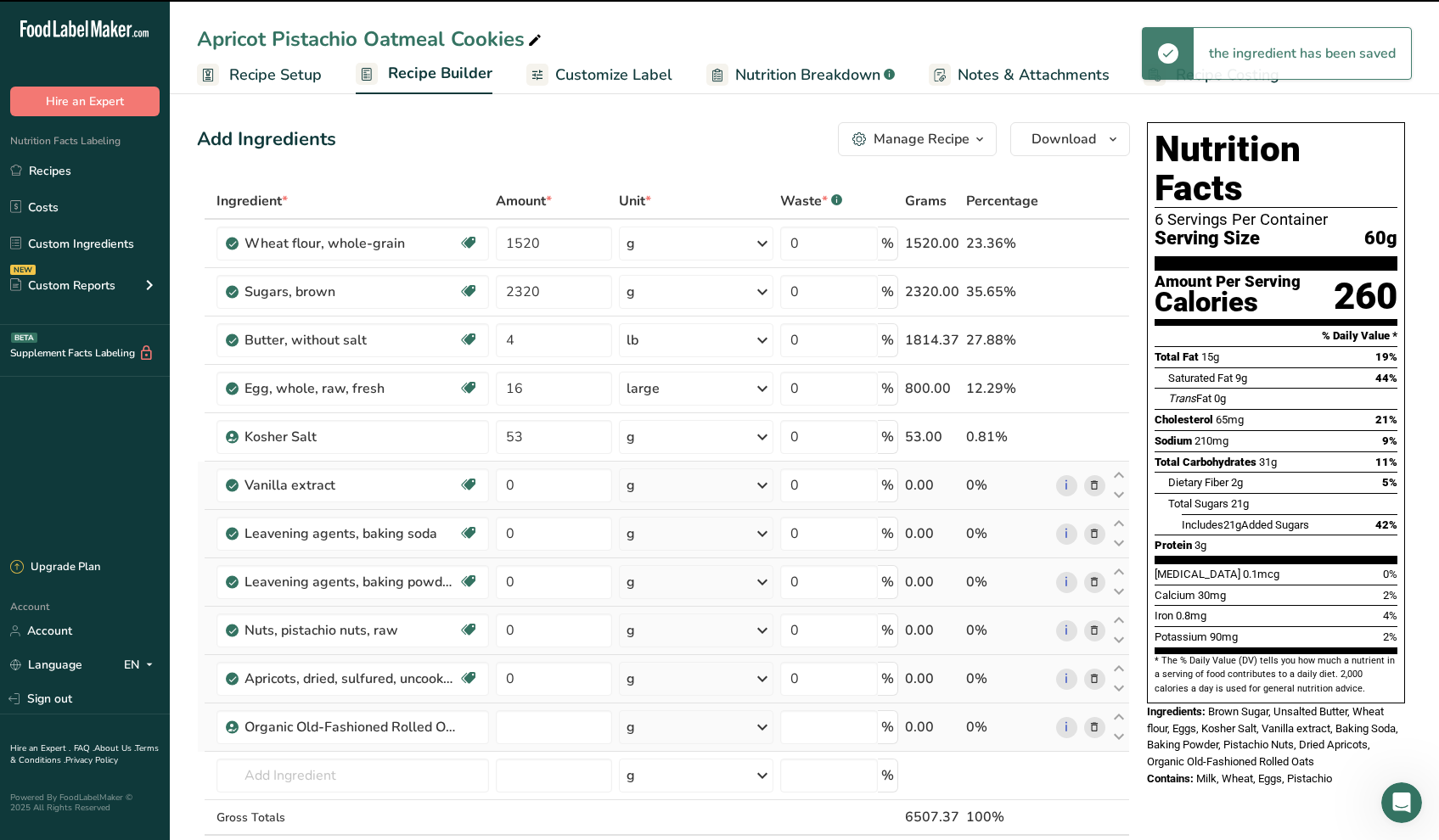
type input "0"
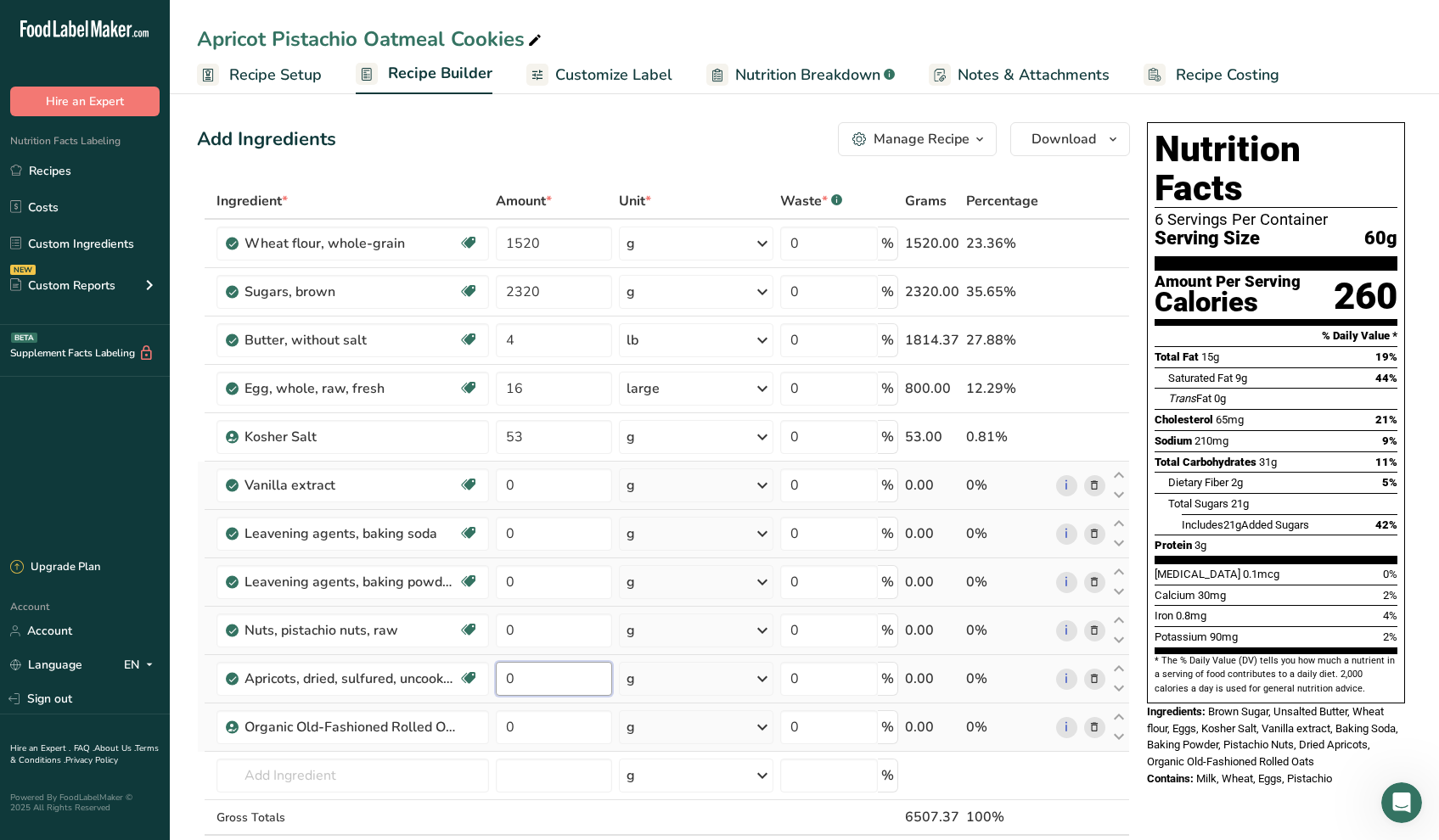
drag, startPoint x: 530, startPoint y: 681, endPoint x: 498, endPoint y: 674, distance: 32.8
click at [498, 674] on input "0" at bounding box center [554, 679] width 116 height 34
type input "6"
click at [765, 675] on div "Ingredient * Amount * Unit * Waste * .a-a{fill:#347362;}.b-a{fill:#fff;} Grams …" at bounding box center [664, 545] width 934 height 723
click at [765, 675] on icon at bounding box center [762, 678] width 20 height 31
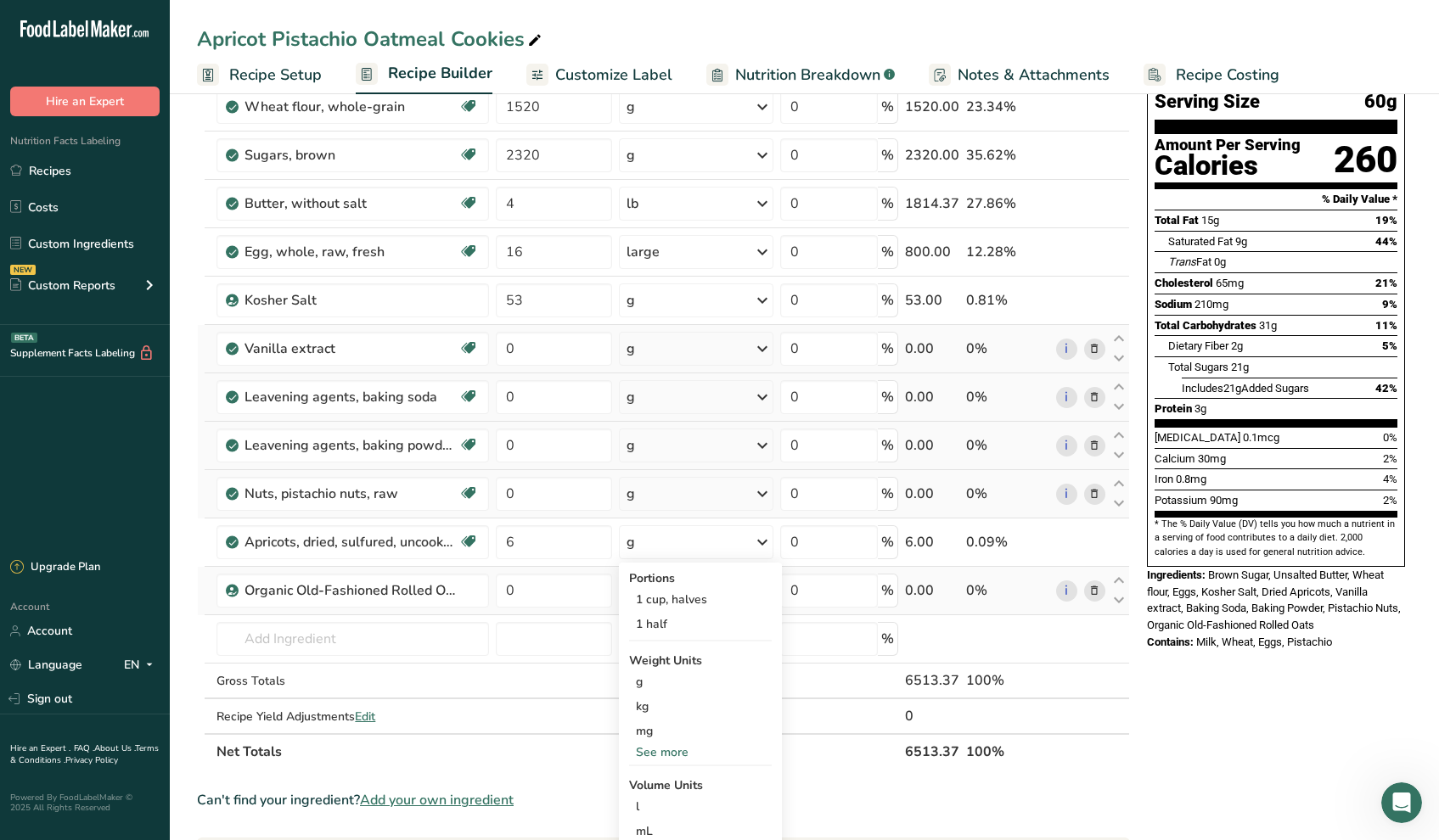
scroll to position [133, 0]
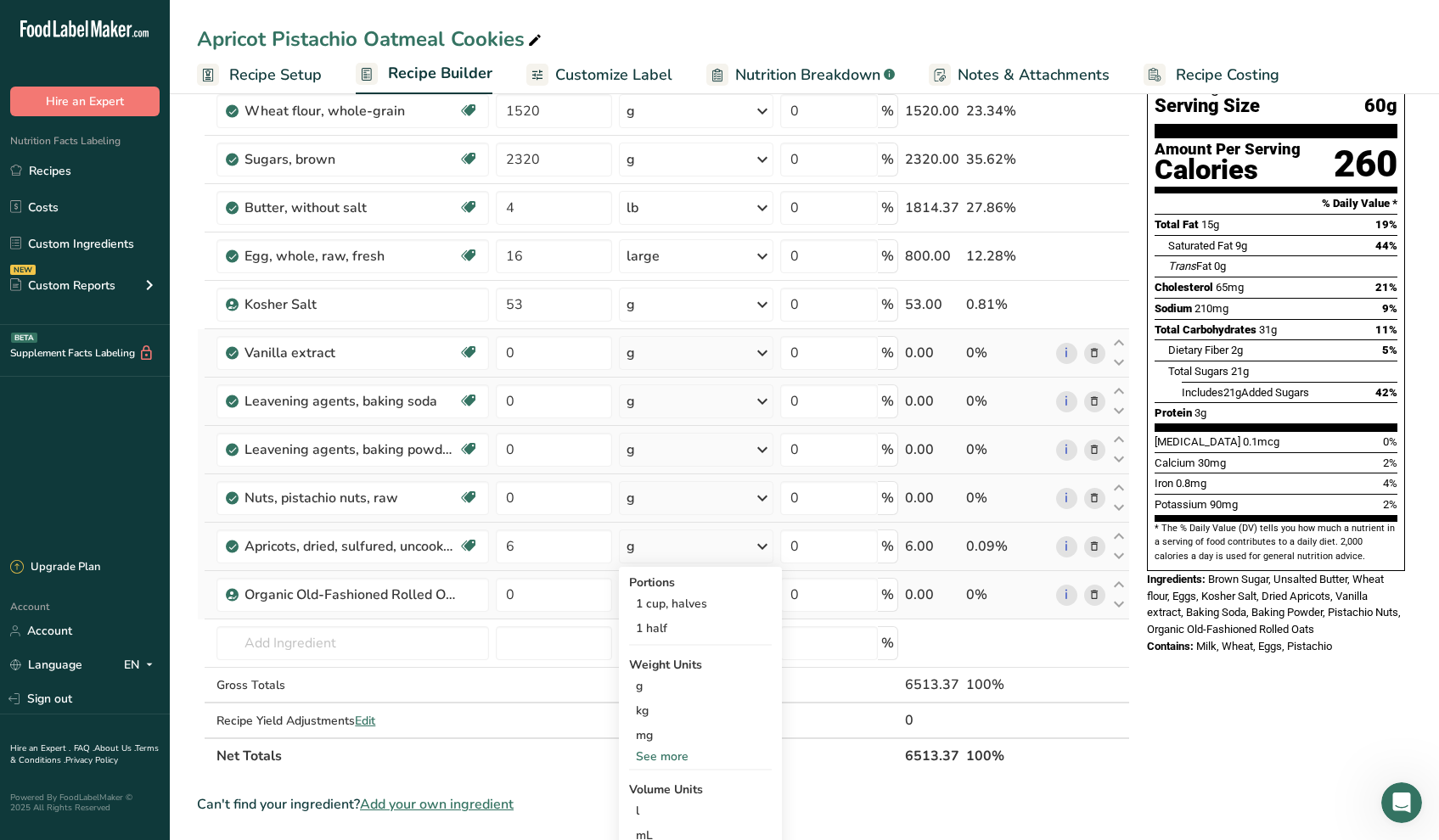
click at [683, 757] on div "See more" at bounding box center [701, 757] width 142 height 18
click at [656, 784] on div "lb" at bounding box center [701, 785] width 142 height 25
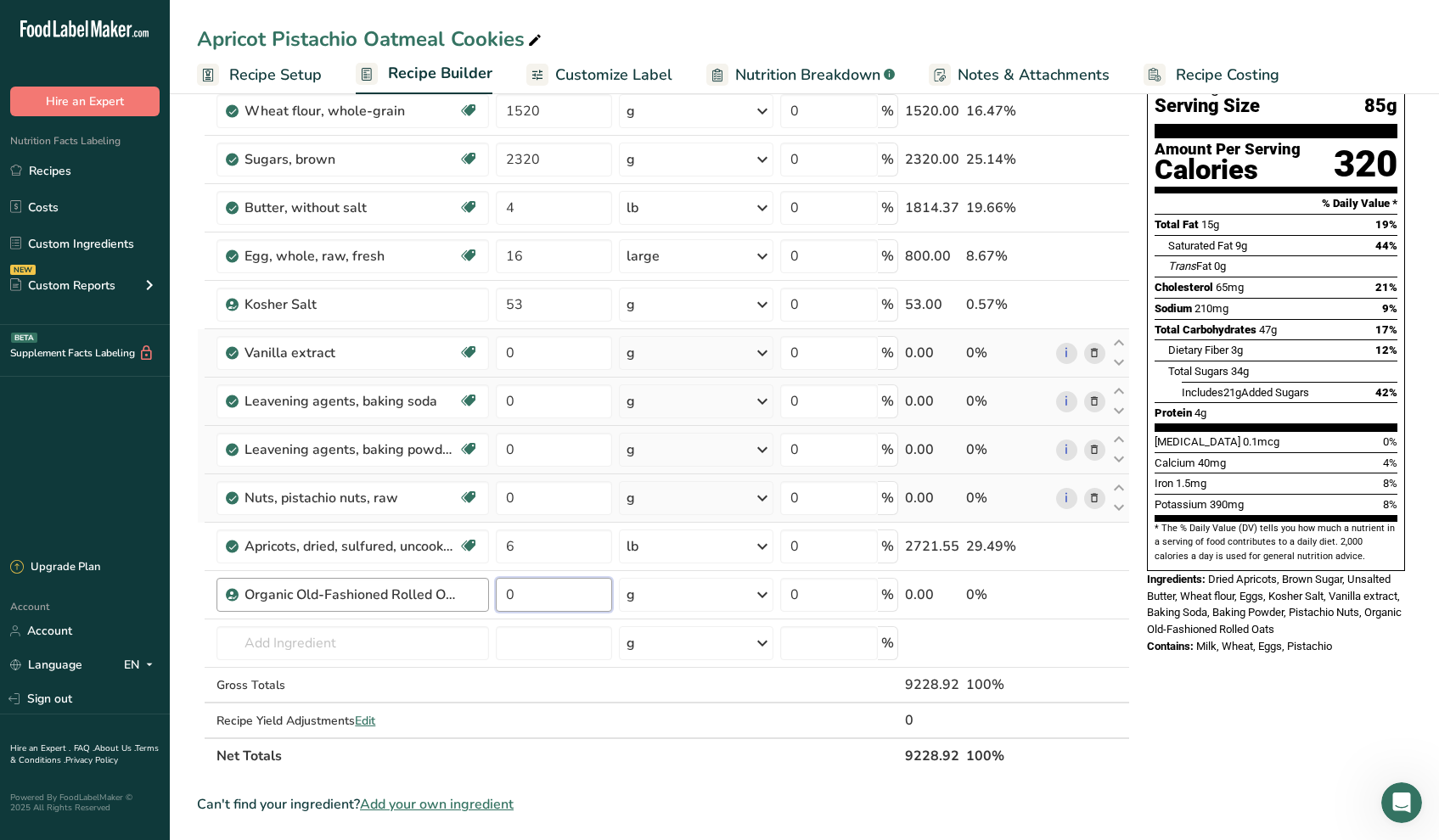
drag, startPoint x: 520, startPoint y: 590, endPoint x: 489, endPoint y: 588, distance: 31.1
click at [489, 588] on tr "Organic Old-Fashioned Rolled Oats 0 g Weight Units g kg mg See more Volume Unit…" at bounding box center [664, 595] width 932 height 48
type input "1920"
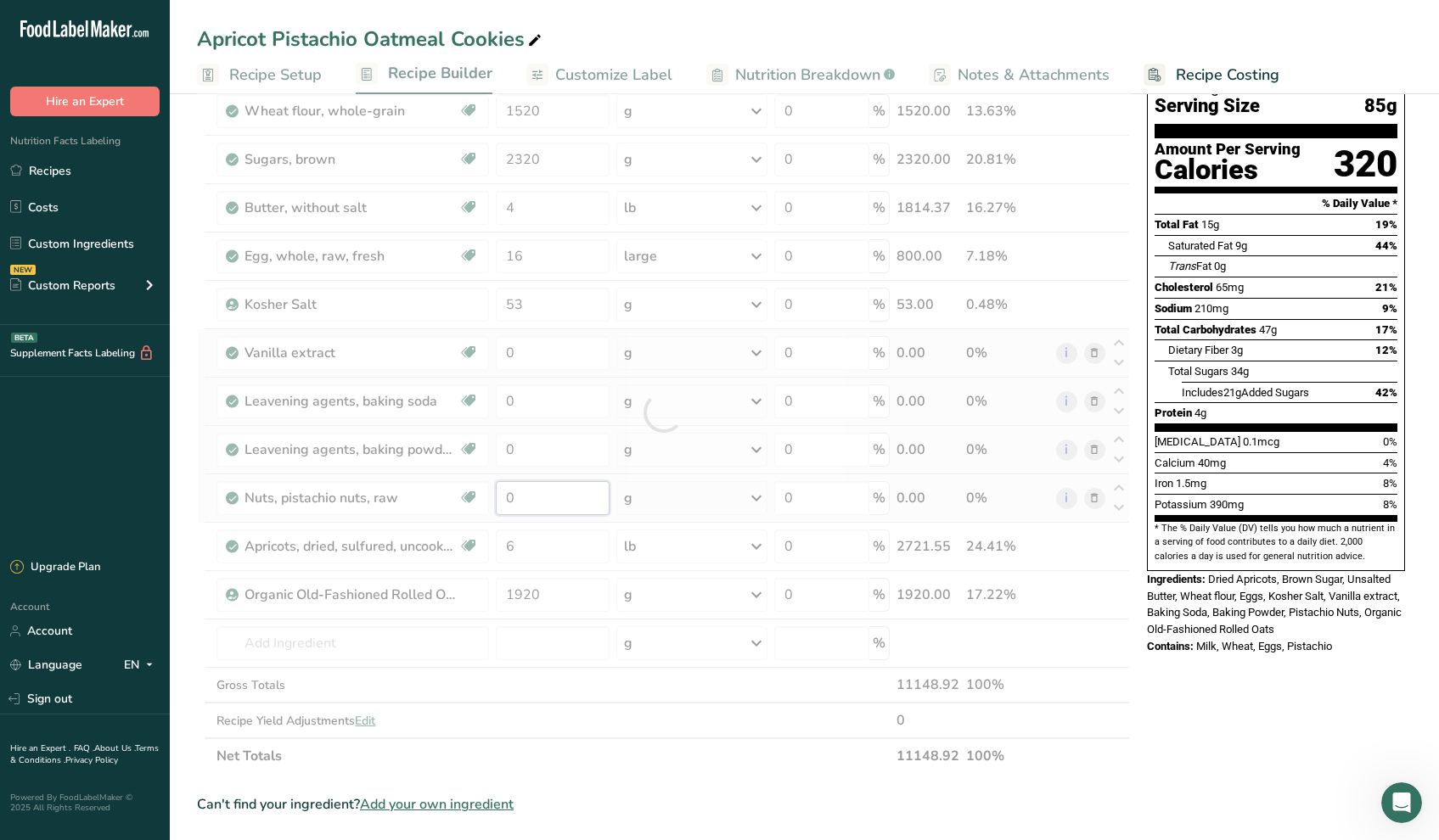
click at [518, 495] on div "Ingredient * Amount * Unit * Waste * .a-a{fill:#347362;}.b-a{fill:#fff;} Grams …" at bounding box center [664, 412] width 934 height 723
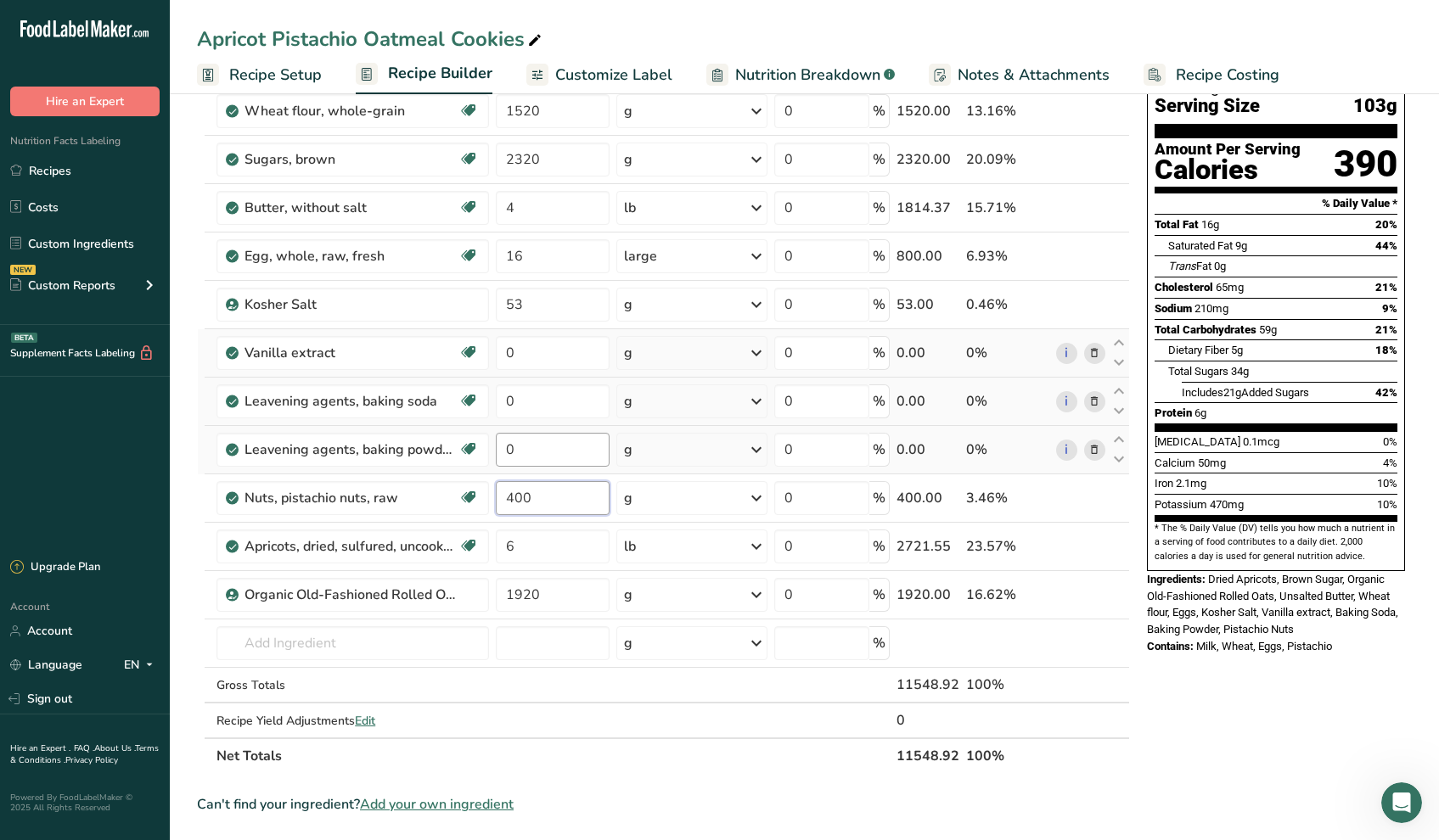
type input "400"
click at [526, 454] on div "Ingredient * Amount * Unit * Waste * .a-a{fill:#347362;}.b-a{fill:#fff;} Grams …" at bounding box center [664, 412] width 934 height 723
click at [763, 445] on div "Ingredient * Amount * Unit * Waste * .a-a{fill:#347362;}.b-a{fill:#fff;} Grams …" at bounding box center [664, 412] width 934 height 723
click at [763, 445] on icon at bounding box center [756, 450] width 20 height 31
click at [663, 781] on div "See more" at bounding box center [698, 785] width 142 height 18
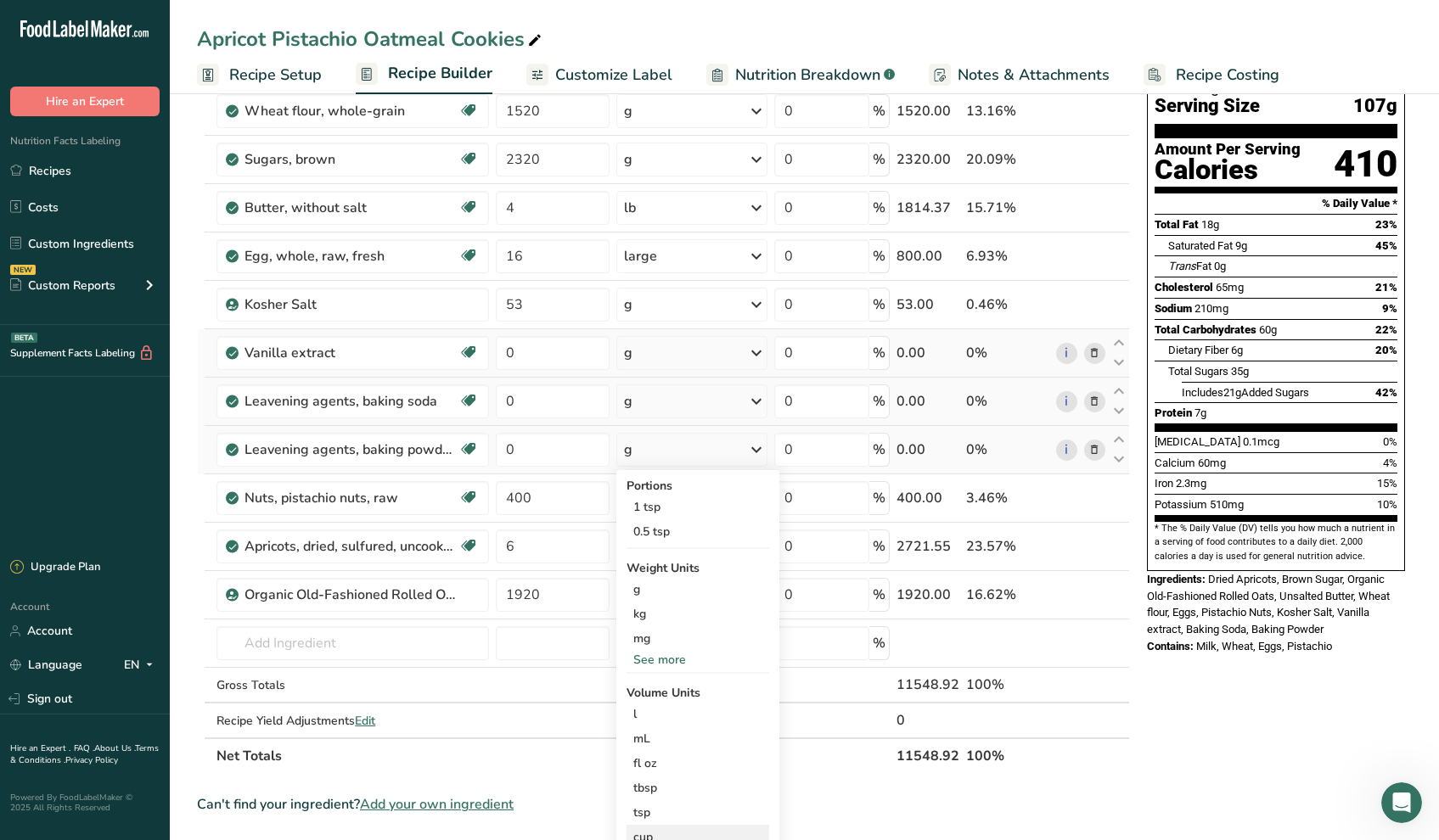
click at [671, 829] on div "cup" at bounding box center [698, 837] width 129 height 18
click at [668, 791] on div "tbsp" at bounding box center [698, 788] width 129 height 18
click at [660, 787] on div "tbsp" at bounding box center [698, 788] width 129 height 18
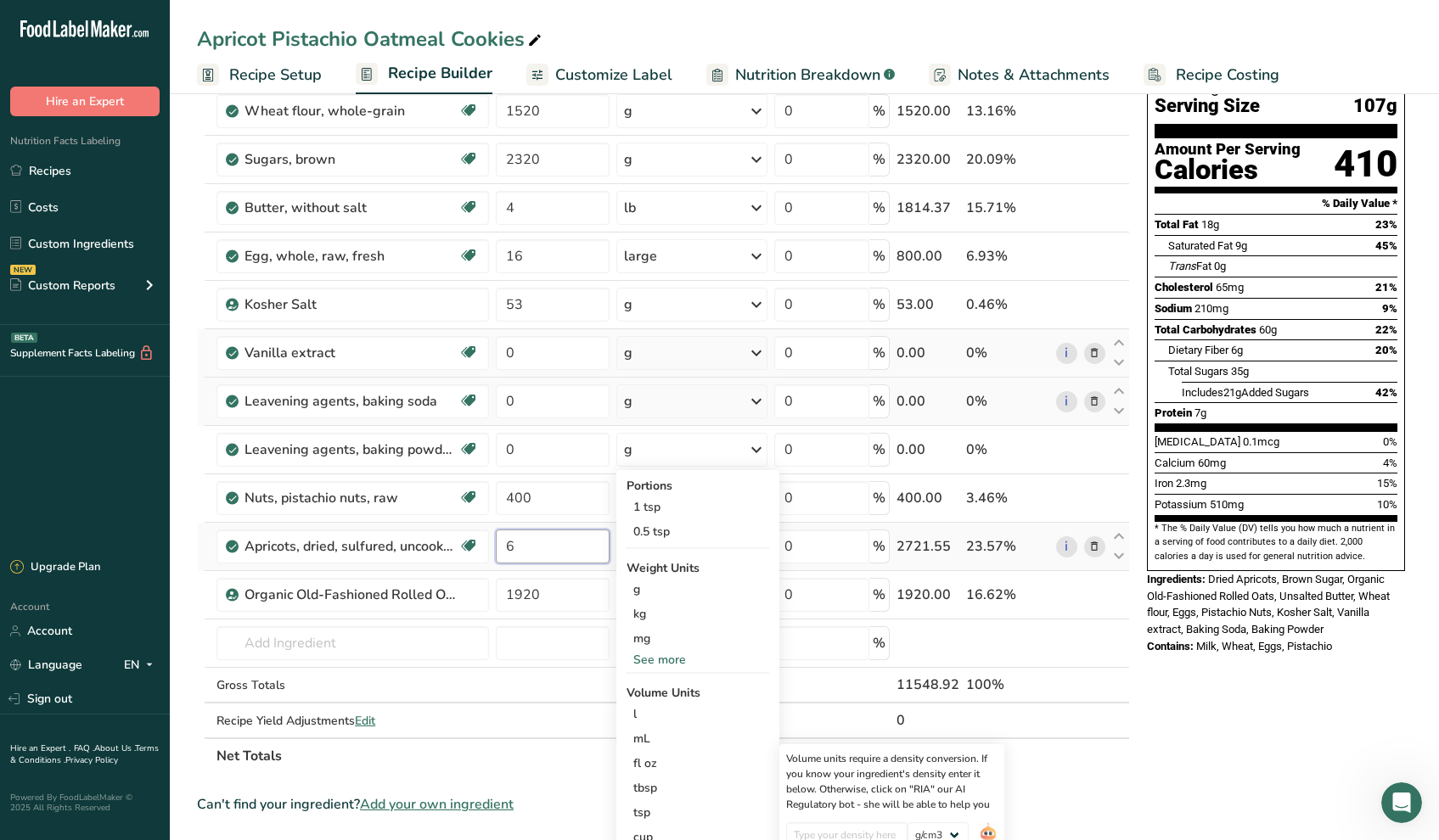
click at [556, 545] on input "6" at bounding box center [553, 547] width 114 height 34
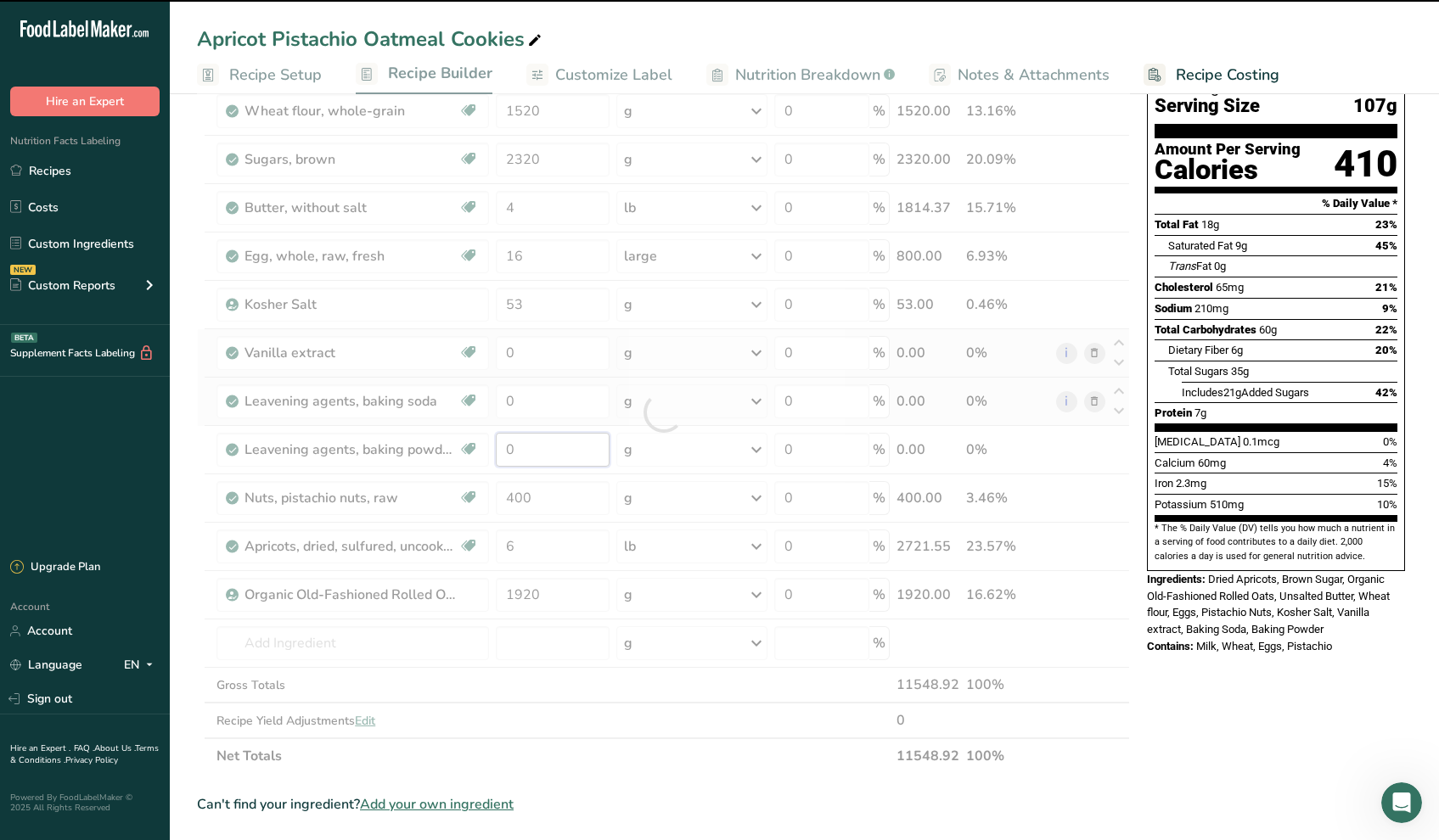
drag, startPoint x: 531, startPoint y: 442, endPoint x: 473, endPoint y: 436, distance: 58.3
click at [473, 436] on div "Ingredient * Amount * Unit * Waste * .a-a{fill:#347362;}.b-a{fill:#fff;} Grams …" at bounding box center [664, 412] width 934 height 723
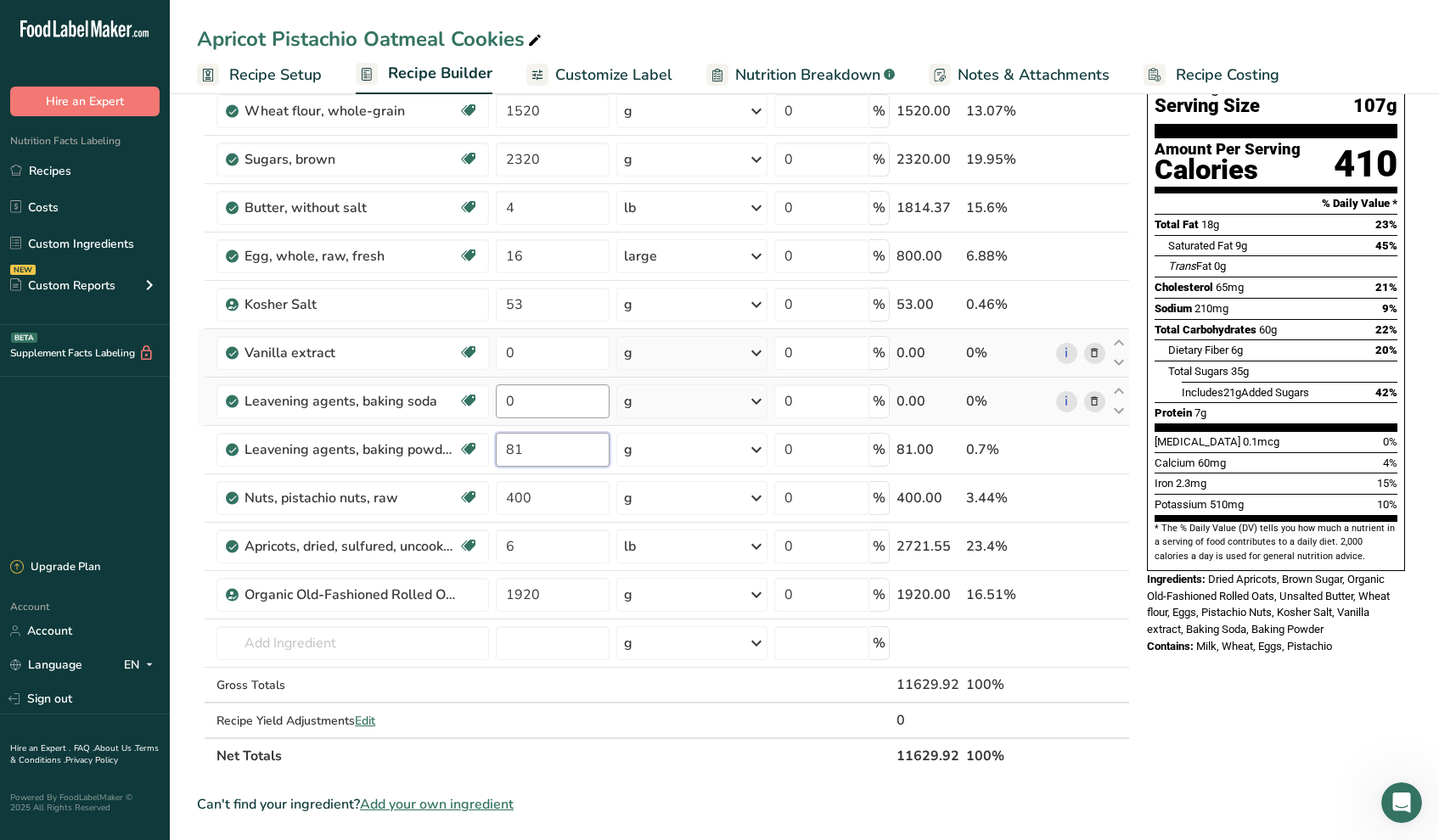
type input "81"
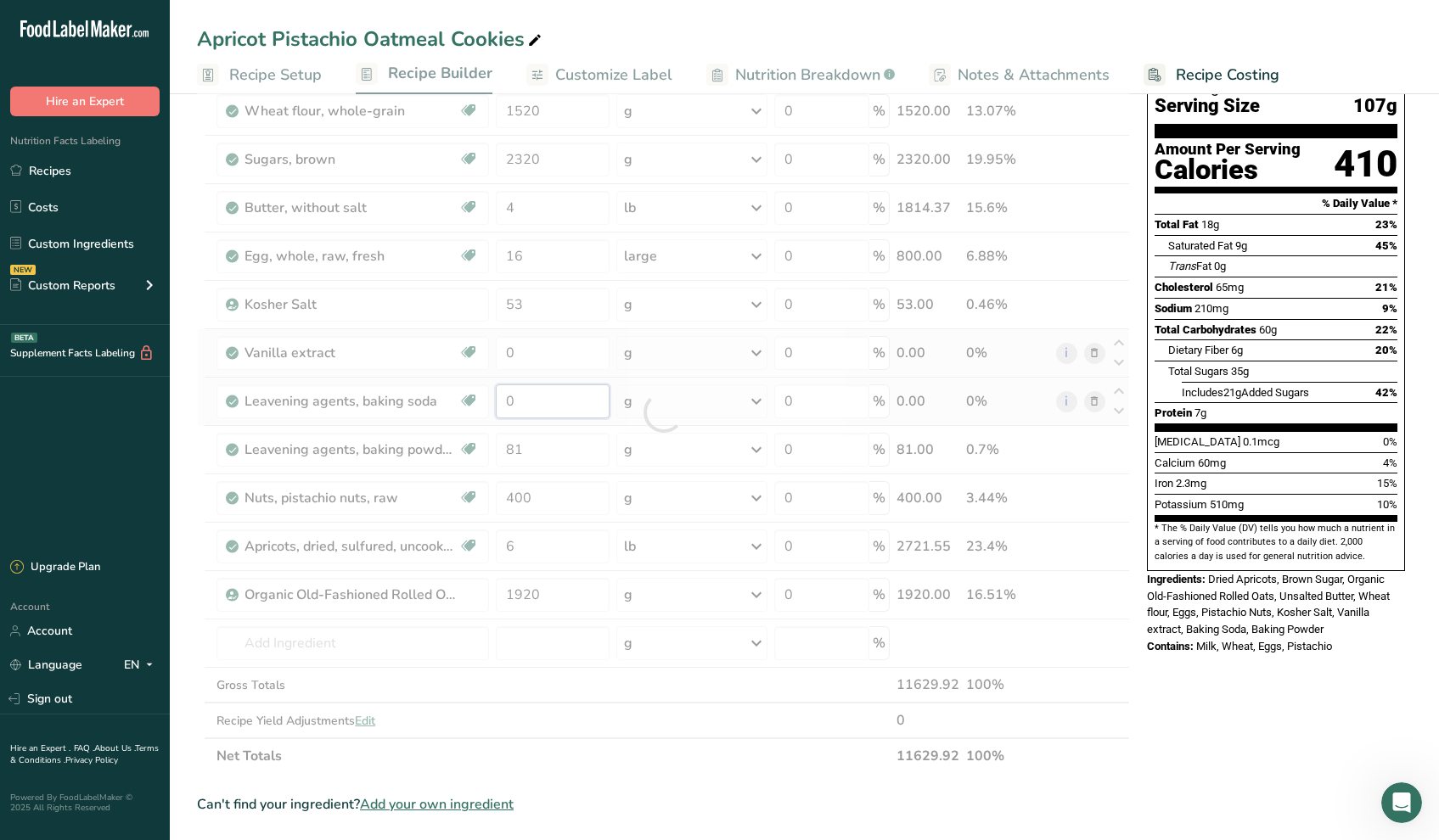
click at [520, 395] on div "Ingredient * Amount * Unit * Waste * .a-a{fill:#347362;}.b-a{fill:#fff;} Grams …" at bounding box center [664, 412] width 934 height 723
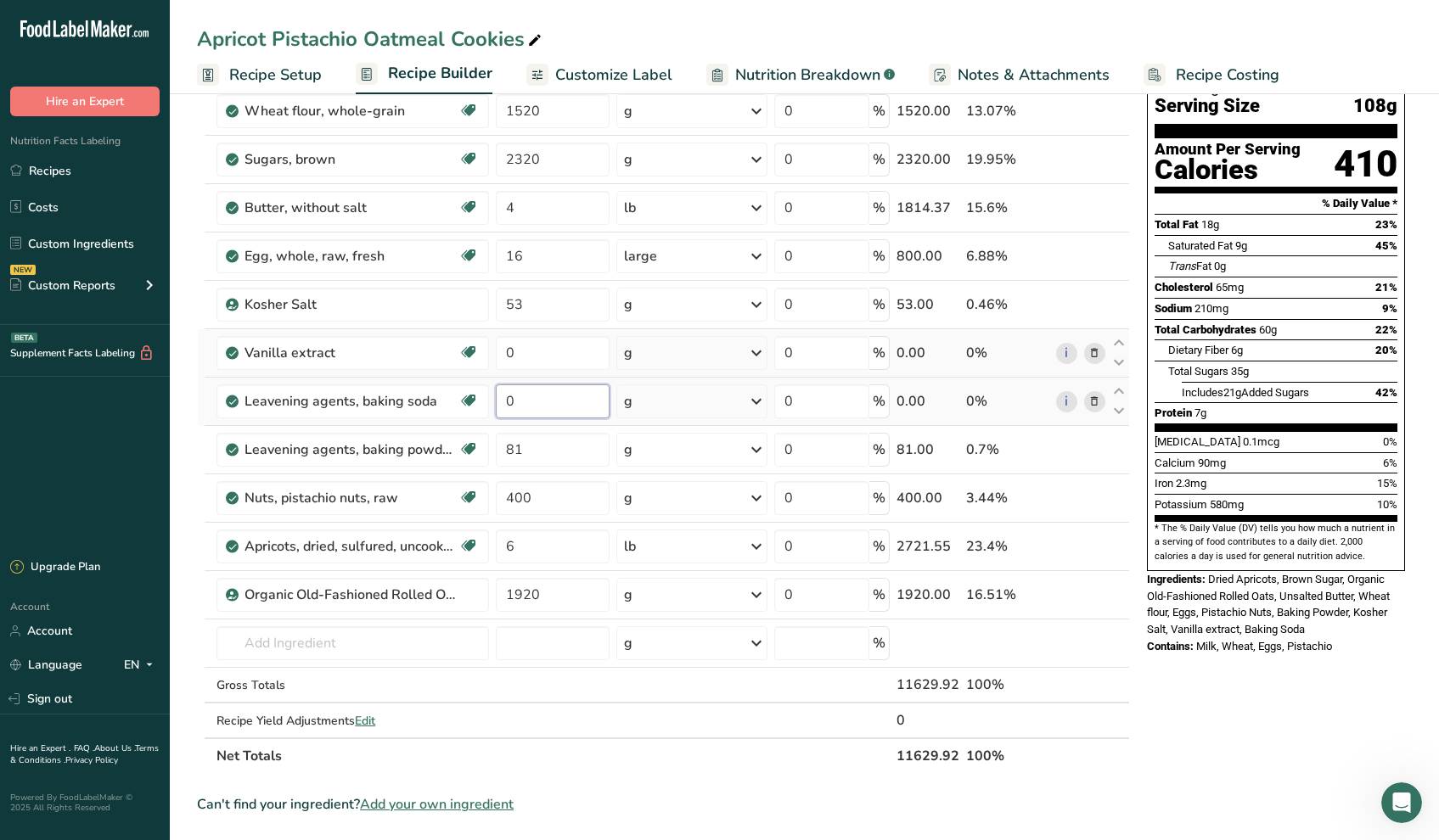
click at [520, 395] on input "0" at bounding box center [553, 402] width 114 height 34
drag, startPoint x: 520, startPoint y: 395, endPoint x: 502, endPoint y: 398, distance: 18.2
click at [502, 398] on input "0" at bounding box center [553, 402] width 114 height 34
type input "41"
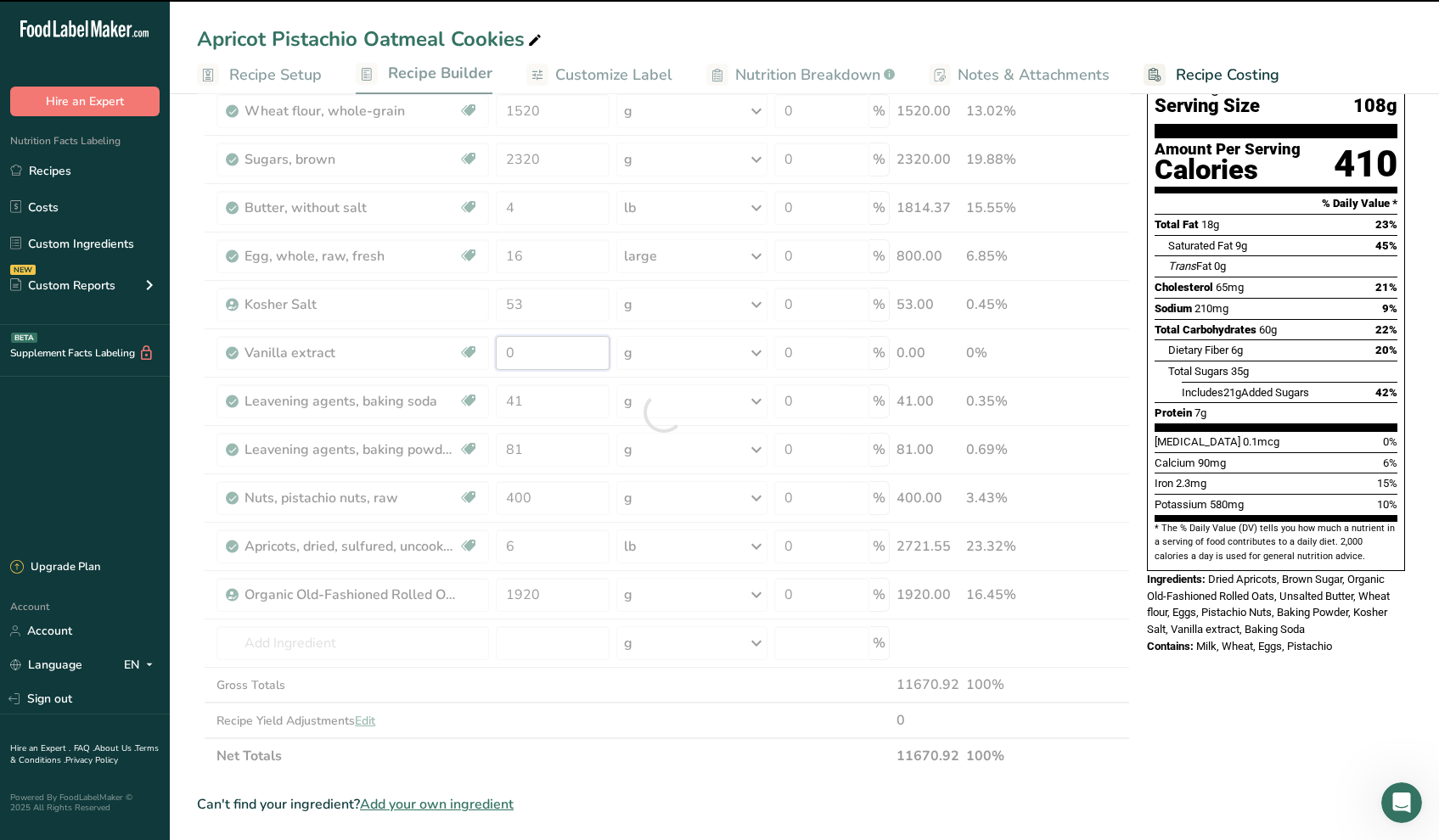
drag, startPoint x: 523, startPoint y: 347, endPoint x: 486, endPoint y: 350, distance: 37.1
click at [486, 350] on div "Ingredient * Amount * Unit * Waste * .a-a{fill:#347362;}.b-a{fill:#fff;} Grams …" at bounding box center [664, 412] width 934 height 723
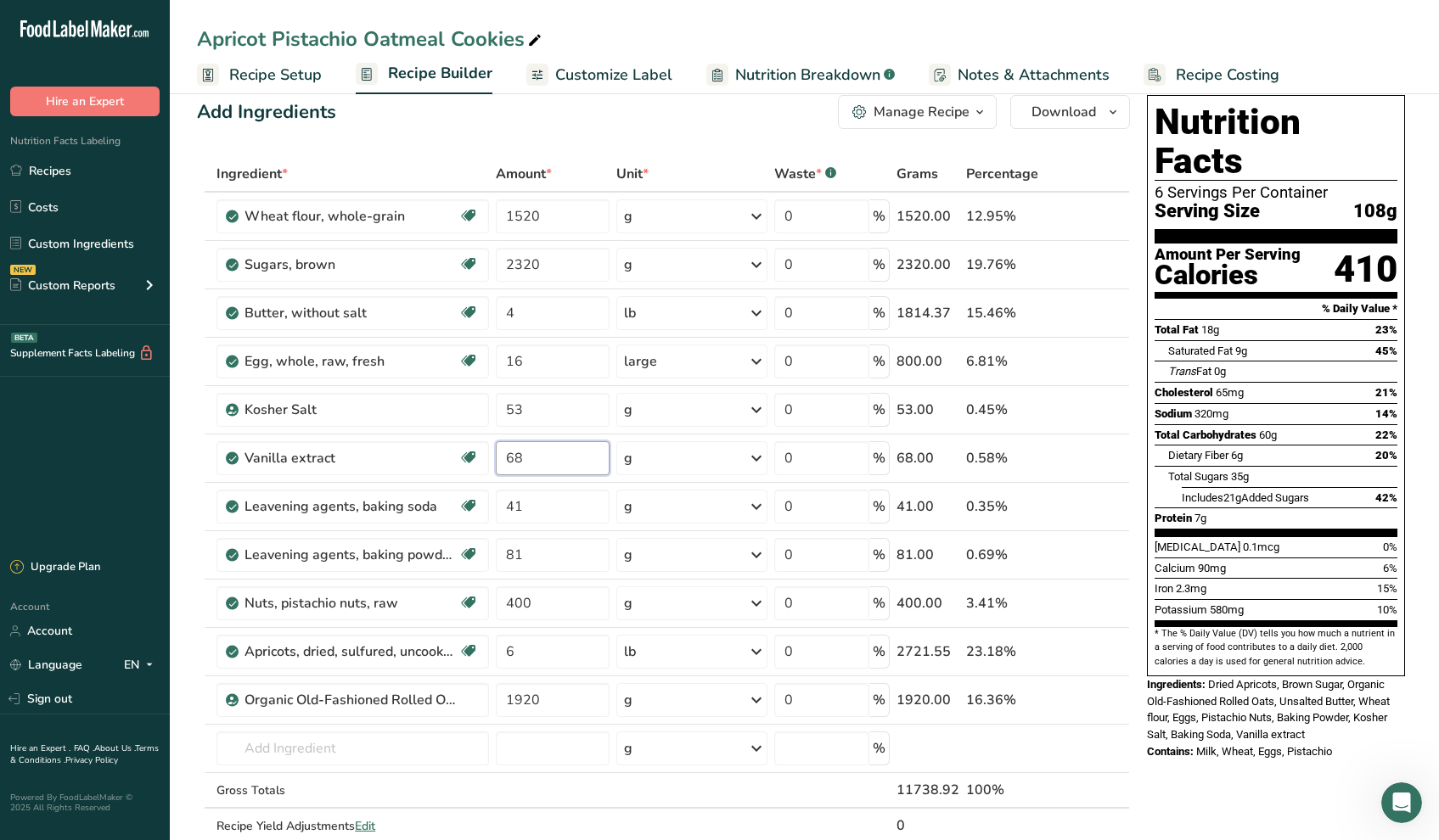
scroll to position [0, 0]
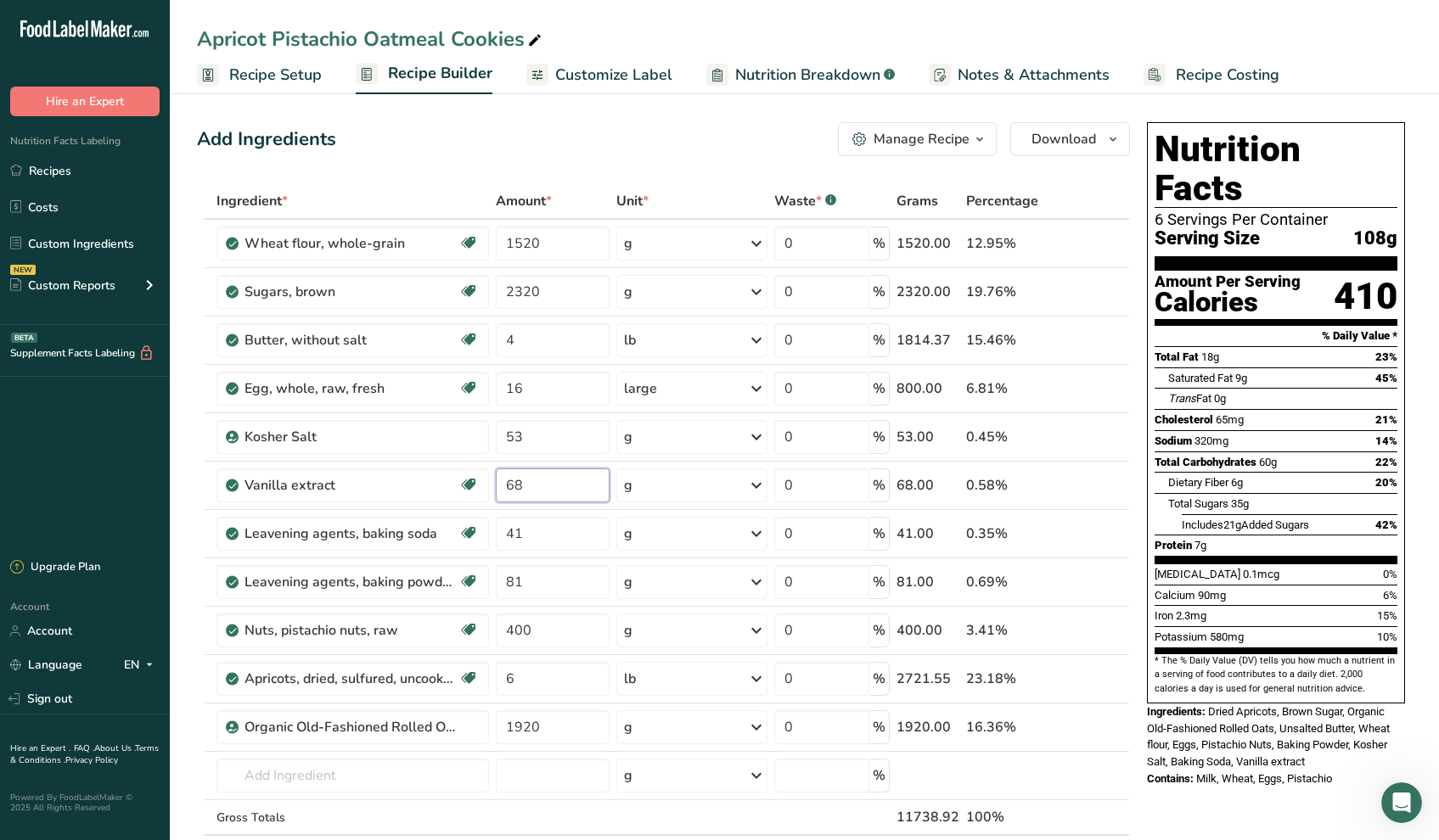
type input "68"
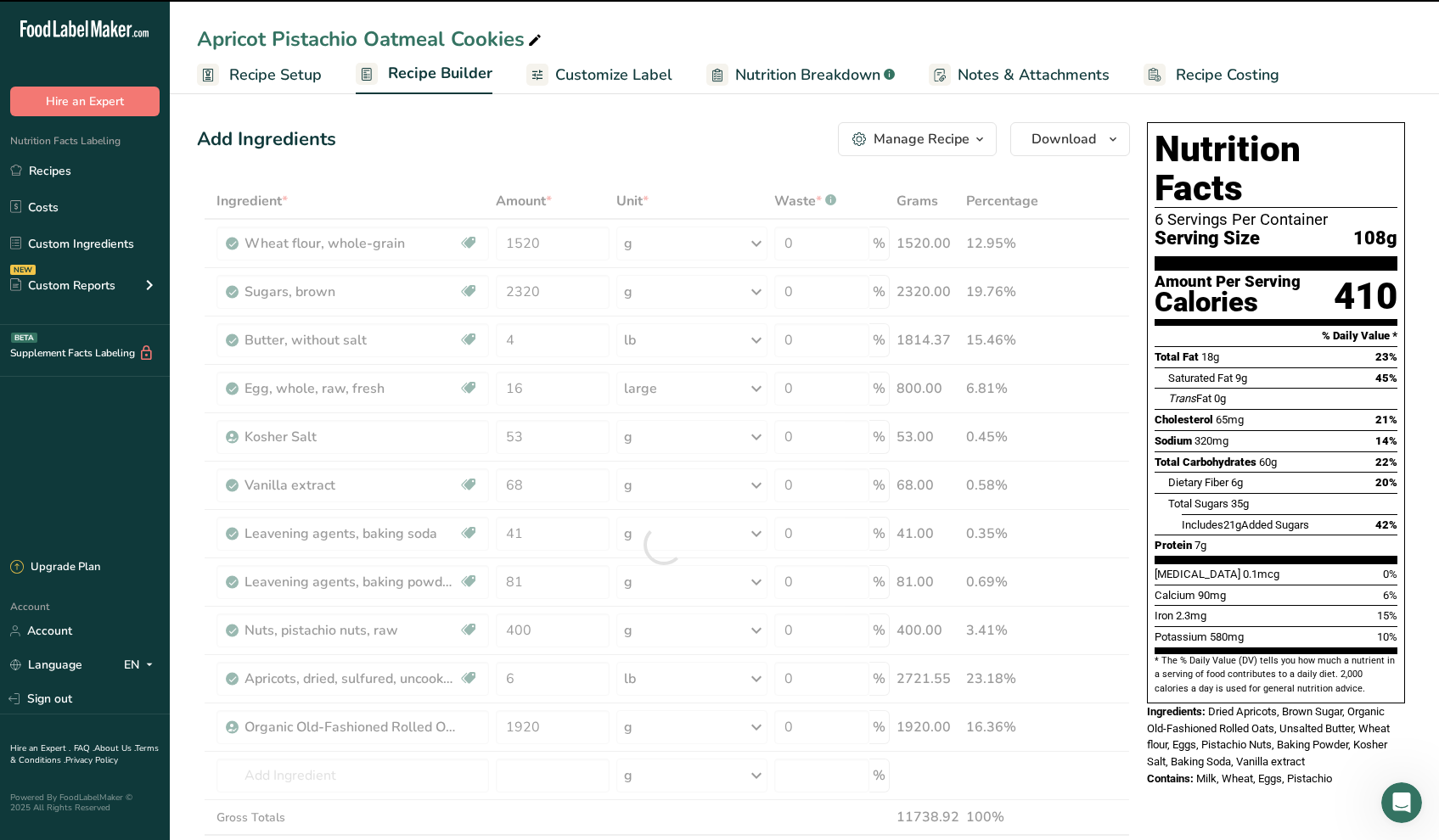
click at [948, 132] on div "Manage Recipe" at bounding box center [921, 139] width 96 height 20
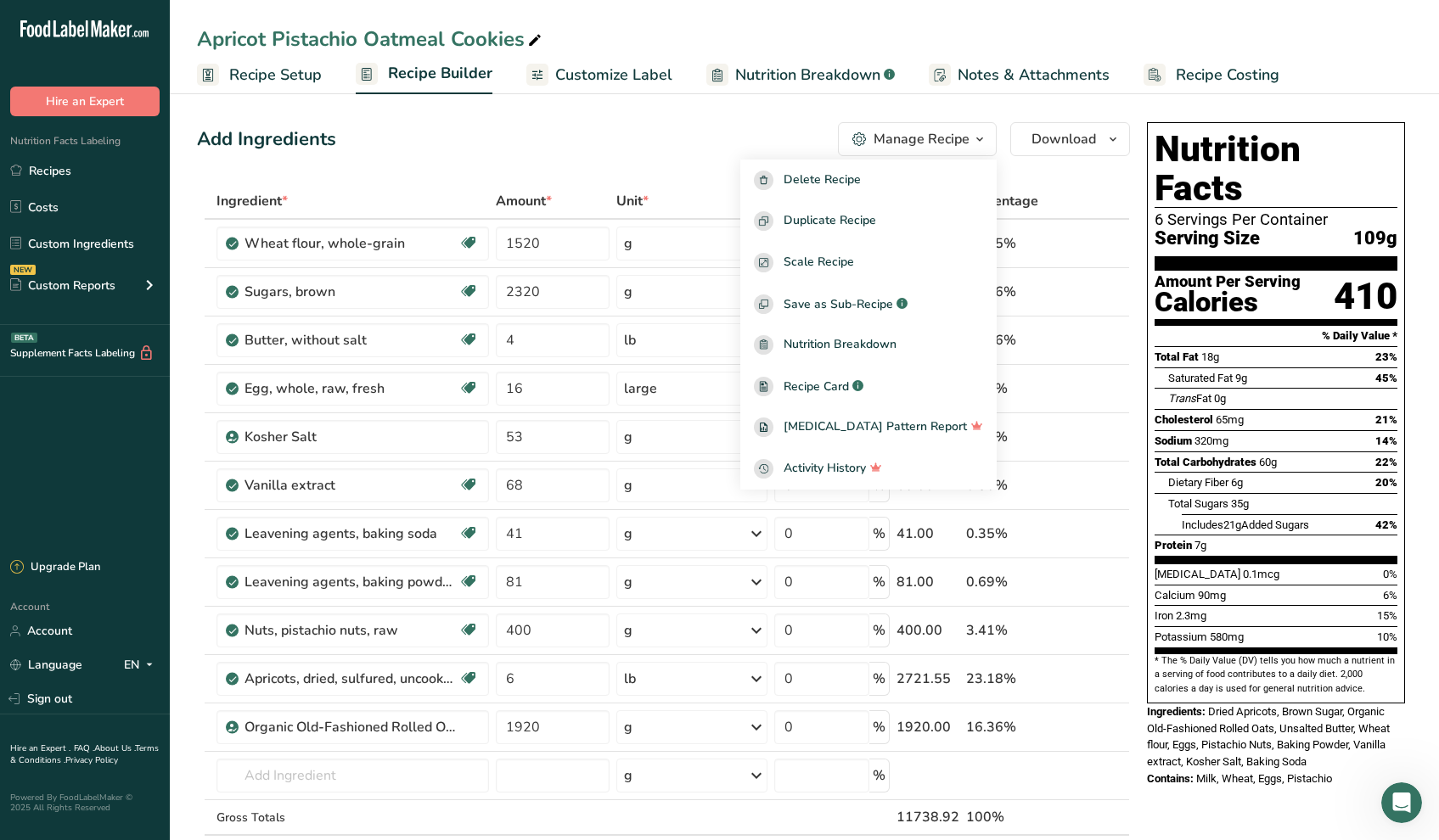
click at [1041, 112] on section "Add Ingredients Manage Recipe Delete Recipe Duplicate Recipe Scale Recipe Save …" at bounding box center [804, 788] width 1269 height 1401
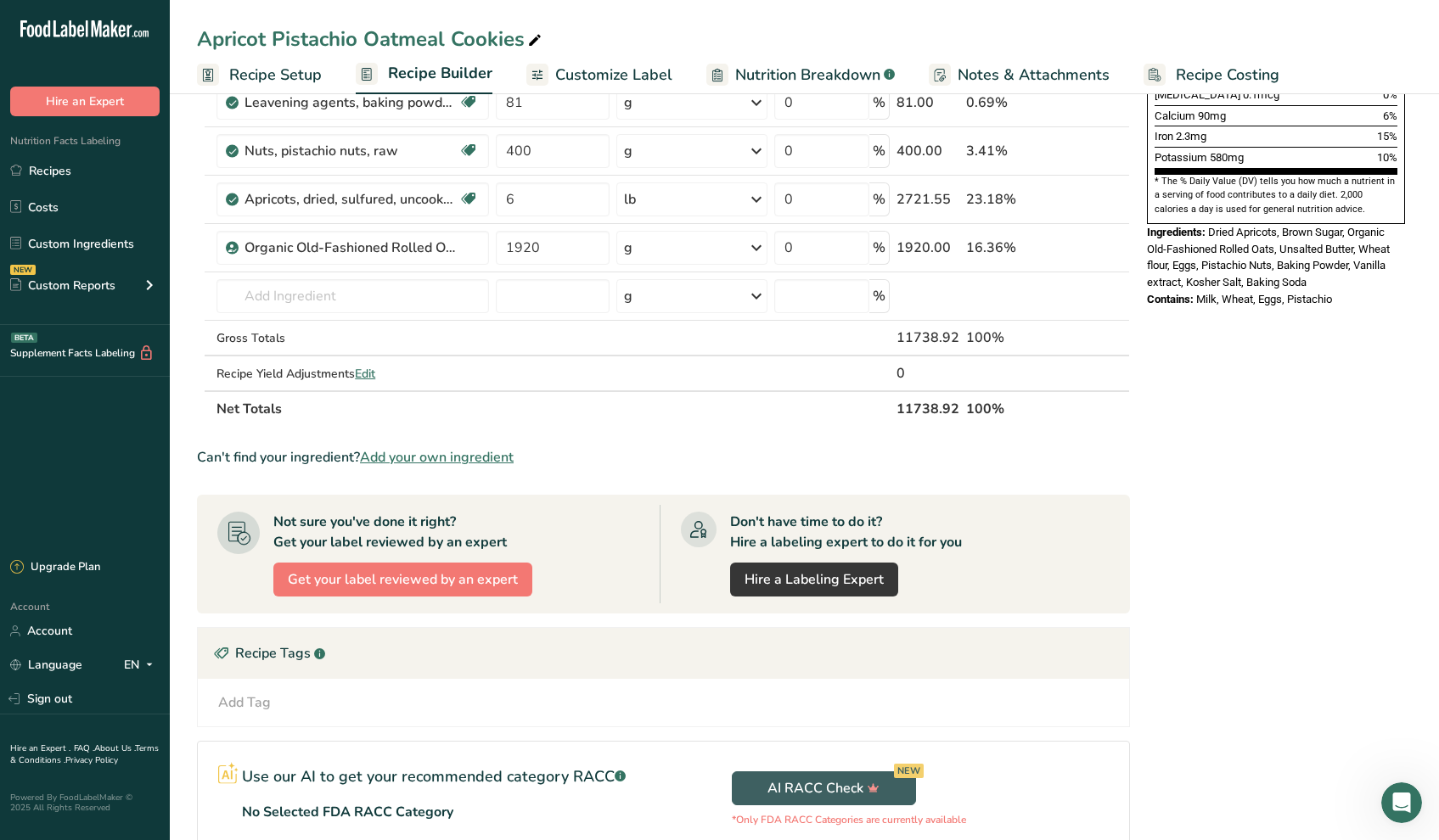
scroll to position [495, 0]
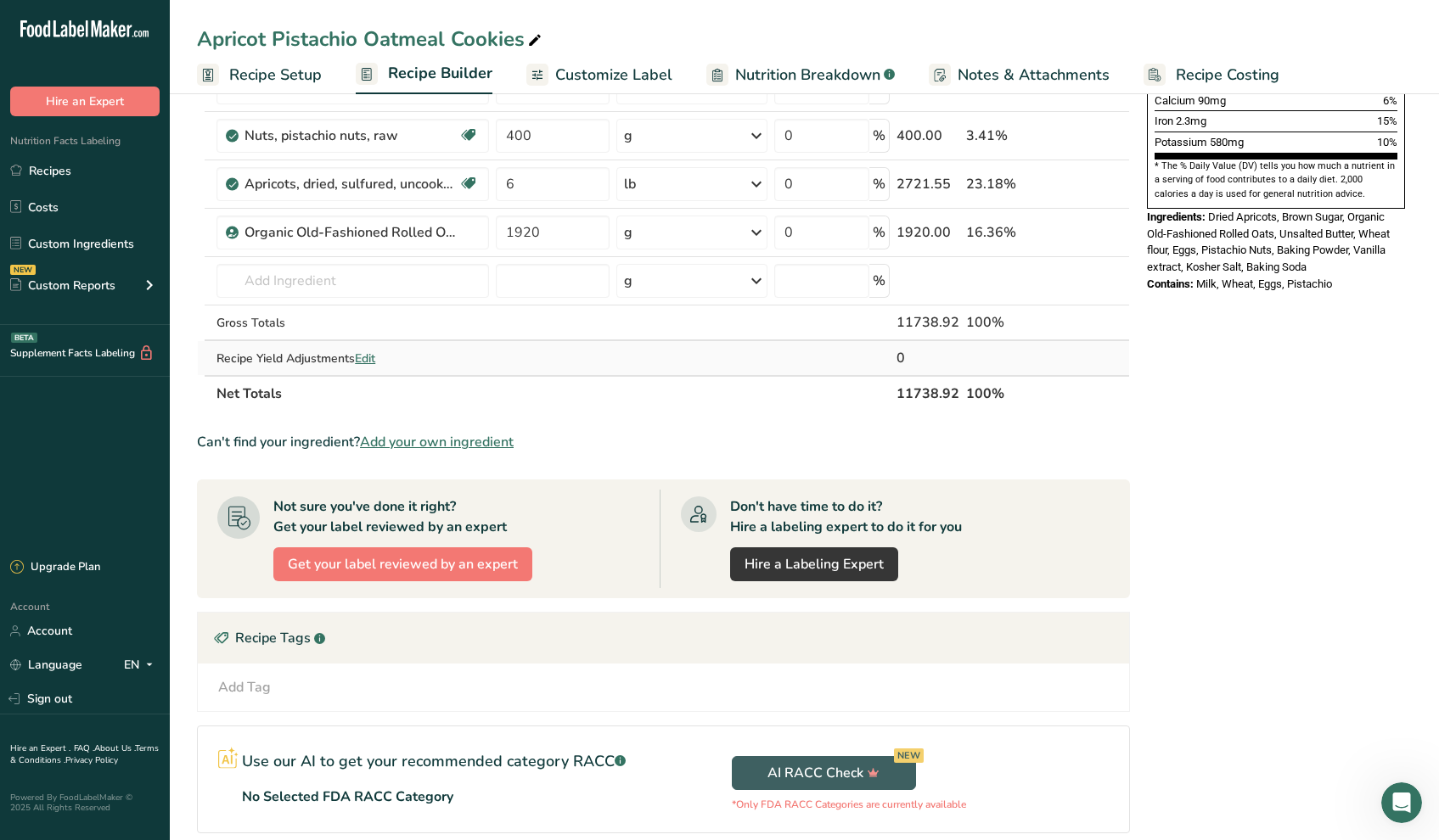
click at [367, 354] on span "Edit" at bounding box center [365, 358] width 20 height 16
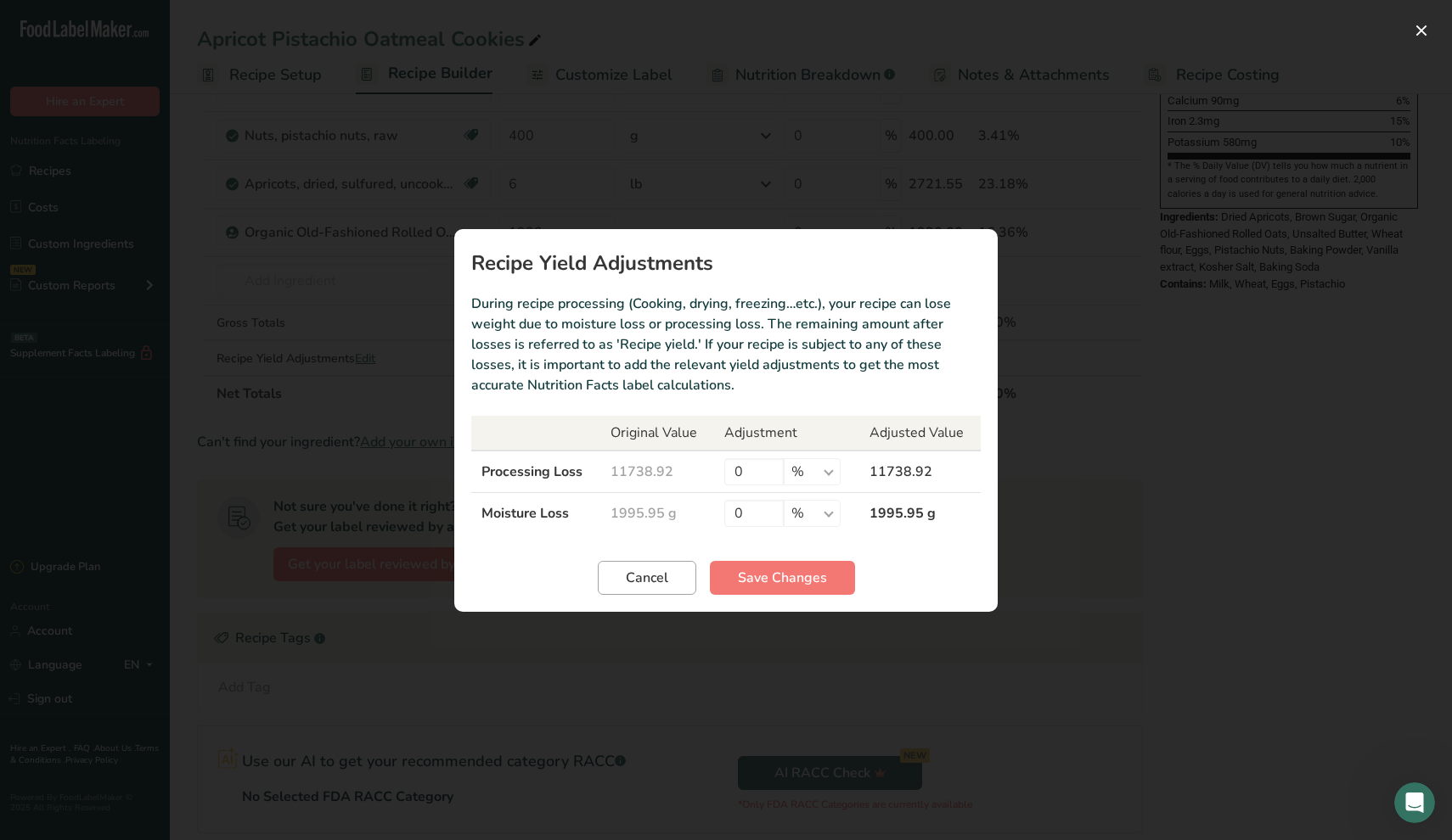
click at [646, 574] on span "Cancel" at bounding box center [647, 577] width 42 height 20
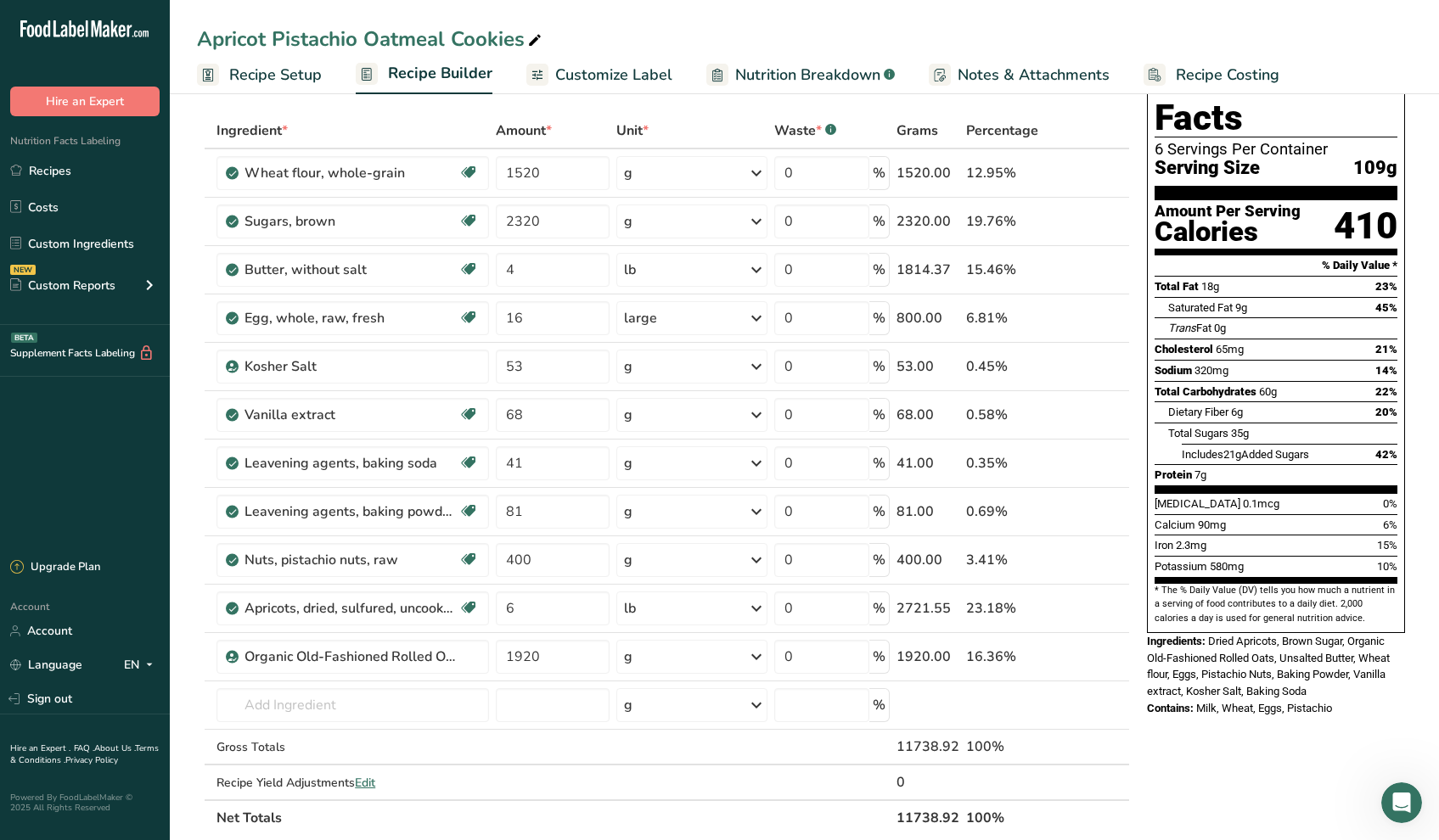
scroll to position [0, 0]
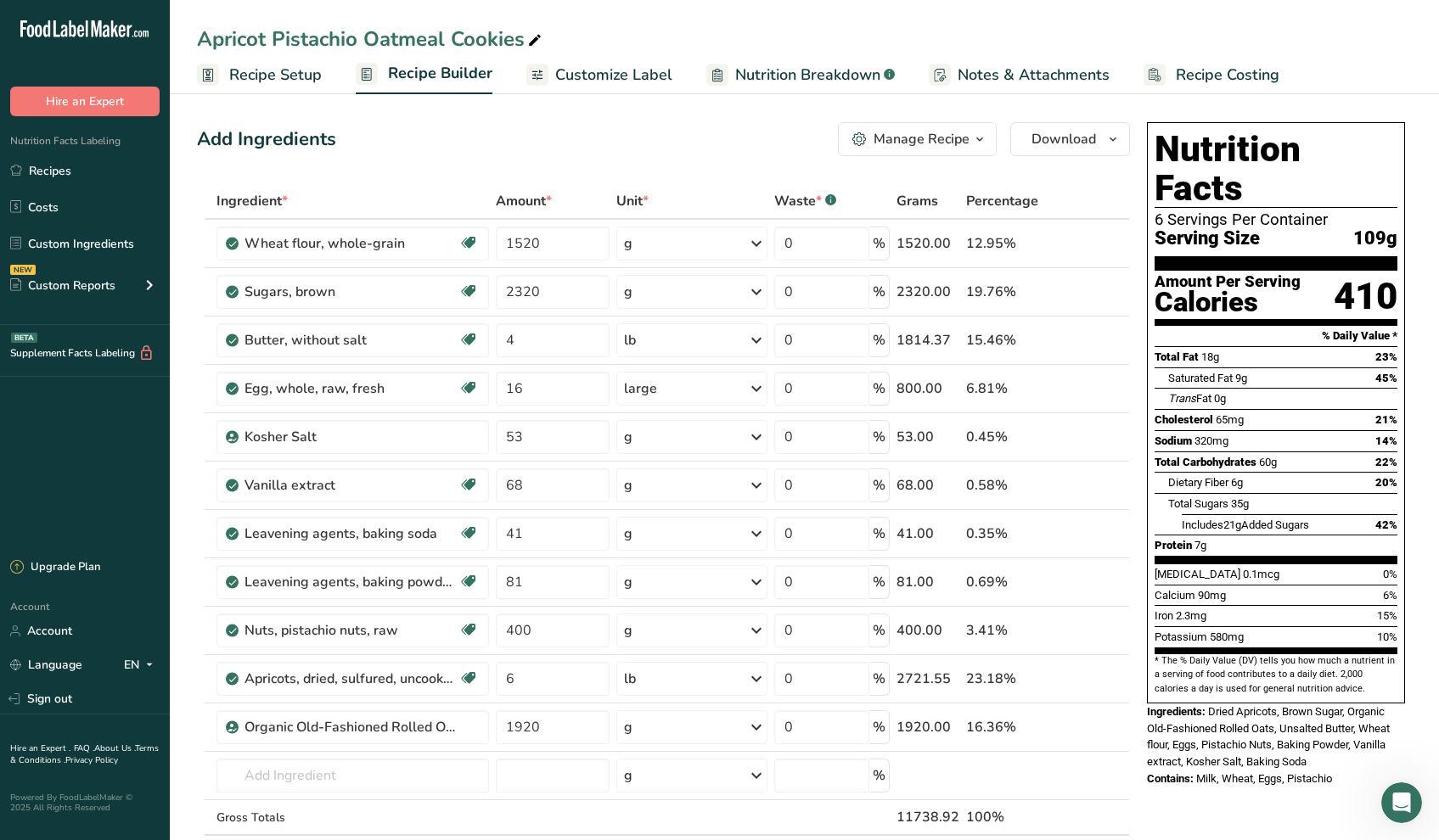
click at [255, 77] on span "Recipe Setup" at bounding box center [275, 75] width 92 height 23
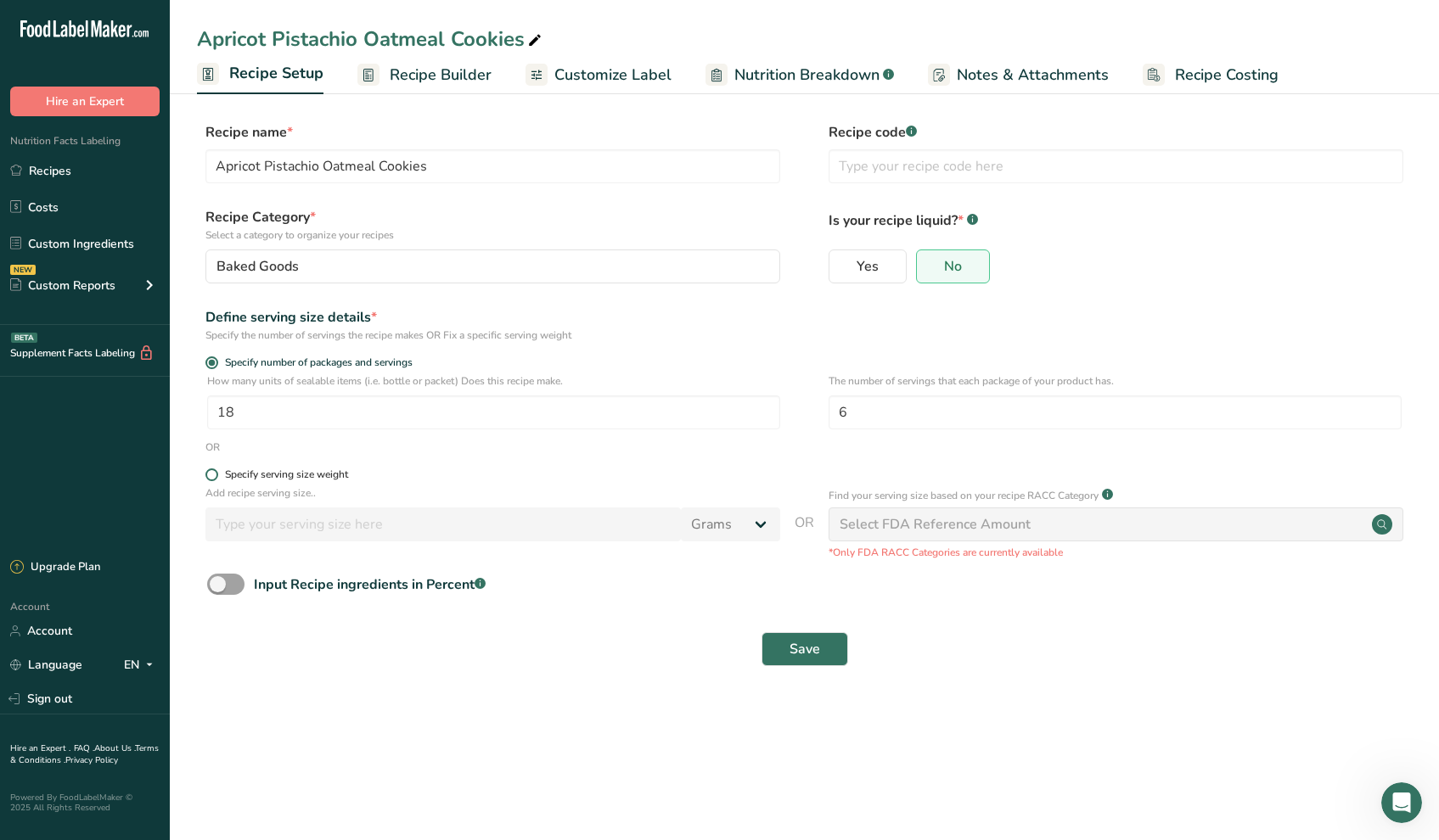
click at [213, 478] on span at bounding box center [212, 474] width 12 height 12
click at [213, 478] on input "Specify serving size weight" at bounding box center [211, 474] width 11 height 11
radio input "true"
radio input "false"
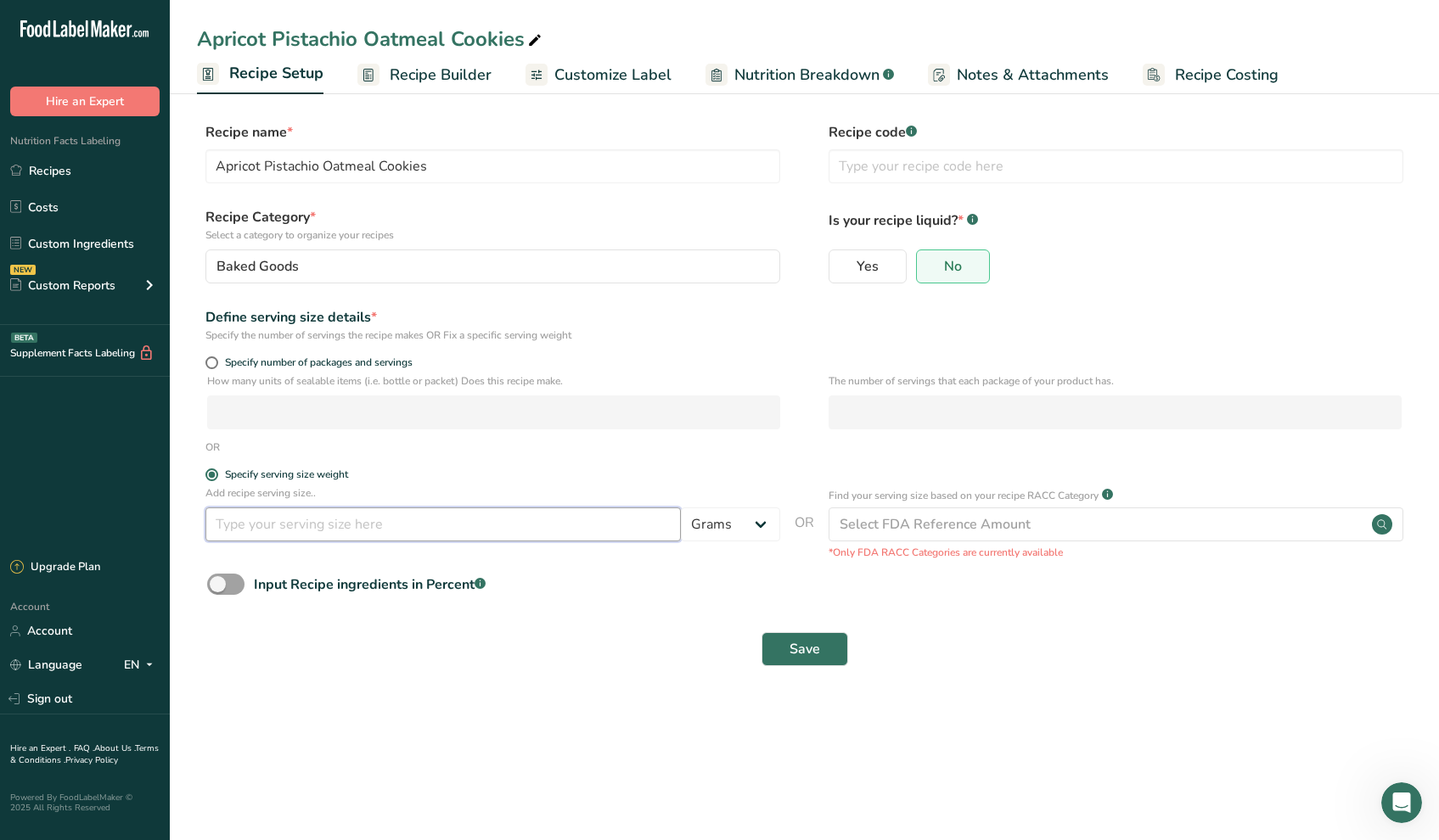
click at [243, 525] on input "number" at bounding box center [443, 525] width 476 height 34
type input "80"
click at [605, 606] on div "Input Recipe ingredients in Percent .a-a{fill:#347362;}.b-a{fill:#fff;}" at bounding box center [804, 591] width 1215 height 35
click at [804, 648] on span "Save" at bounding box center [804, 648] width 31 height 20
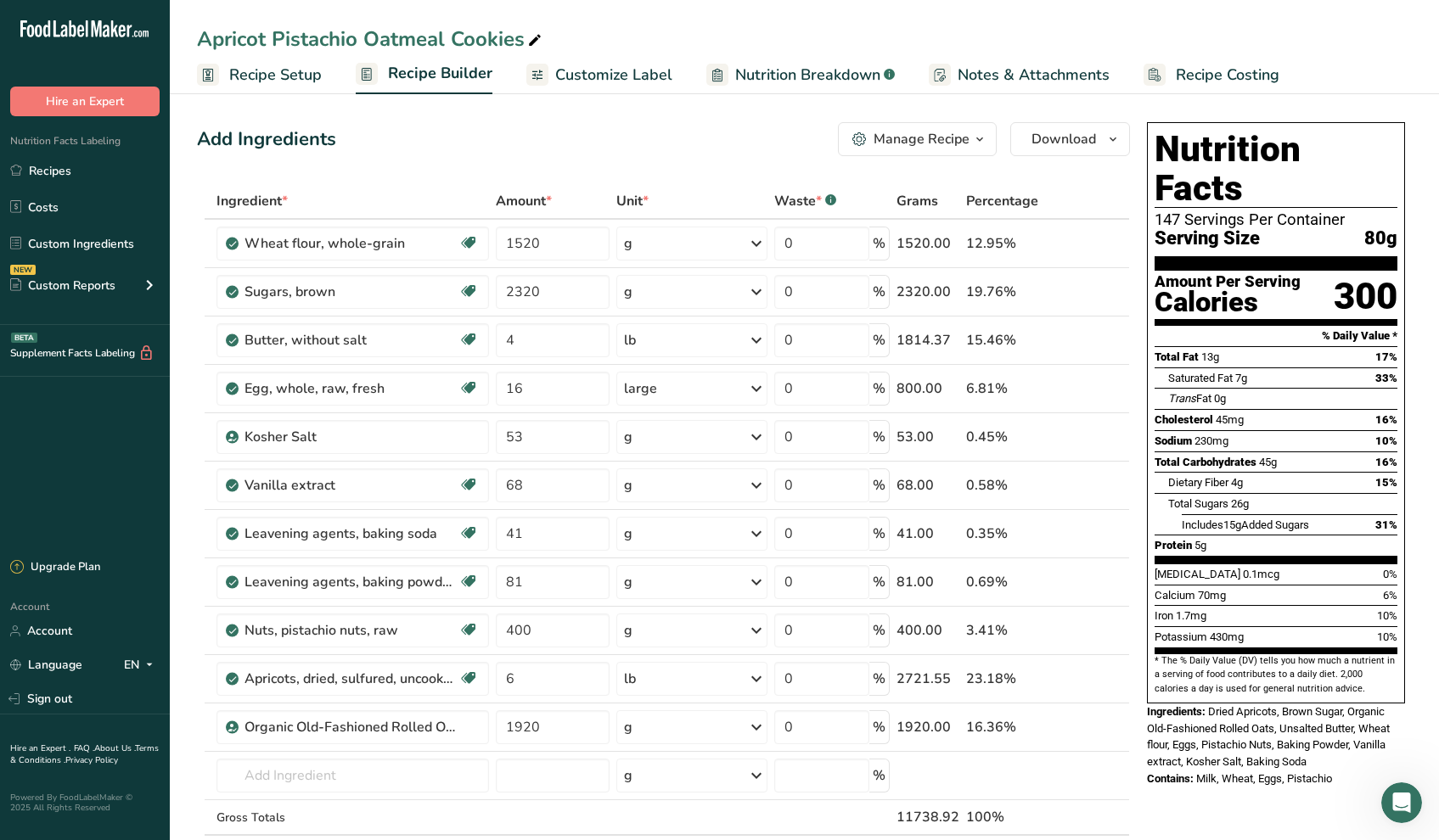
click at [602, 75] on span "Customize Label" at bounding box center [614, 75] width 117 height 23
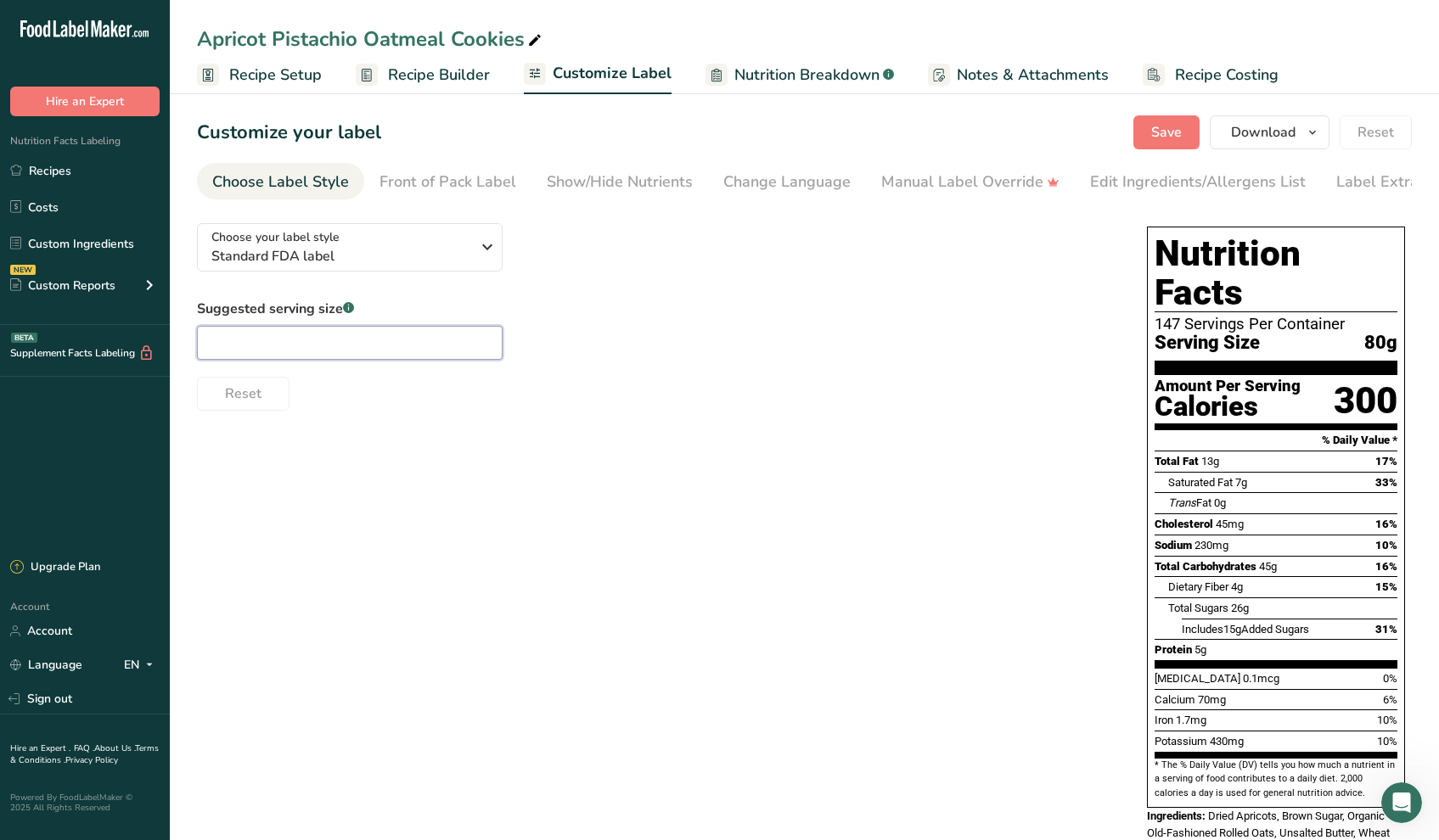
click at [381, 351] on input "text" at bounding box center [350, 343] width 306 height 34
click at [213, 345] on input "I cookie" at bounding box center [350, 343] width 306 height 34
type input "1 cookie"
click at [365, 411] on div "Reset" at bounding box center [655, 390] width 916 height 40
click at [446, 177] on div "Front of Pack Label" at bounding box center [448, 182] width 137 height 23
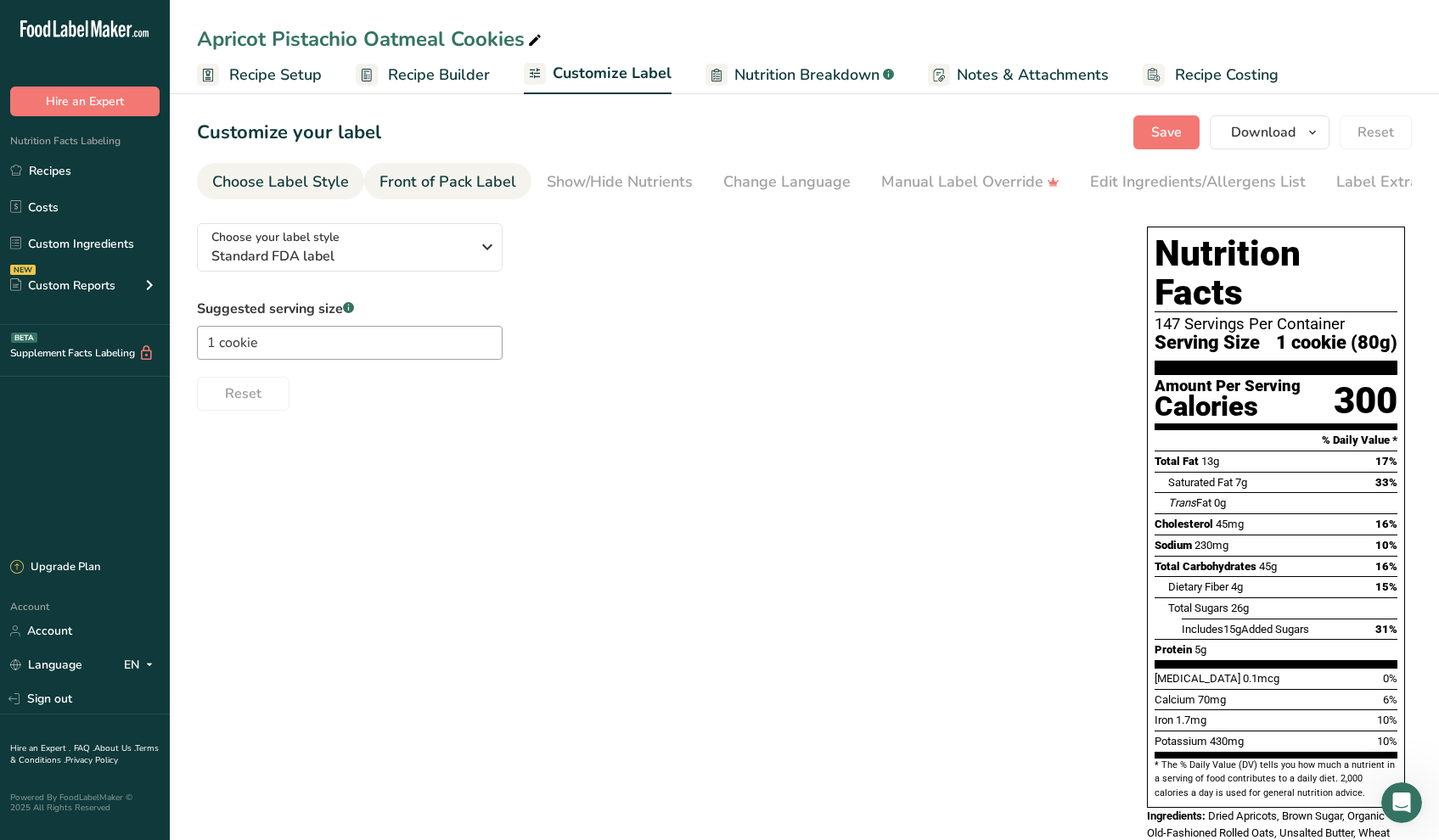
scroll to position [0, 39]
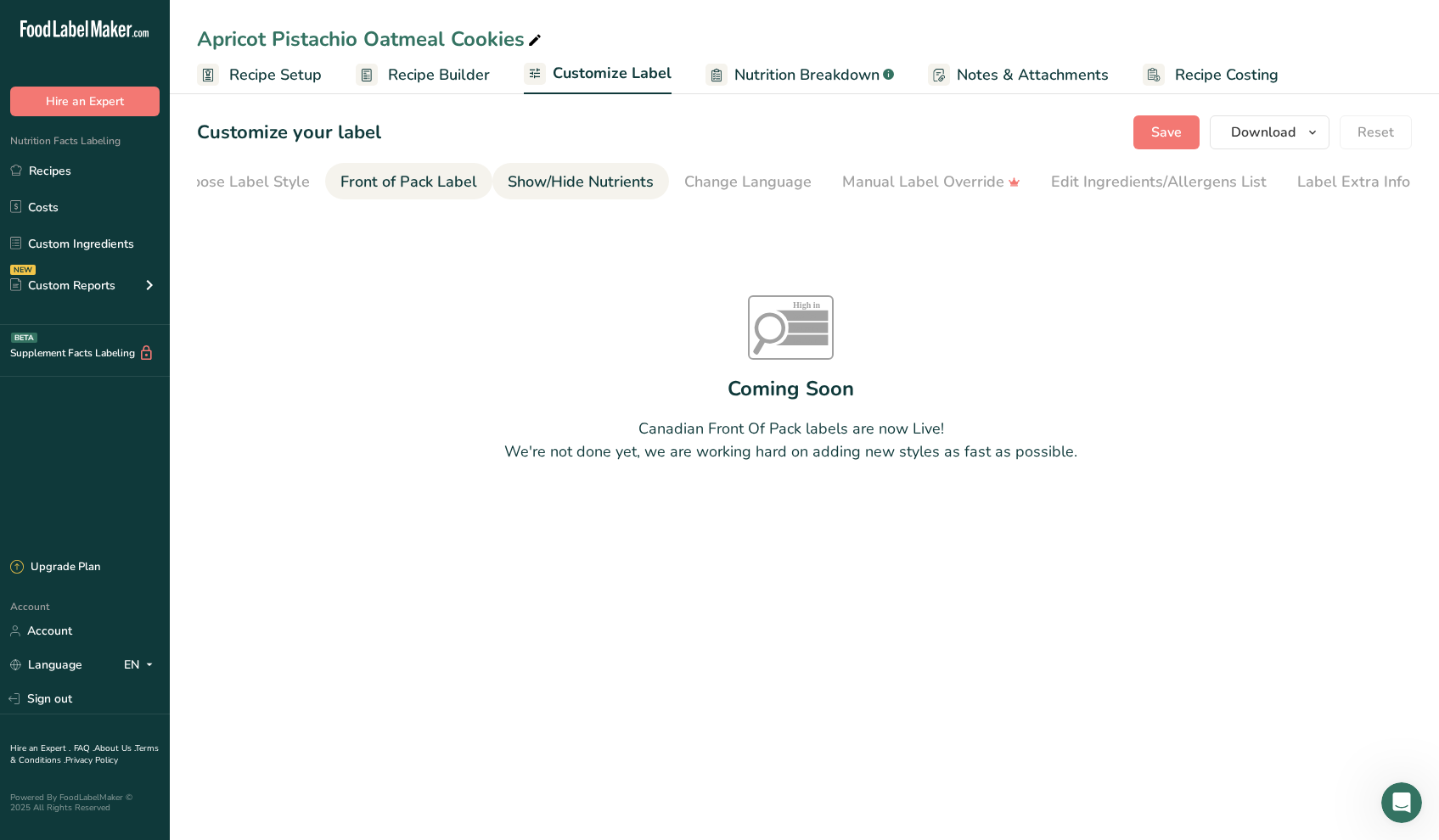
click at [560, 178] on div "Show/Hide Nutrients" at bounding box center [581, 182] width 146 height 23
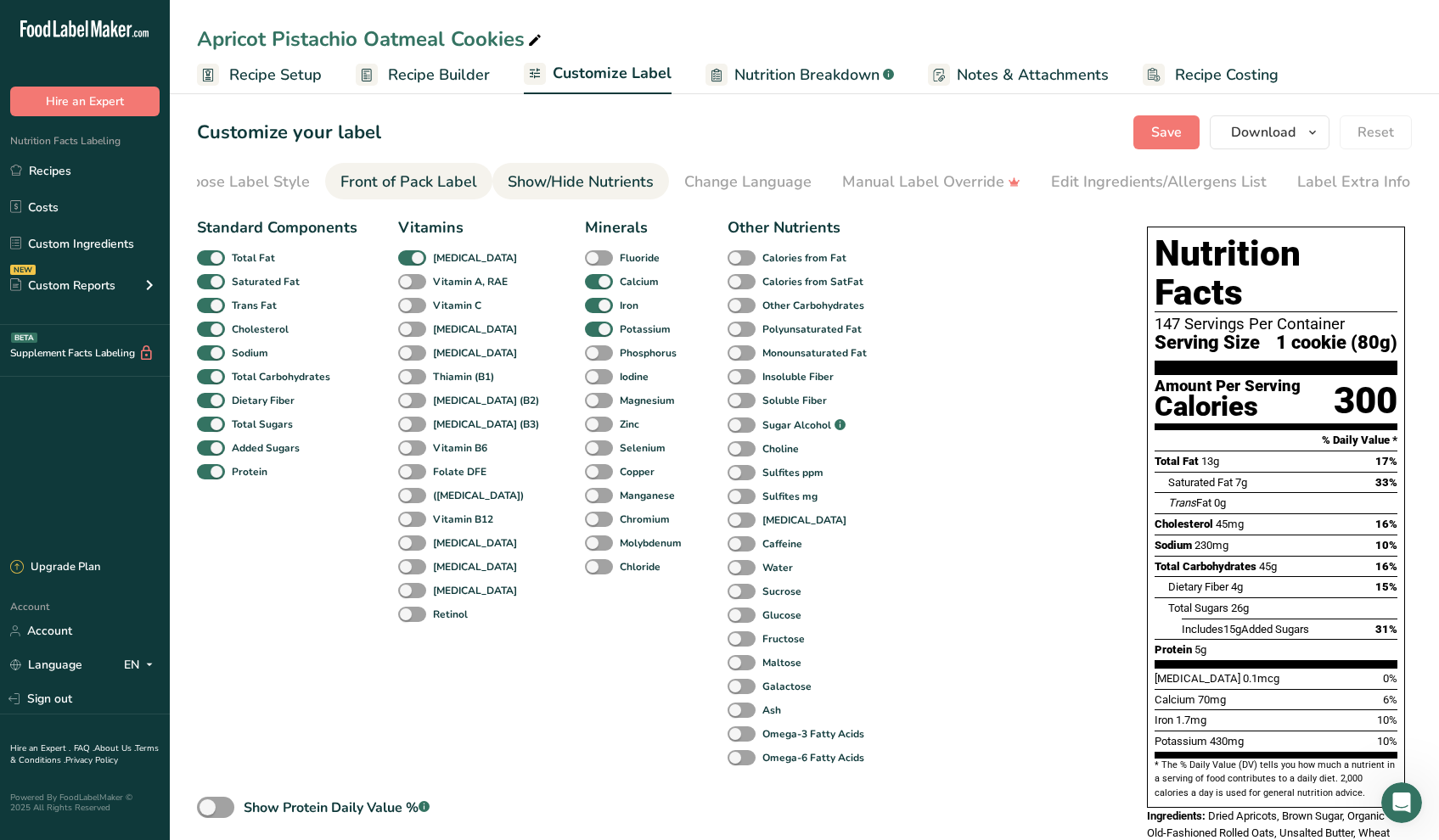
click at [416, 185] on div "Front of Pack Label" at bounding box center [409, 182] width 137 height 23
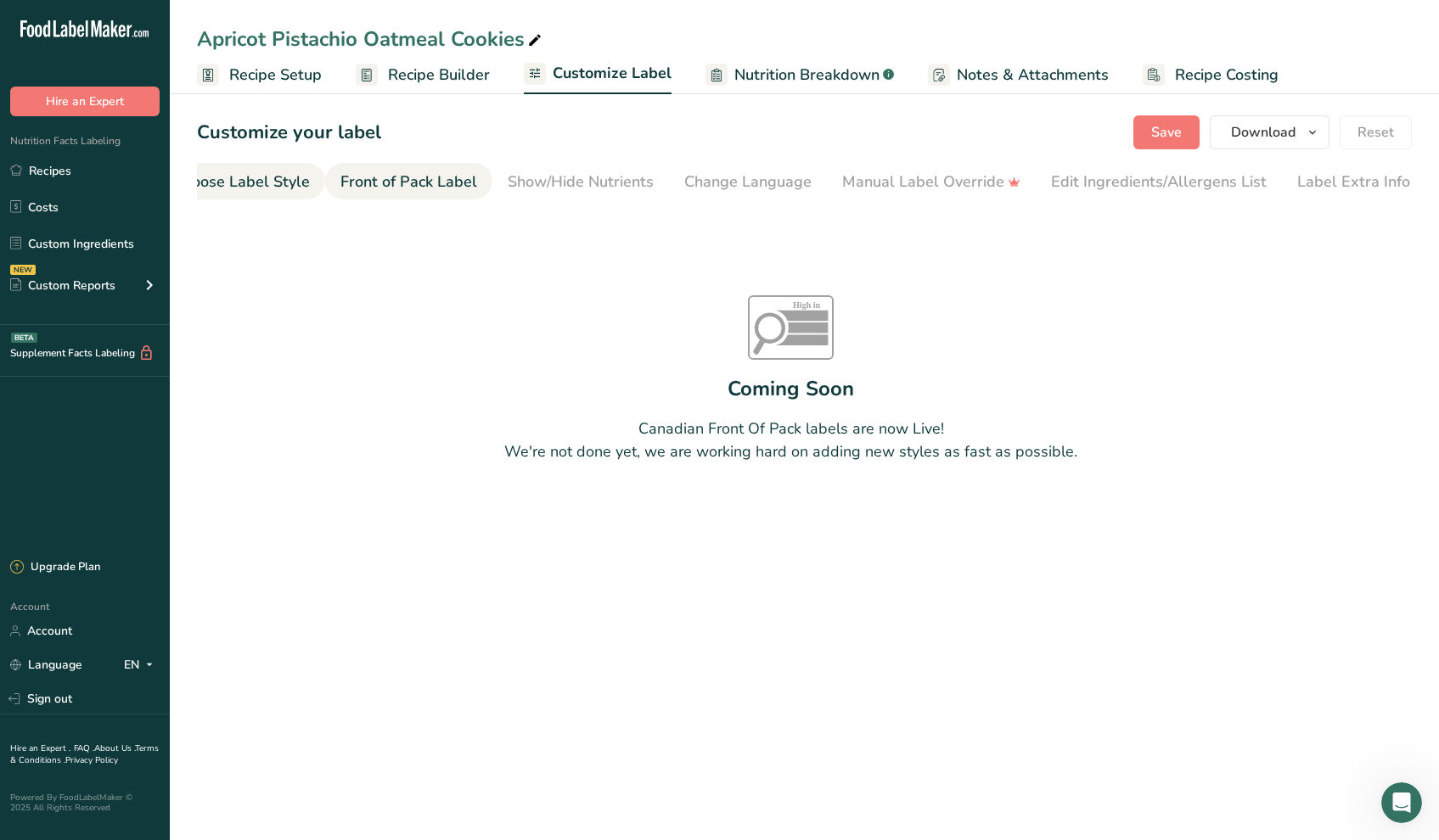
click at [309, 181] on li "Choose Label Style" at bounding box center [242, 181] width 167 height 37
click at [630, 177] on div "Show/Hide Nutrients" at bounding box center [620, 182] width 146 height 23
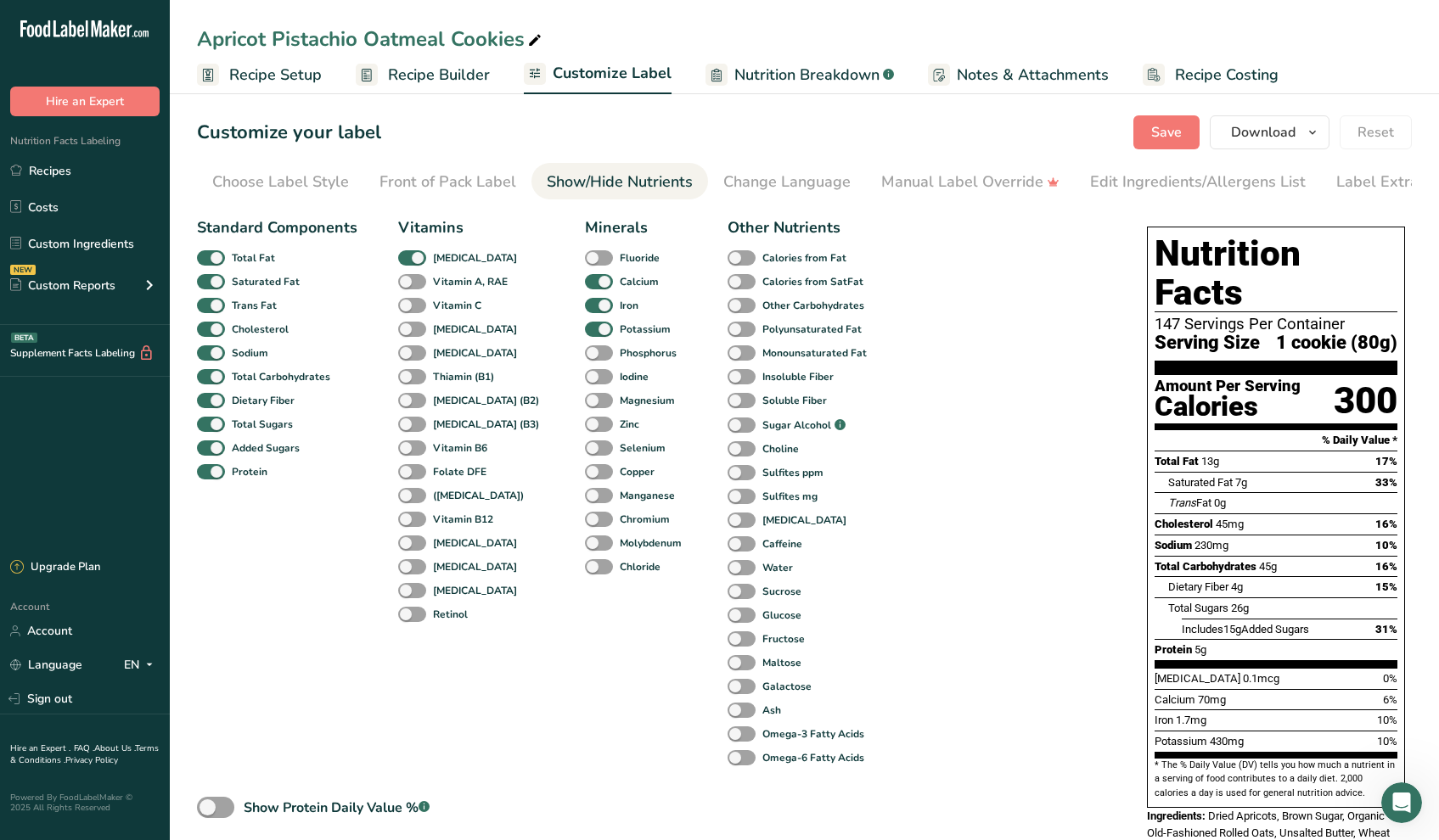
scroll to position [0, 39]
click at [746, 178] on div "Change Language" at bounding box center [748, 182] width 127 height 23
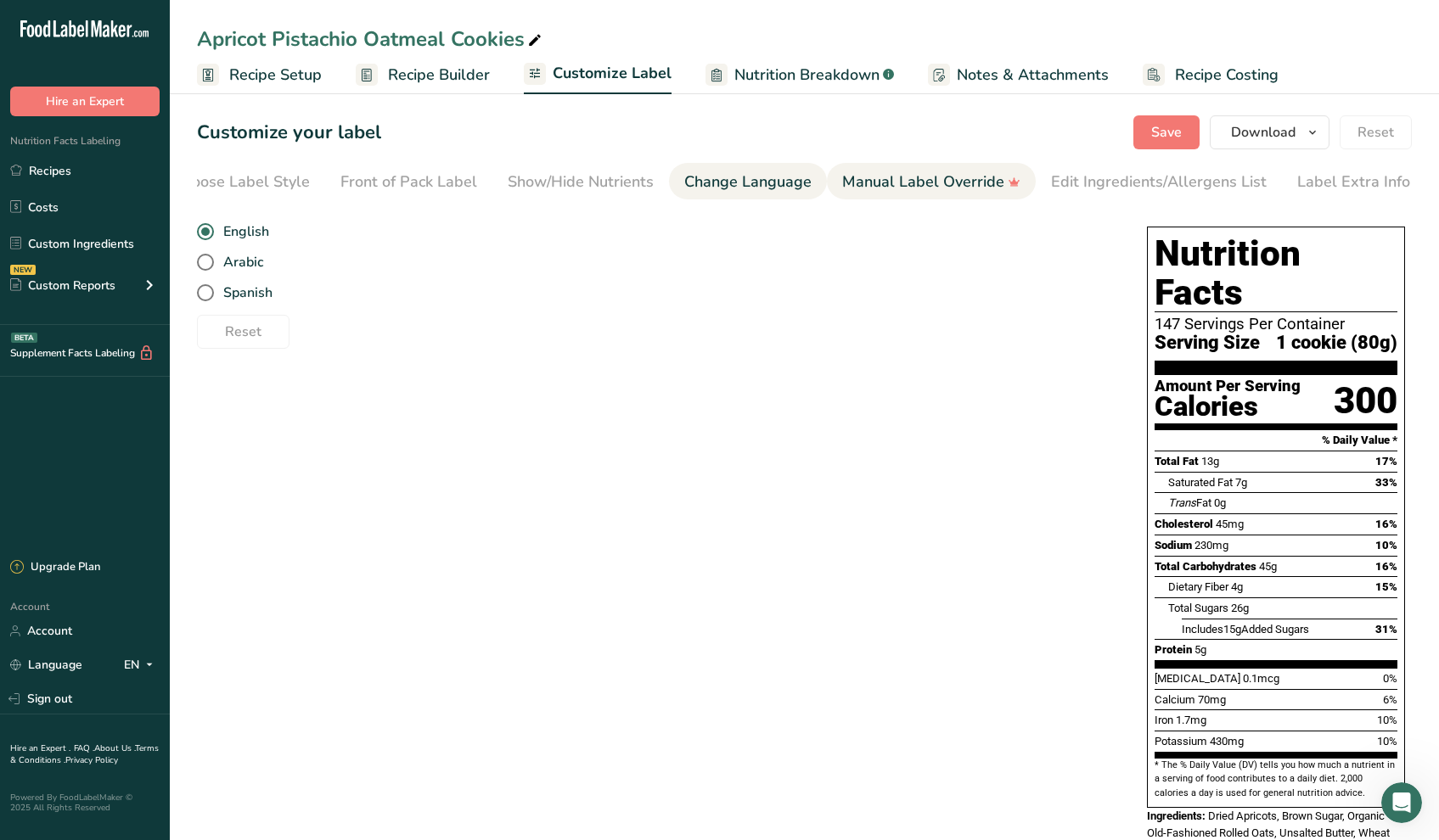
click at [869, 177] on div "Manual Label Override" at bounding box center [931, 182] width 178 height 23
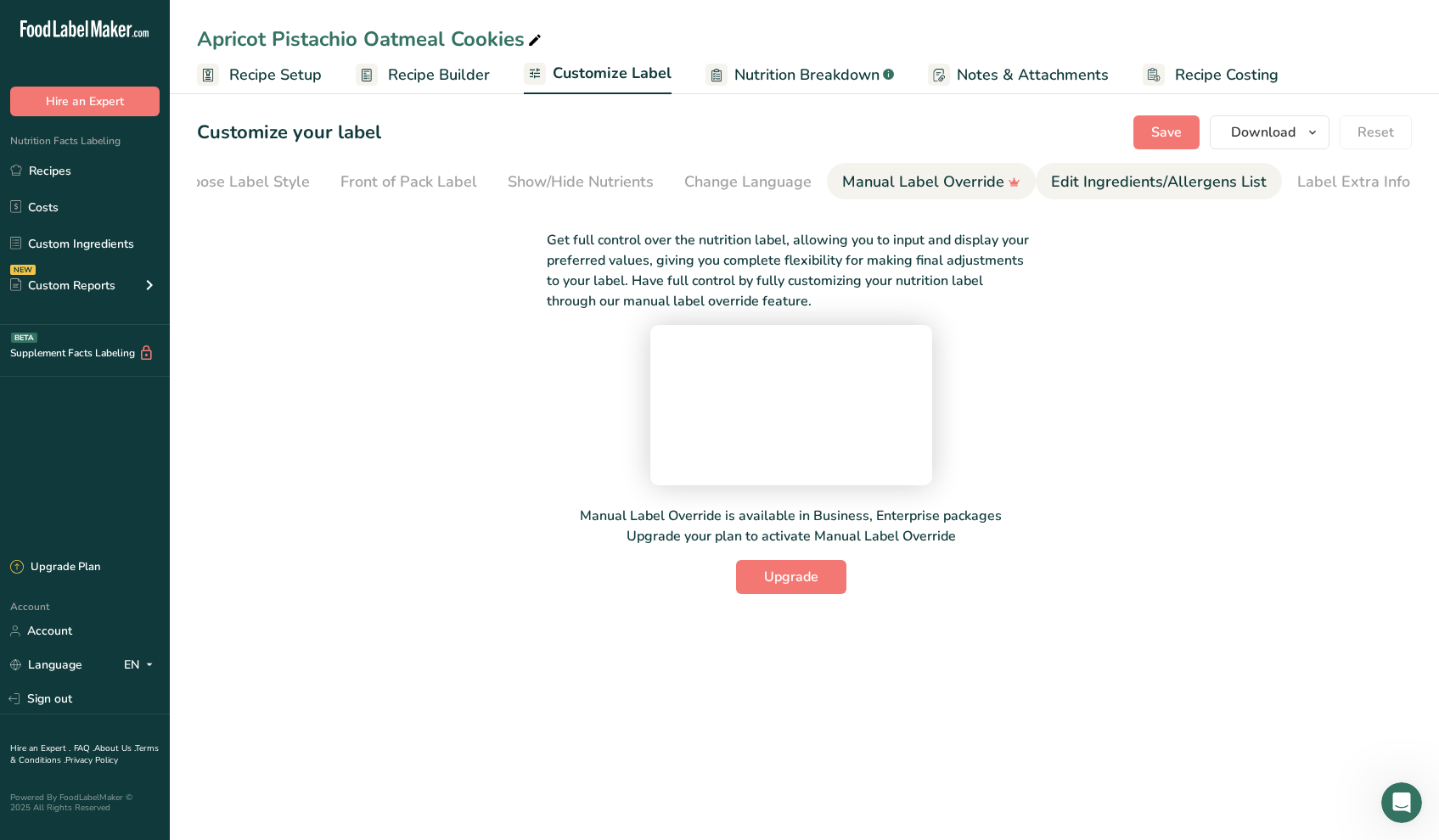
click at [1094, 174] on div "Edit Ingredients/Allergens List" at bounding box center [1159, 182] width 215 height 23
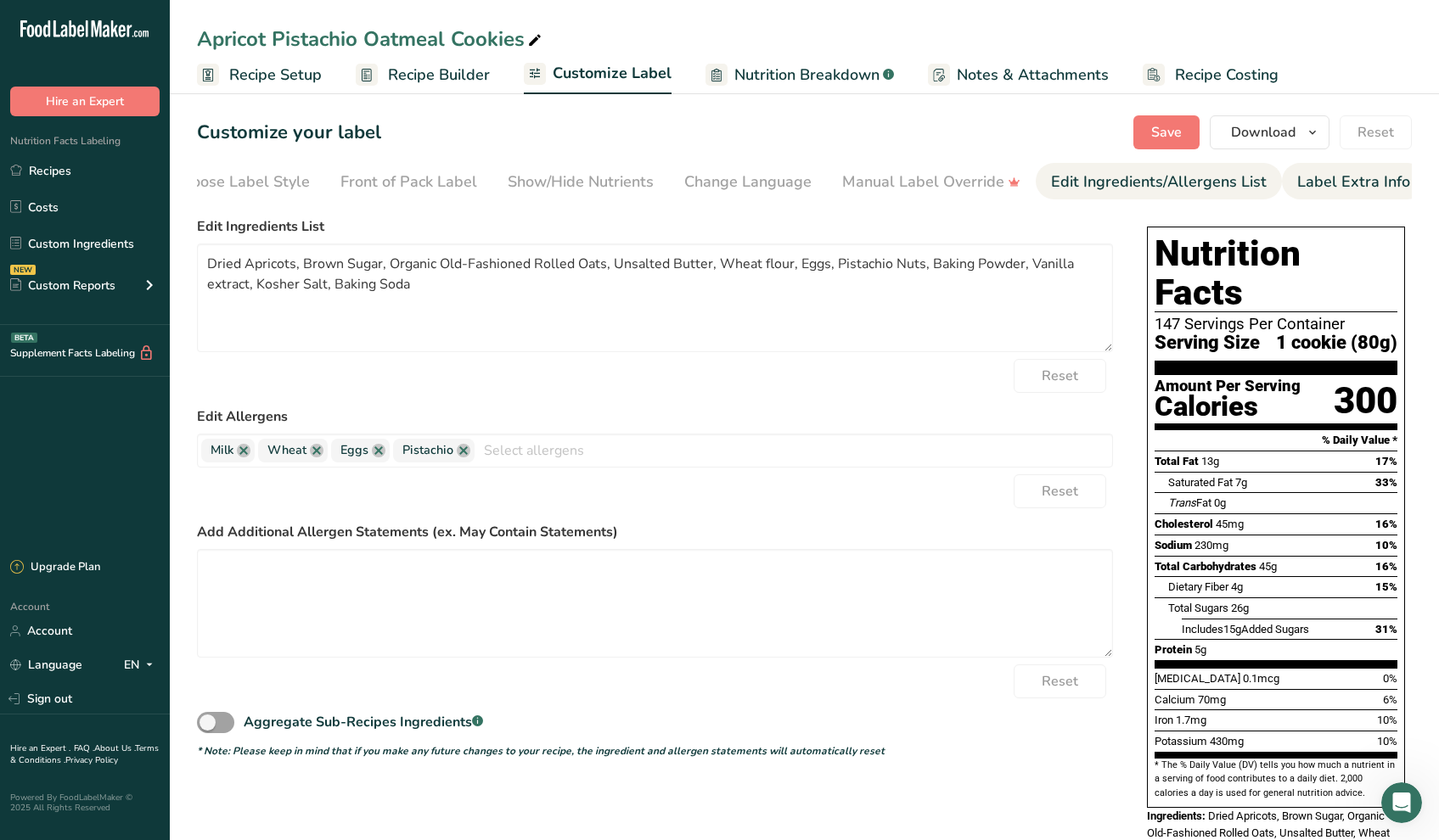
click at [1347, 185] on div "Label Extra Info" at bounding box center [1354, 182] width 113 height 23
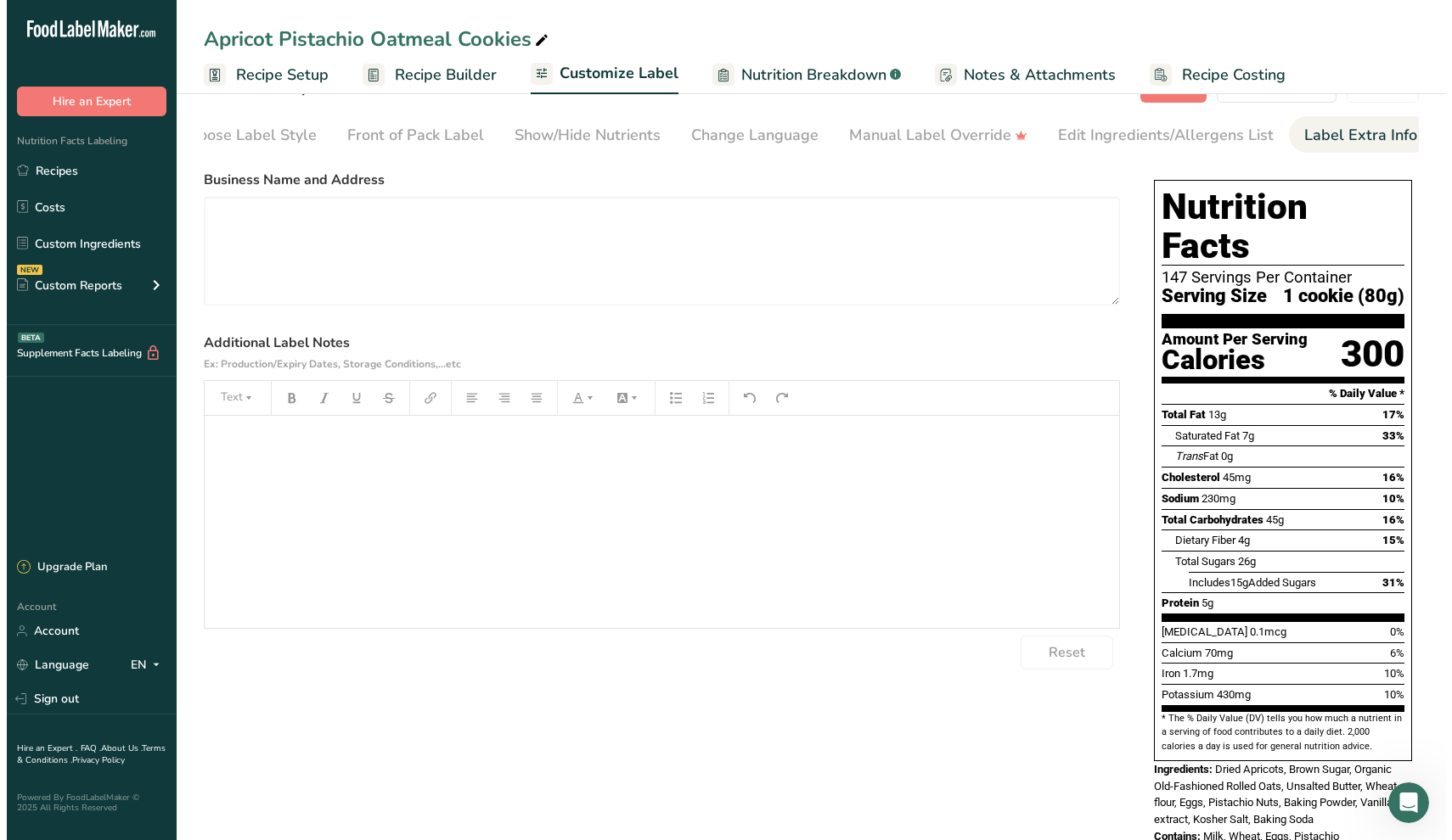
scroll to position [0, 0]
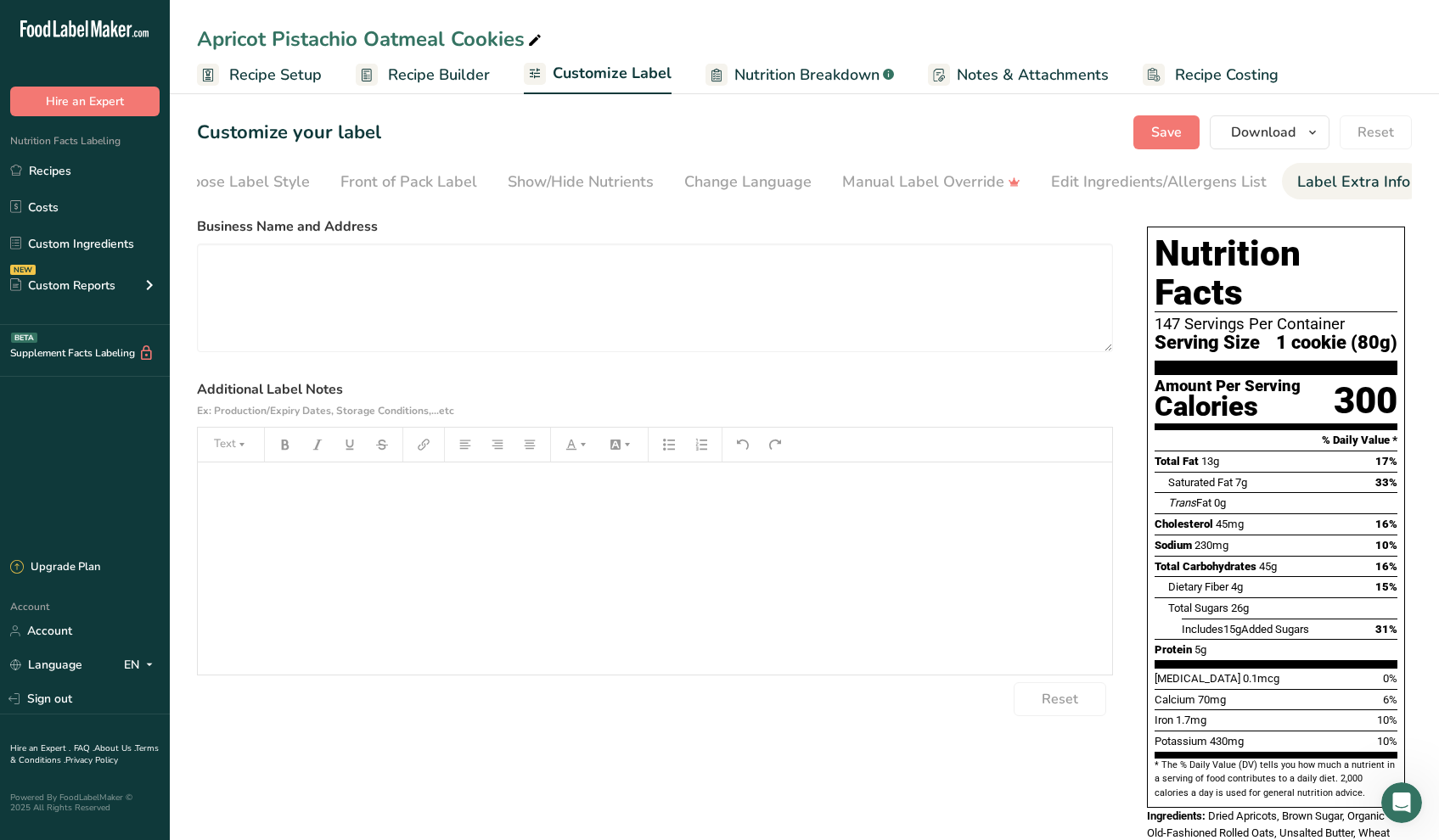
click at [291, 76] on span "Recipe Setup" at bounding box center [275, 75] width 92 height 23
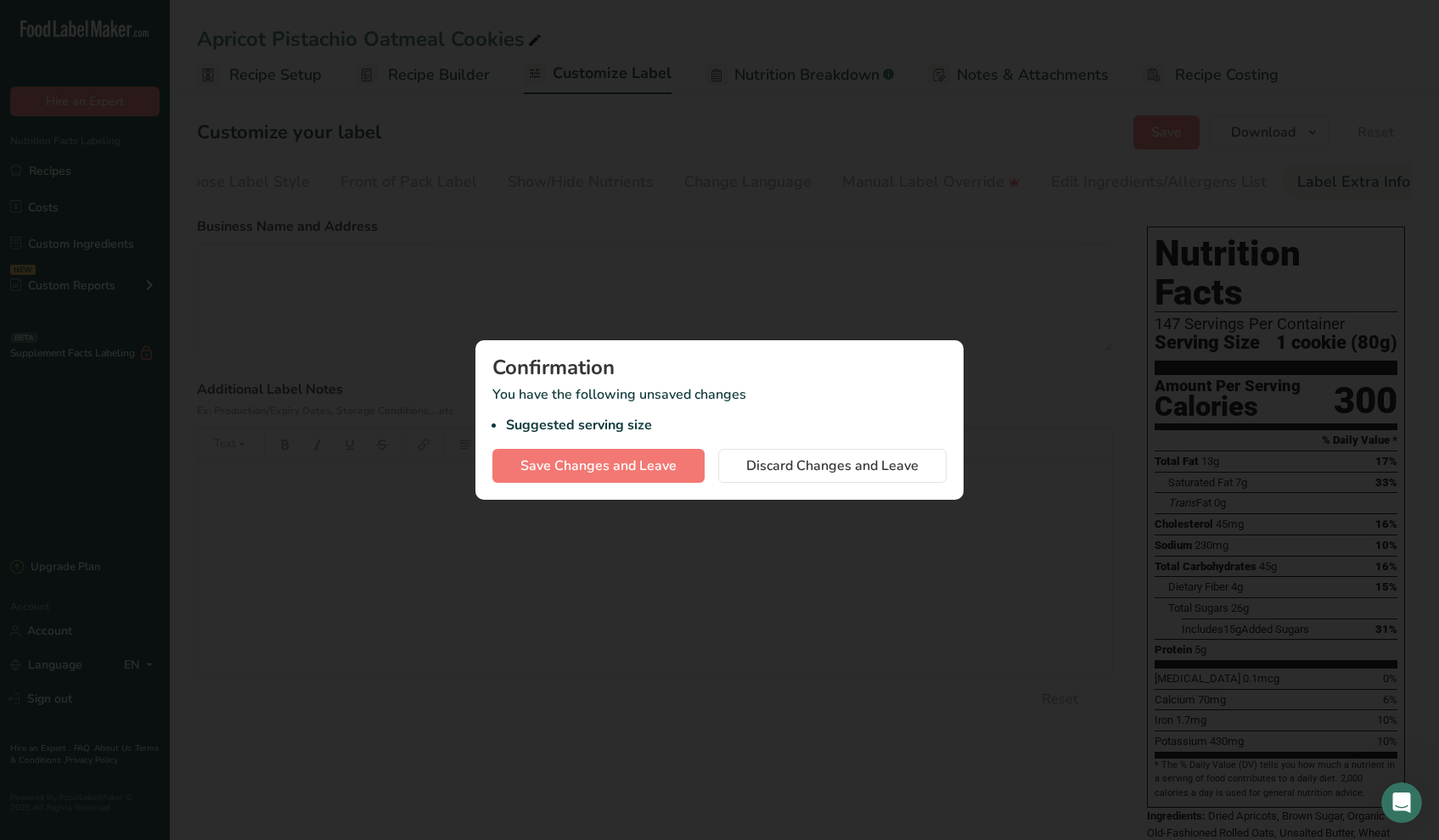
scroll to position [0, 26]
click at [638, 462] on span "Save Changes and Leave" at bounding box center [606, 466] width 156 height 20
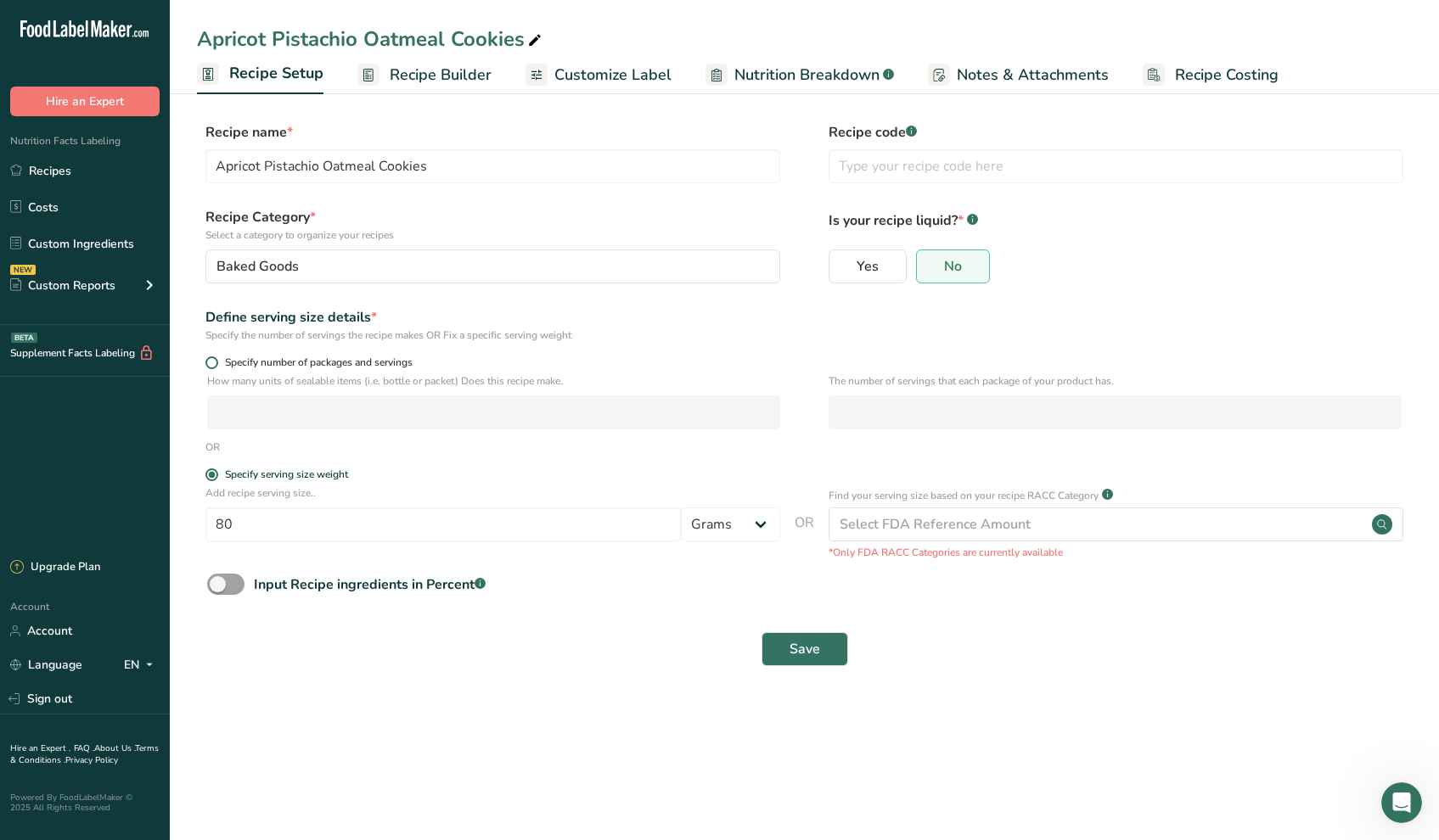
click at [212, 367] on span at bounding box center [212, 363] width 12 height 12
click at [212, 367] on input "Specify number of packages and servings" at bounding box center [211, 363] width 11 height 11
radio input "true"
radio input "false"
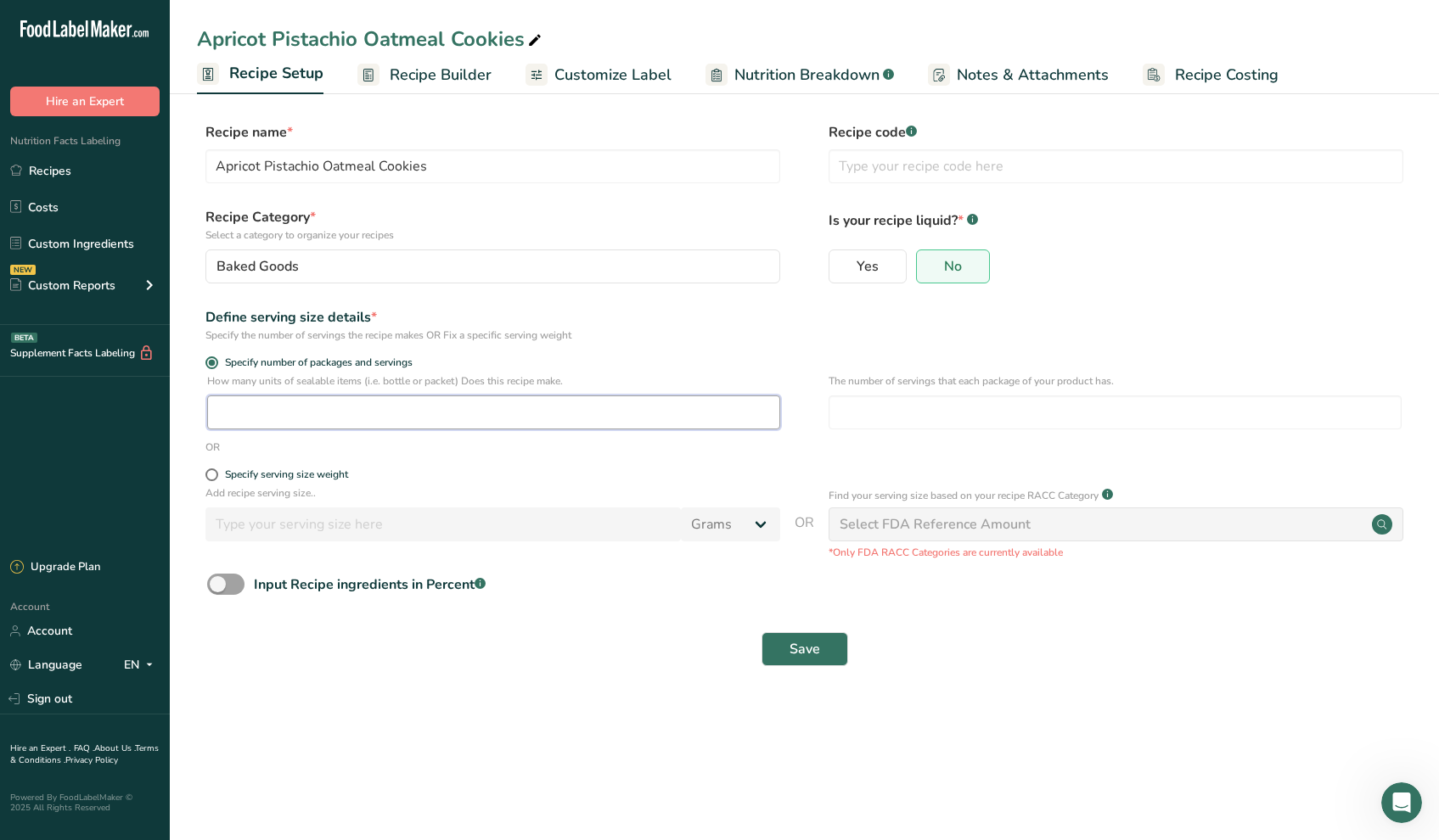
click at [222, 416] on input "number" at bounding box center [494, 412] width 573 height 34
type input "112"
click at [854, 415] on input "number" at bounding box center [1116, 412] width 573 height 34
type input "6"
click at [804, 655] on span "Save" at bounding box center [804, 648] width 31 height 20
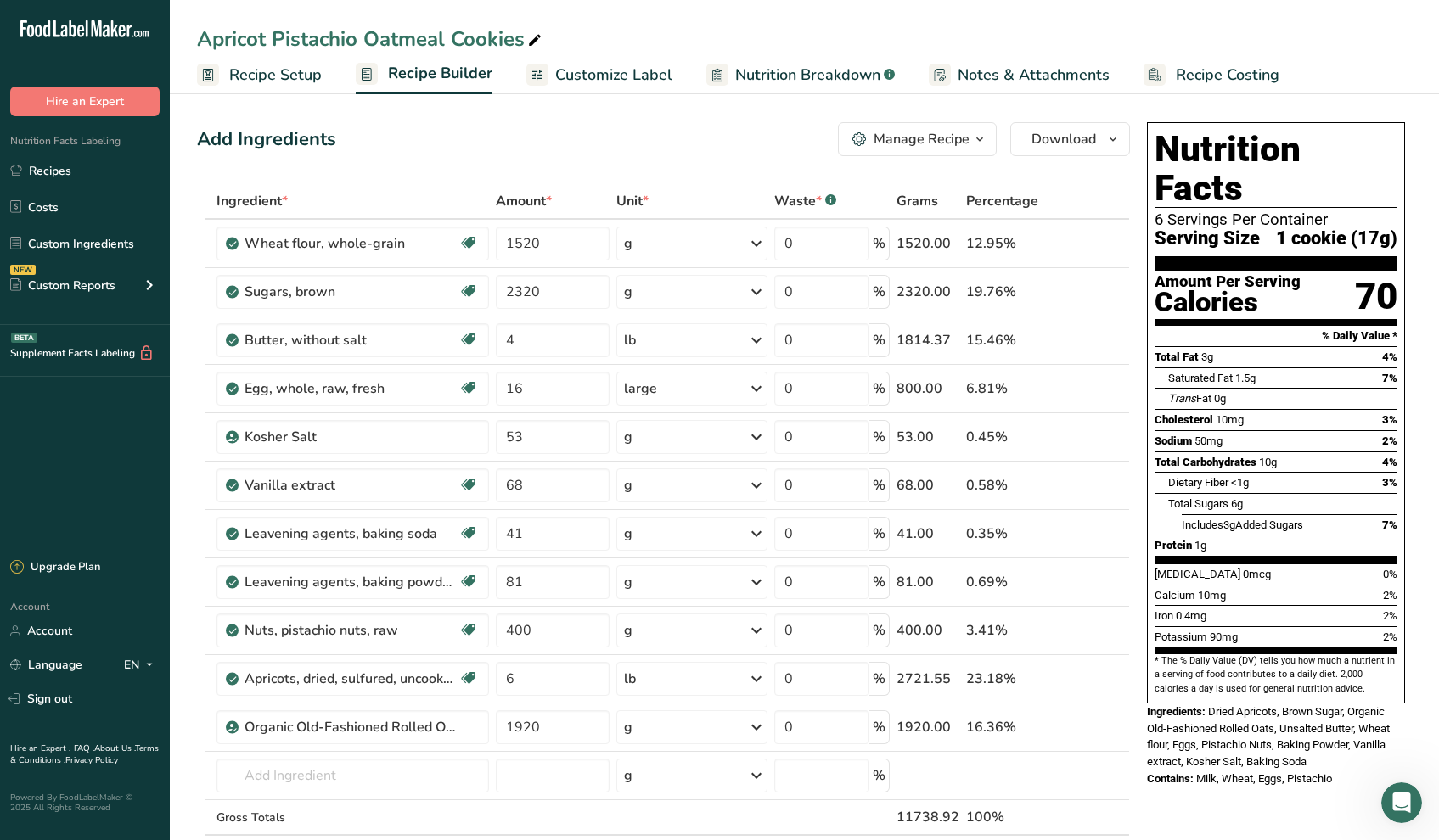
click at [285, 76] on span "Recipe Setup" at bounding box center [275, 75] width 92 height 23
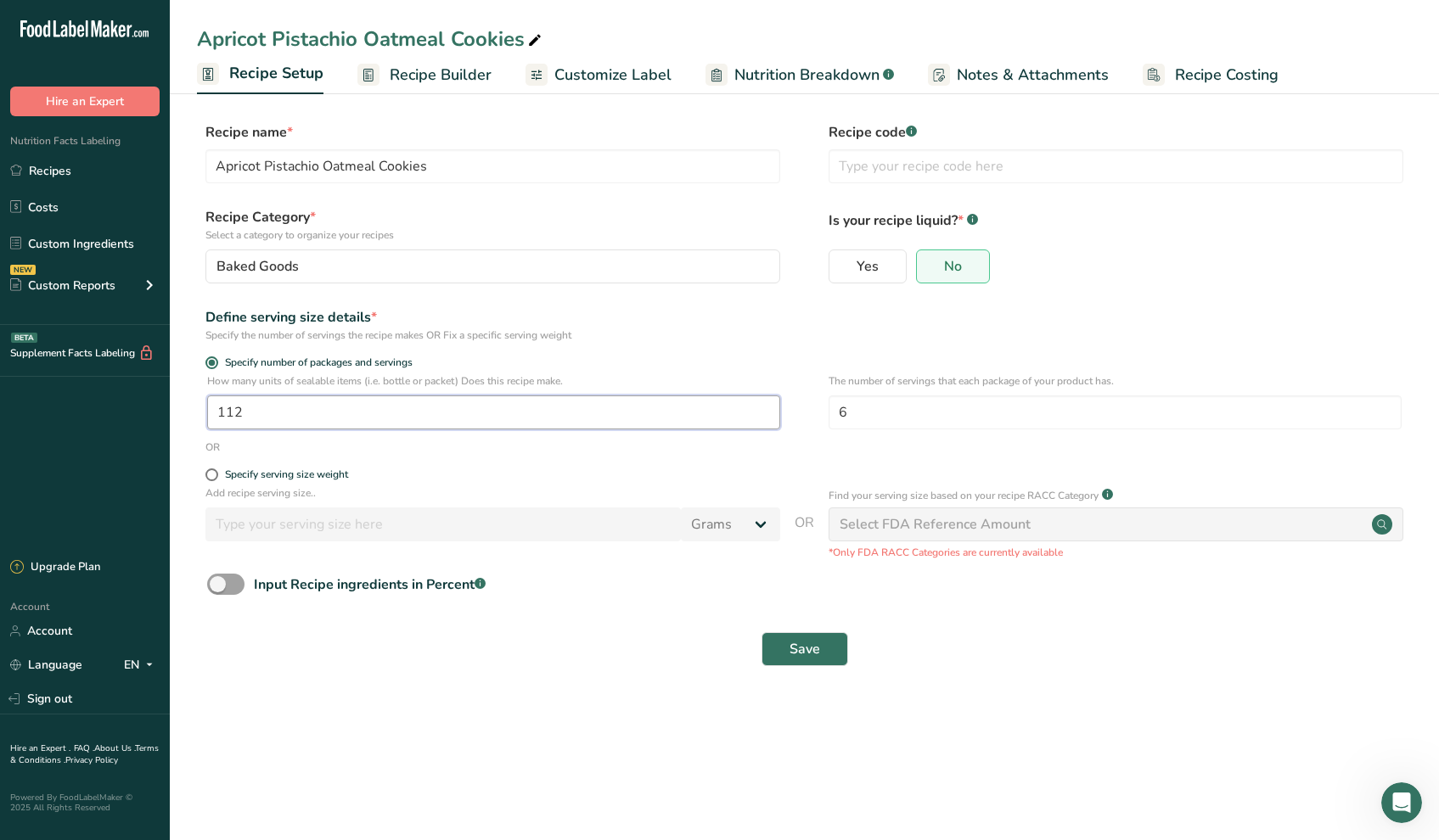
drag, startPoint x: 251, startPoint y: 417, endPoint x: 182, endPoint y: 412, distance: 69.2
click at [182, 412] on section "Recipe name * Apricot Pistachio Oatmeal Cookies Recipe code .a-a{fill:#347362;}…" at bounding box center [804, 395] width 1269 height 615
type input "20"
click at [813, 641] on span "Save" at bounding box center [804, 648] width 31 height 20
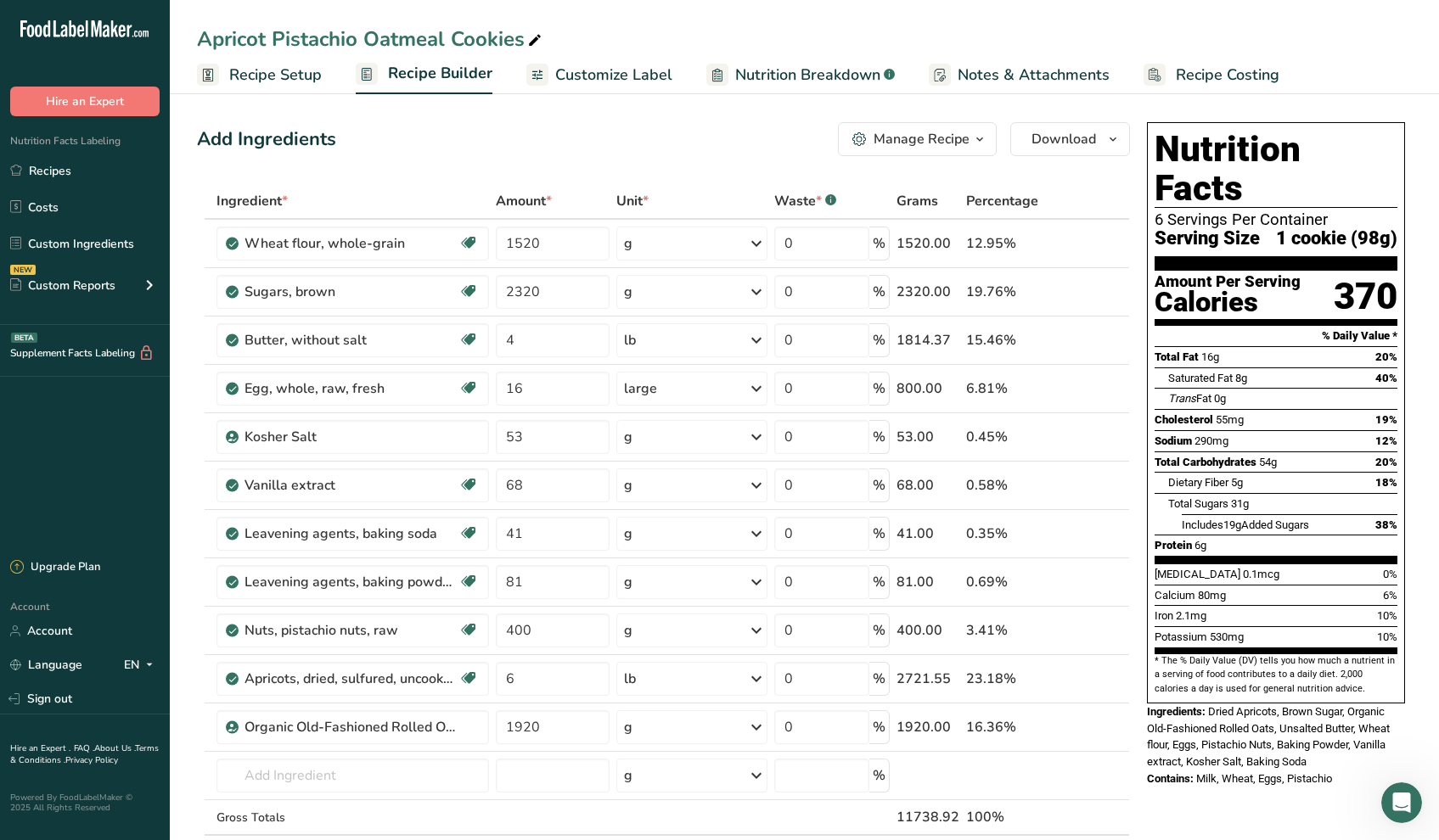
click at [277, 74] on span "Recipe Setup" at bounding box center [275, 75] width 92 height 23
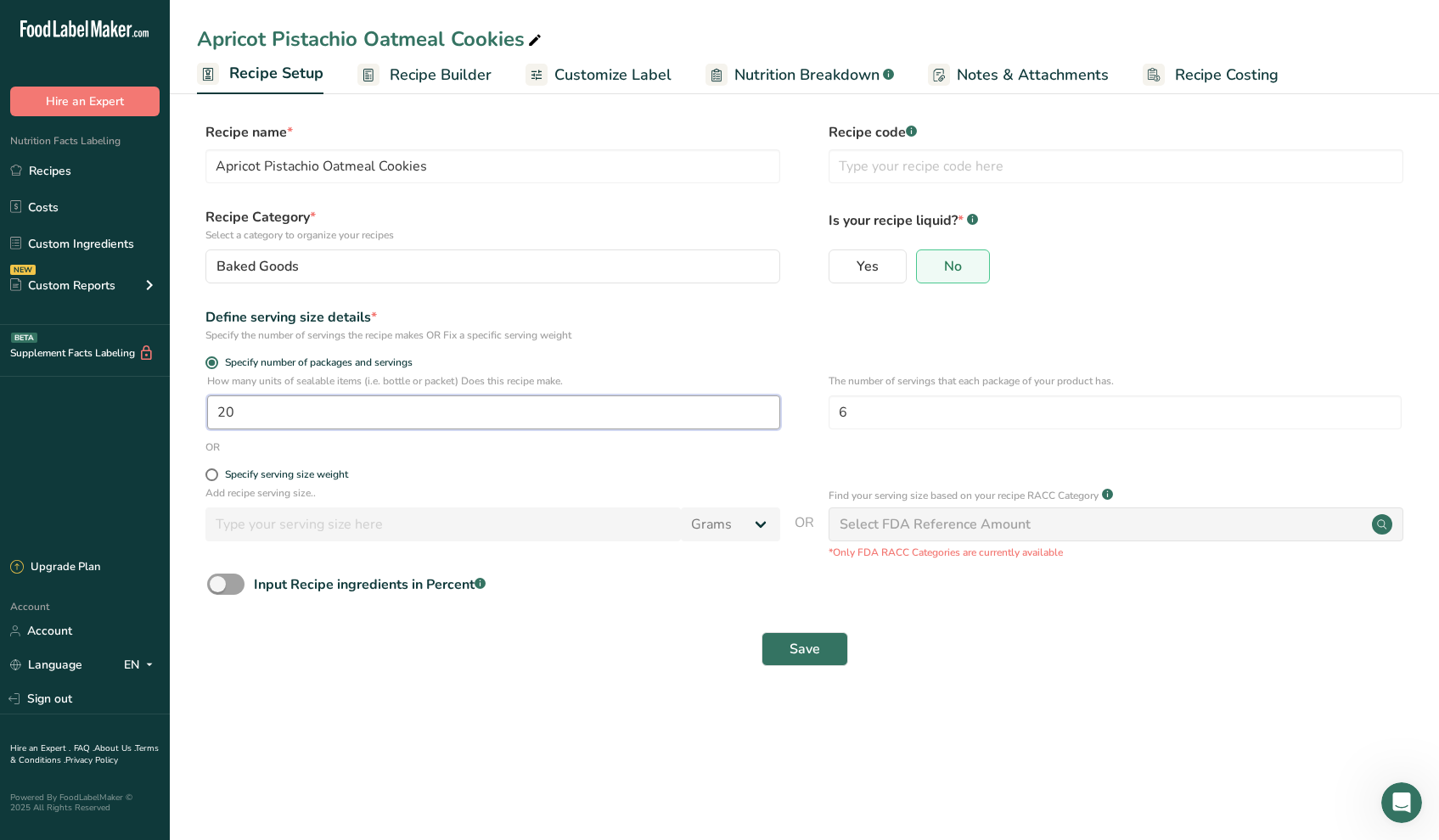
drag, startPoint x: 245, startPoint y: 413, endPoint x: 196, endPoint y: 413, distance: 49.0
click at [196, 413] on section "Recipe name * Apricot Pistachio Oatmeal Cookies Recipe code .a-a{fill:#347362;}…" at bounding box center [804, 395] width 1269 height 615
type input "25"
click at [809, 637] on button "Save" at bounding box center [805, 649] width 87 height 34
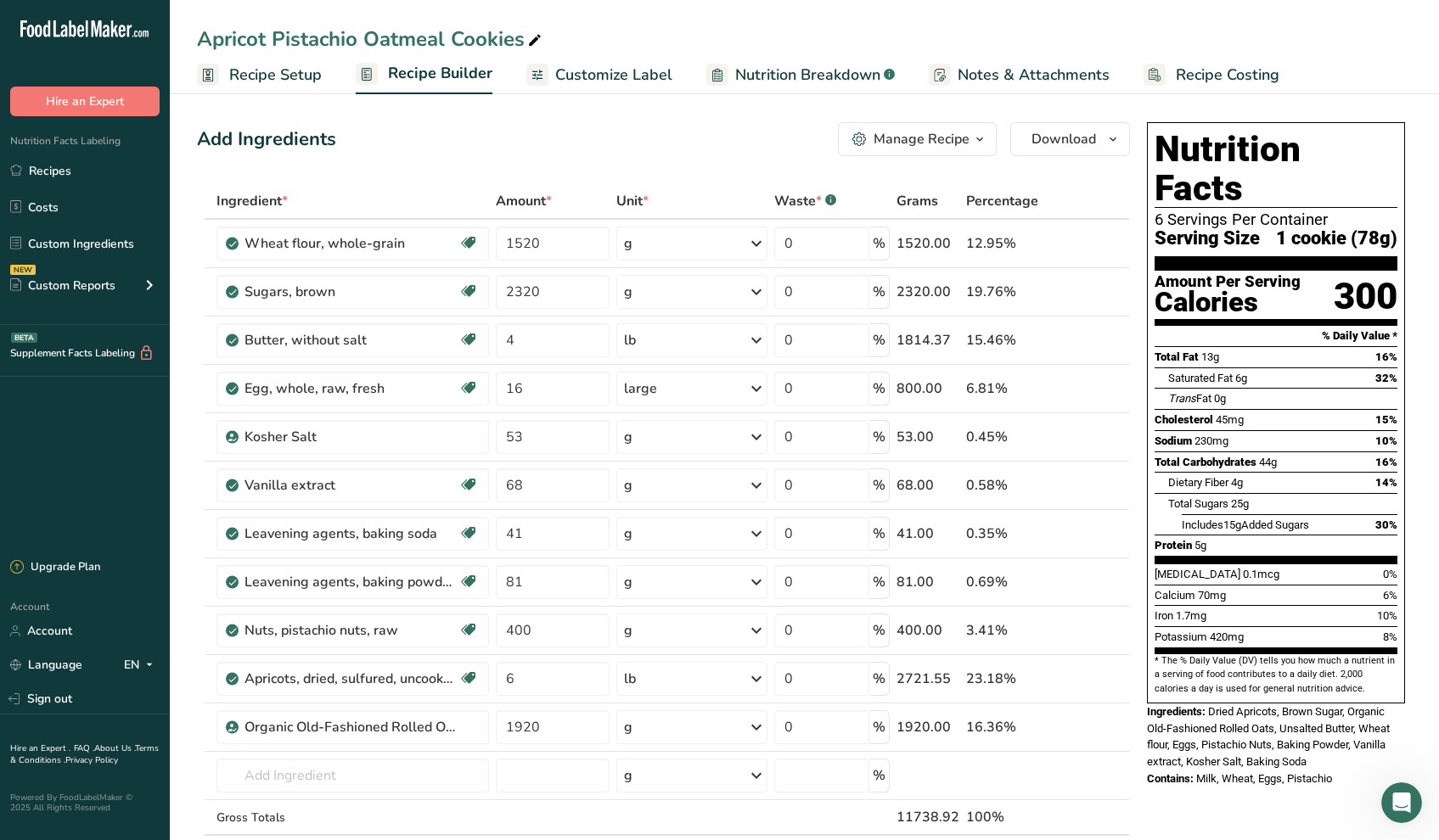
click at [258, 75] on span "Recipe Setup" at bounding box center [275, 75] width 92 height 23
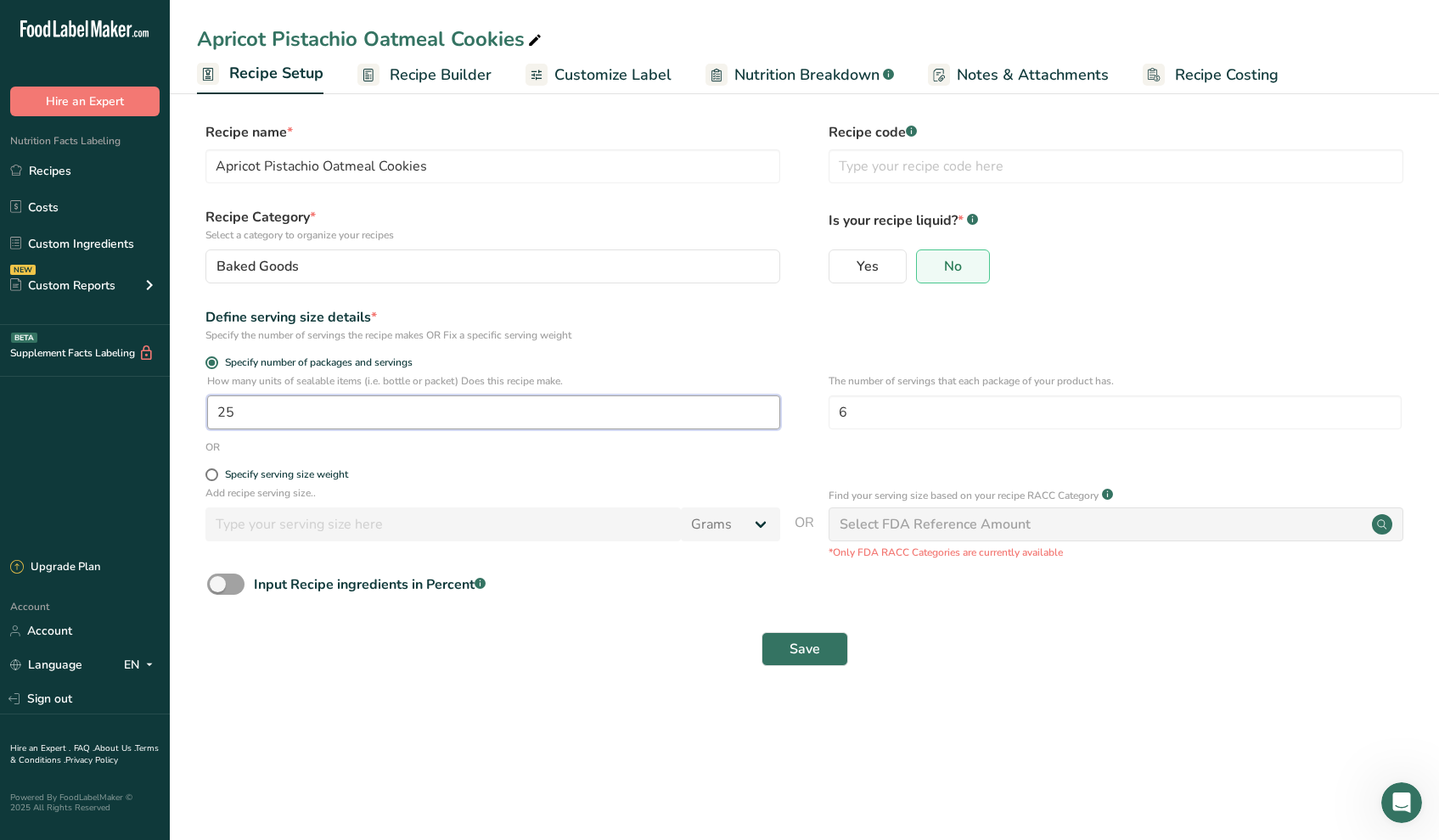
drag, startPoint x: 250, startPoint y: 408, endPoint x: 229, endPoint y: 412, distance: 21.4
click at [229, 412] on input "25" at bounding box center [494, 412] width 573 height 34
type input "26"
click at [816, 636] on button "Save" at bounding box center [805, 649] width 87 height 34
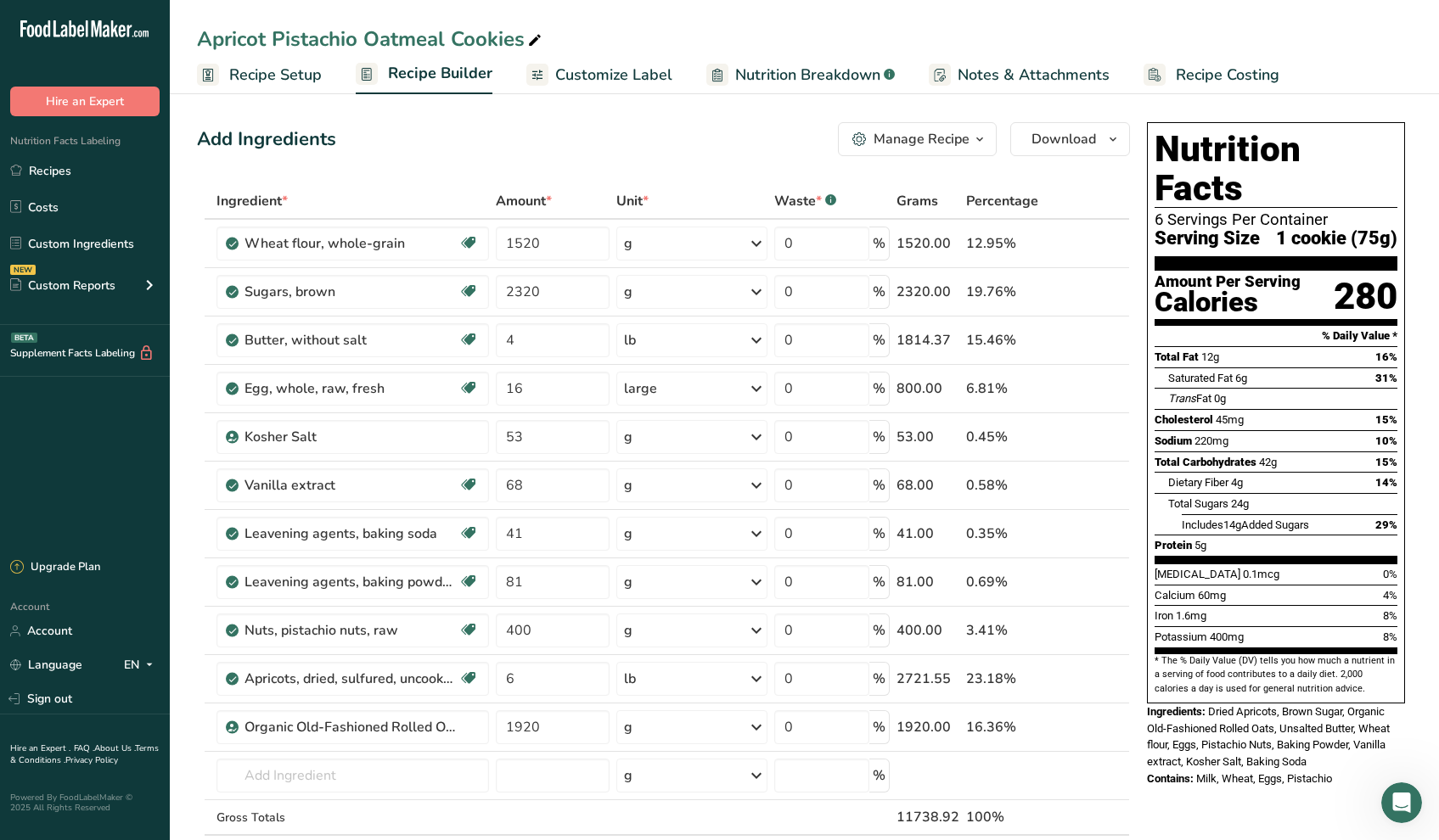
click at [269, 81] on span "Recipe Setup" at bounding box center [275, 75] width 92 height 23
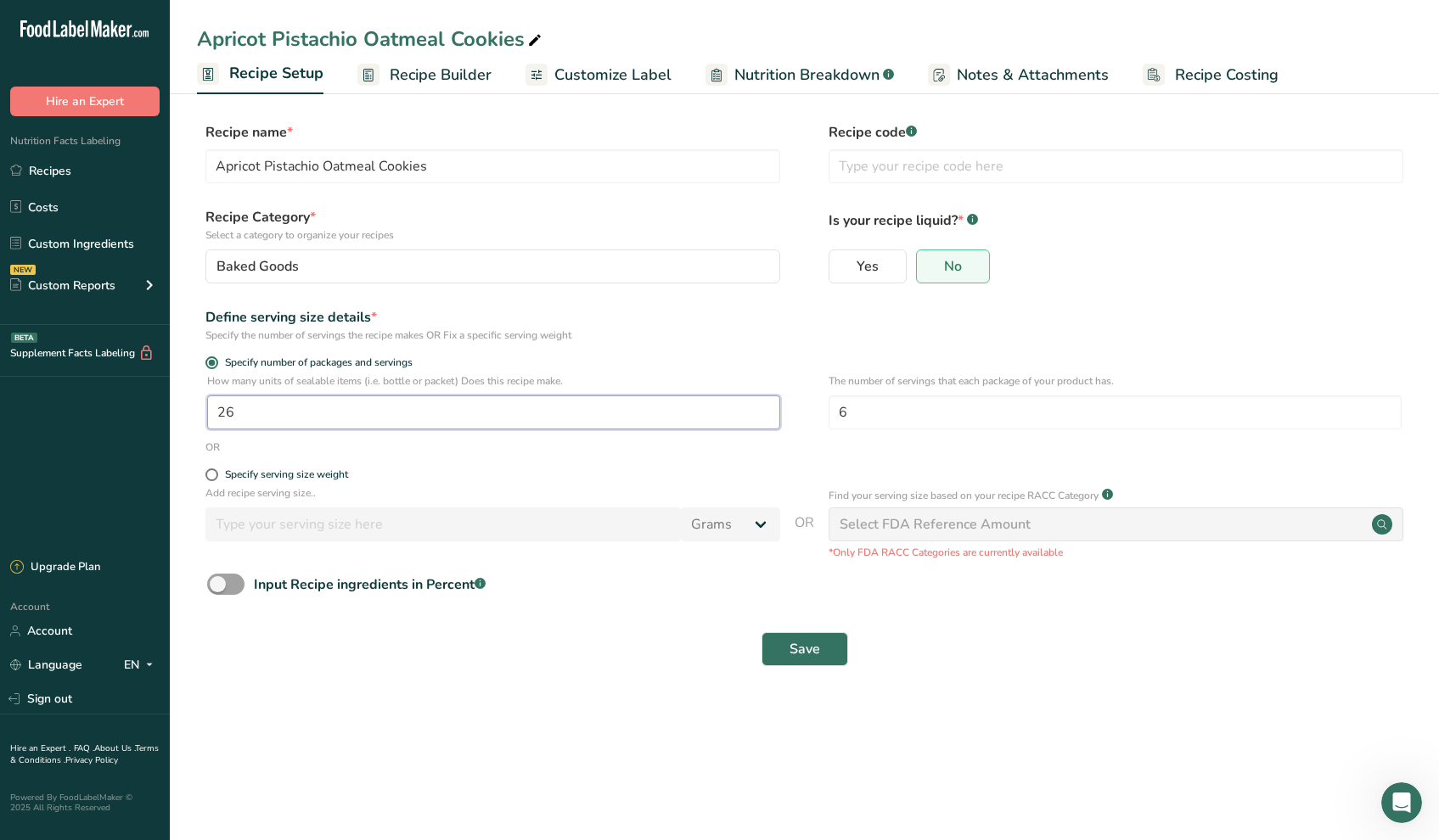
click at [237, 416] on input "26" at bounding box center [494, 412] width 573 height 34
type input "24"
click at [793, 641] on span "Save" at bounding box center [804, 648] width 31 height 20
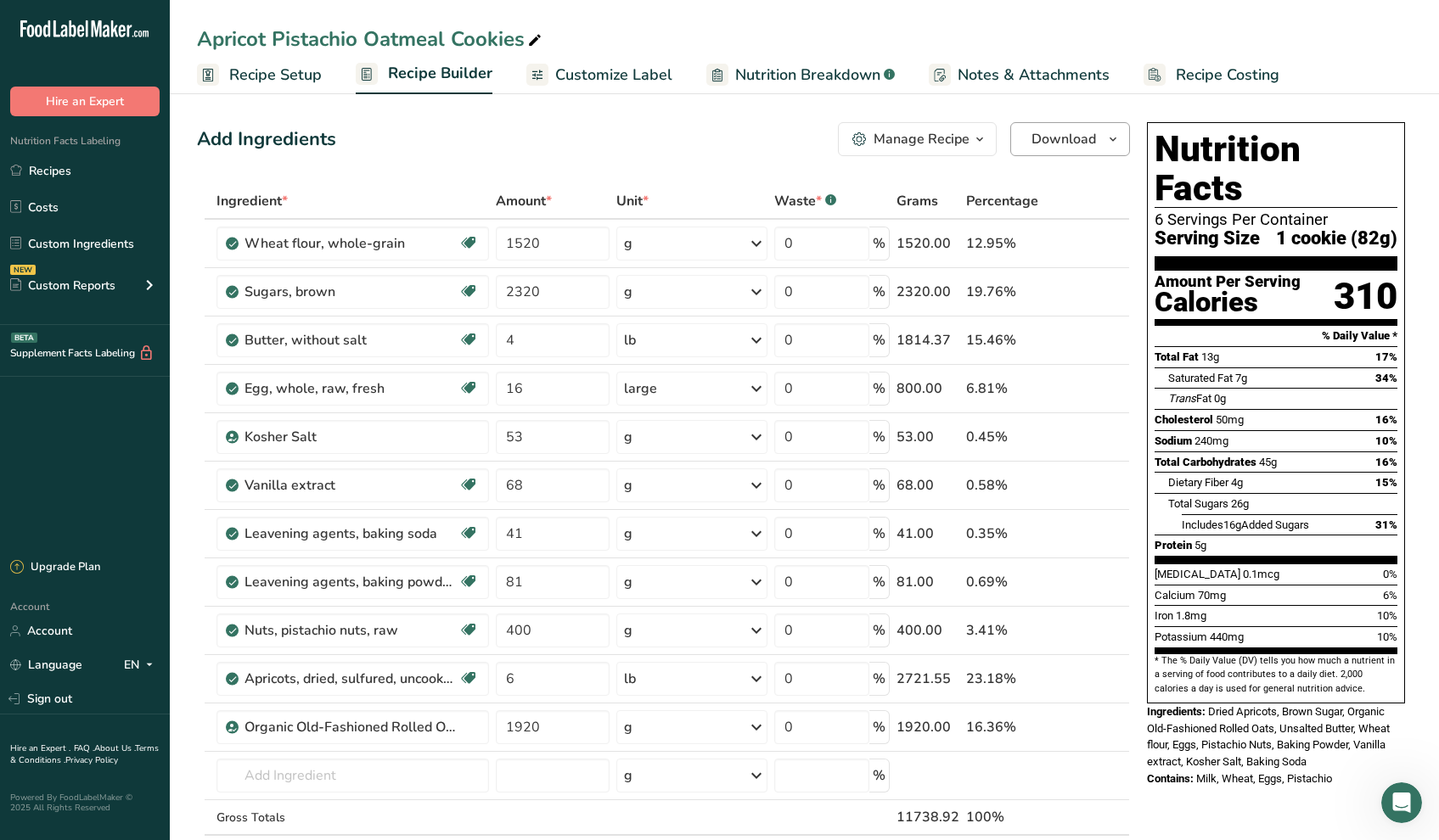
click at [1055, 138] on span "Download" at bounding box center [1064, 139] width 64 height 20
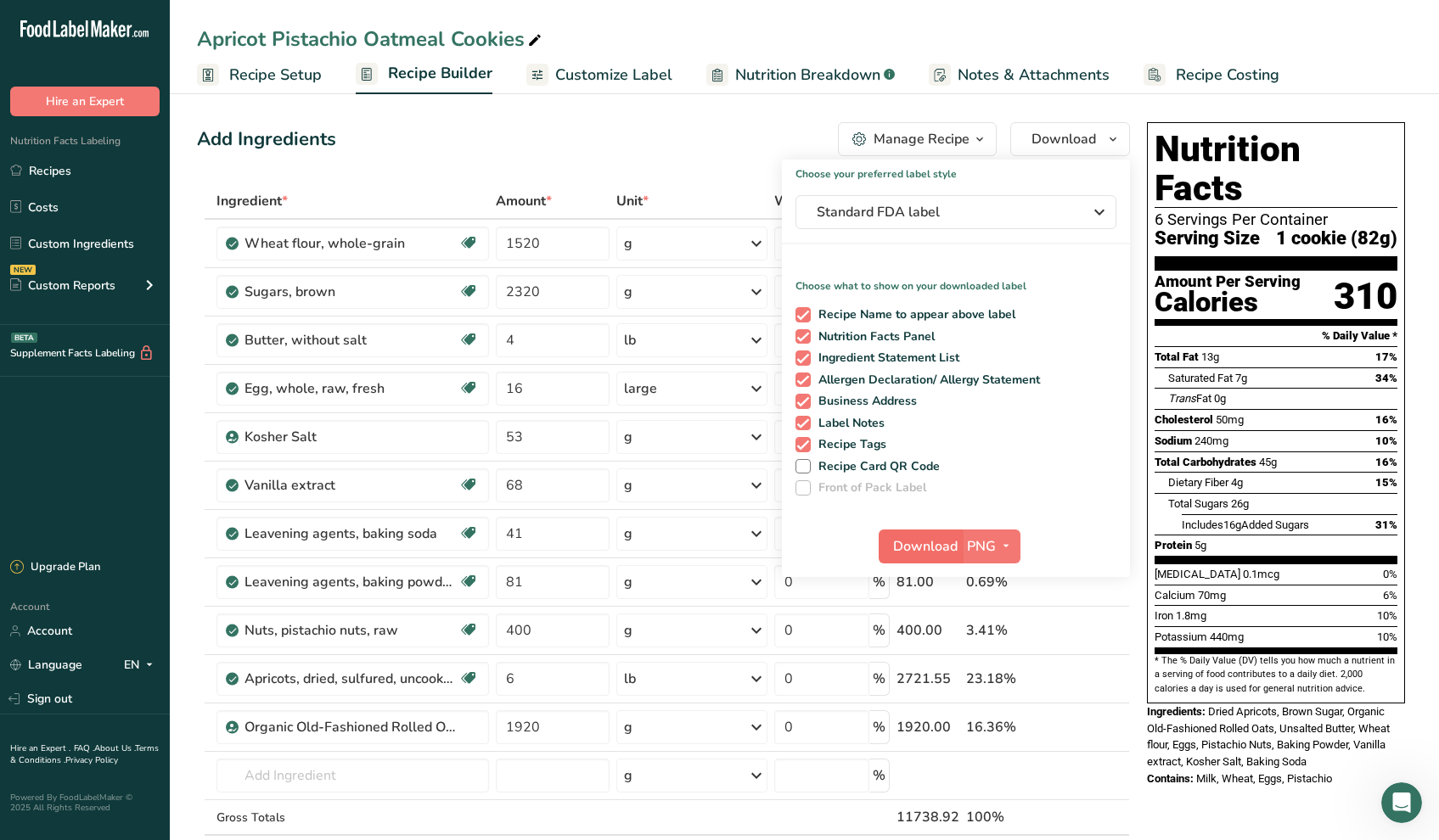
click at [930, 546] on span "Download" at bounding box center [925, 547] width 64 height 20
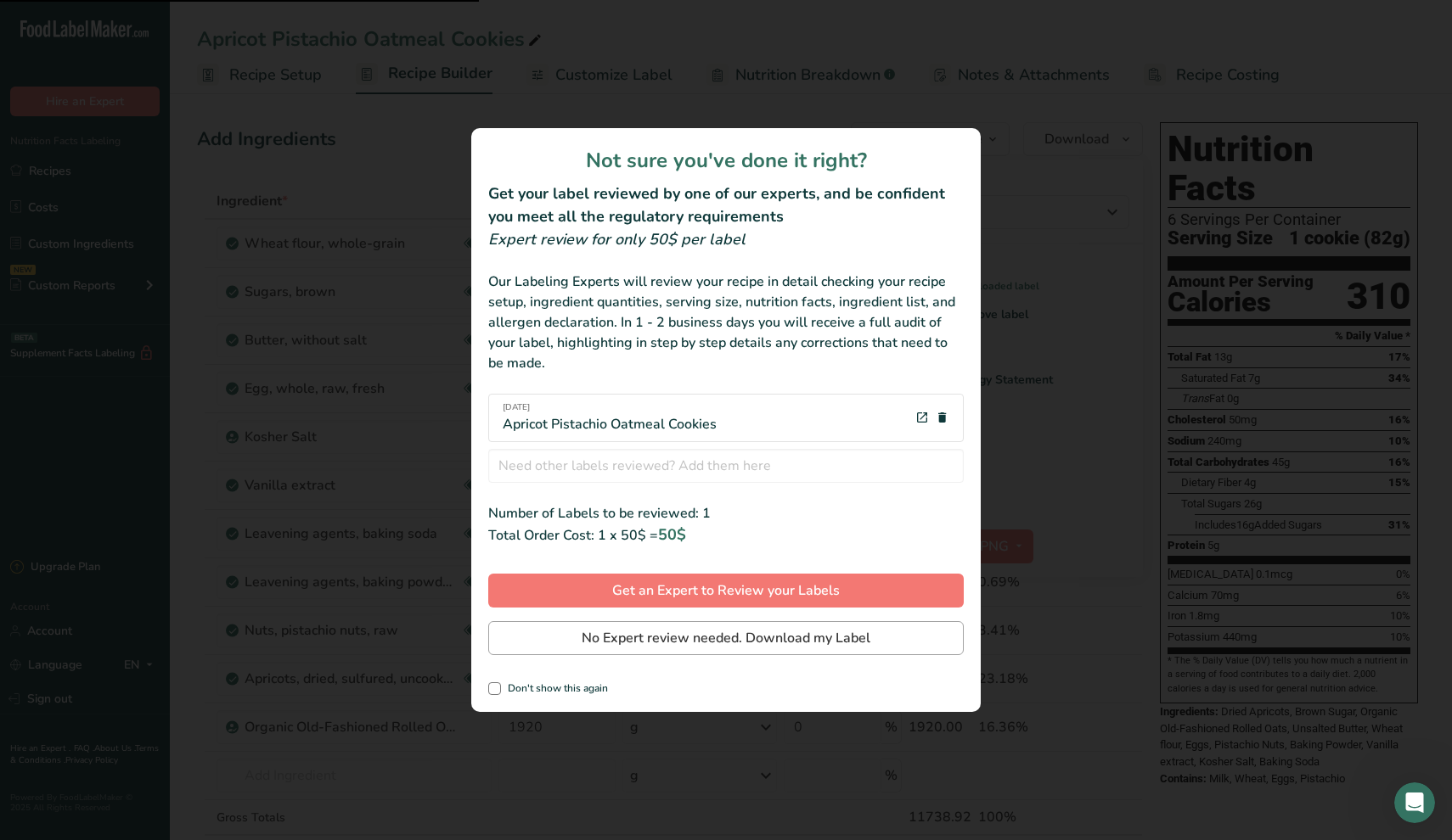
click at [702, 642] on span "No Expert review needed. Download my Label" at bounding box center [726, 638] width 288 height 20
